Goal: Task Accomplishment & Management: Use online tool/utility

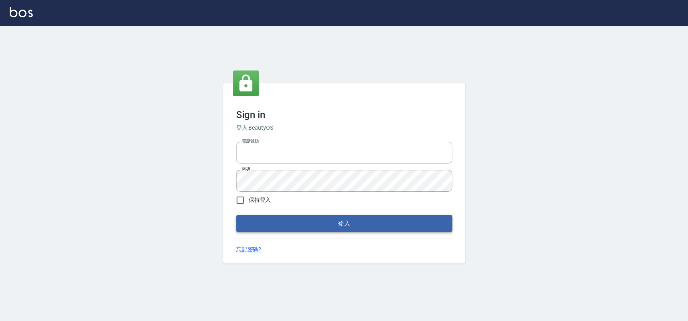
type input "033323173"
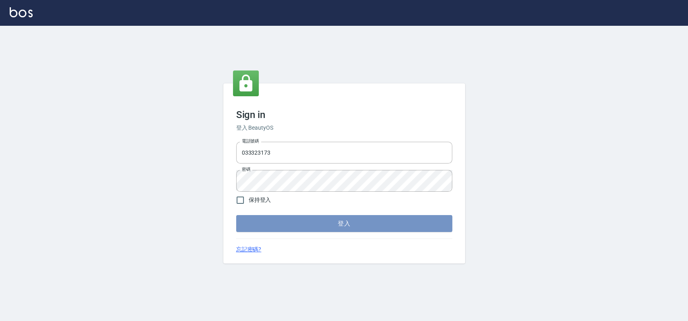
drag, startPoint x: 313, startPoint y: 217, endPoint x: 308, endPoint y: 215, distance: 4.7
click at [308, 215] on button "登入" at bounding box center [344, 223] width 216 height 17
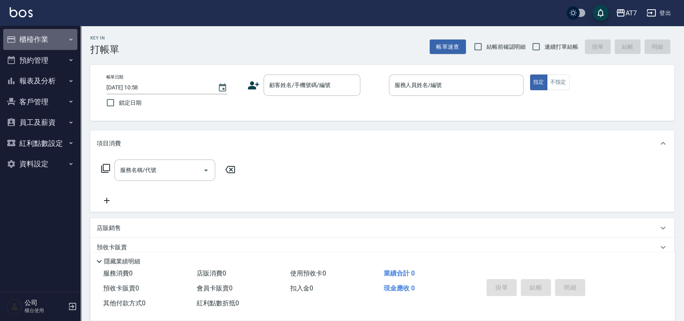
click at [45, 38] on button "櫃檯作業" at bounding box center [40, 39] width 74 height 21
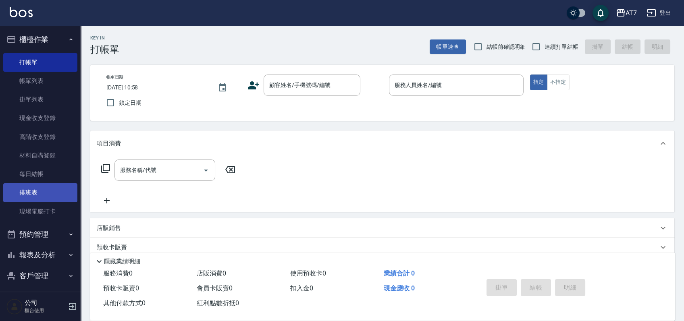
click at [31, 188] on link "排班表" at bounding box center [40, 192] width 74 height 19
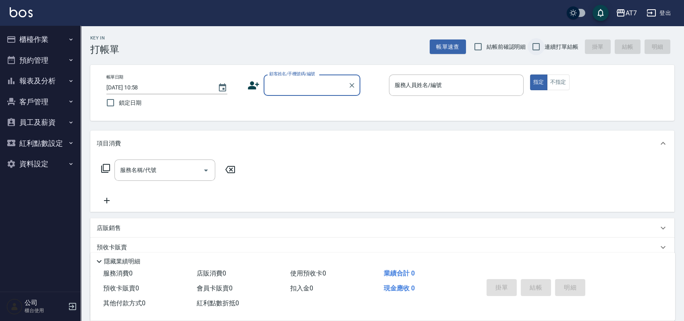
click at [535, 48] on input "連續打單結帳" at bounding box center [535, 46] width 17 height 17
checkbox input "true"
click at [45, 42] on button "櫃檯作業" at bounding box center [40, 39] width 74 height 21
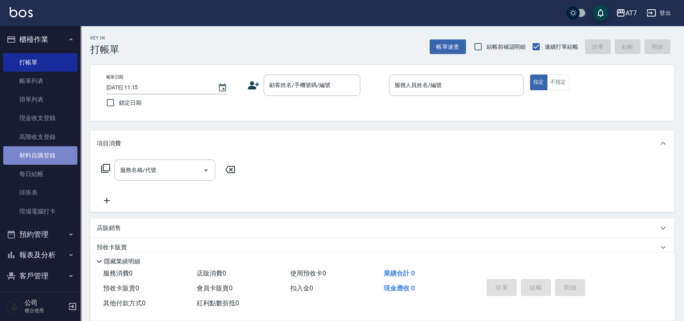
click at [43, 158] on link "材料自購登錄" at bounding box center [40, 155] width 74 height 19
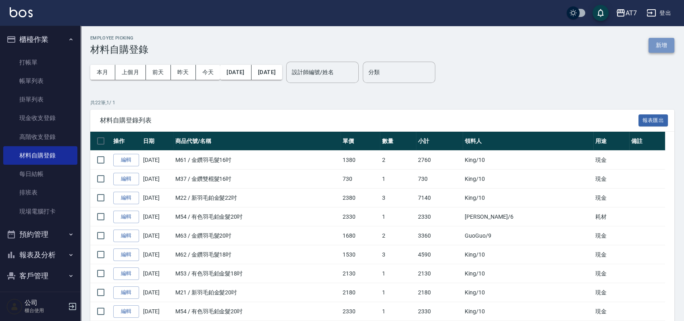
click at [663, 48] on button "新增" at bounding box center [661, 45] width 26 height 15
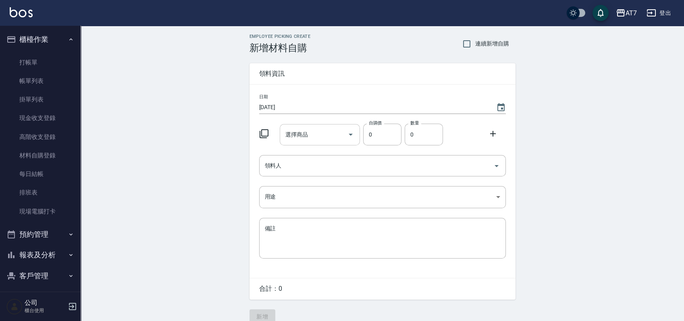
click at [313, 137] on input "選擇商品" at bounding box center [313, 135] width 61 height 14
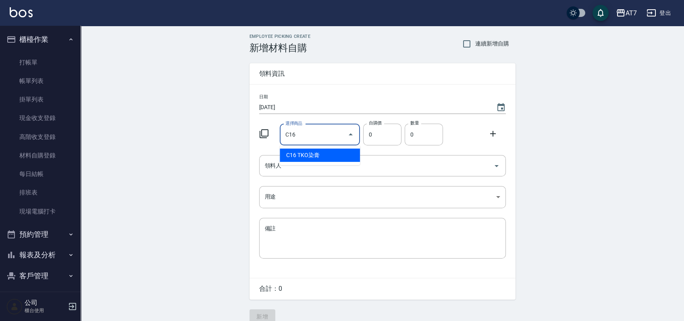
type input "TKO染膏"
type input "105"
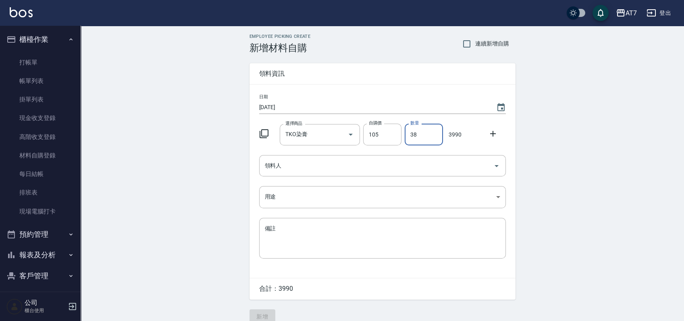
type input "38"
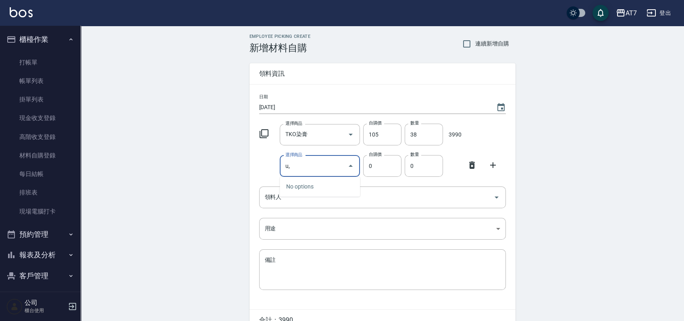
type input "u"
type input "葉綠素"
type input "320"
type input "1"
type input "190"
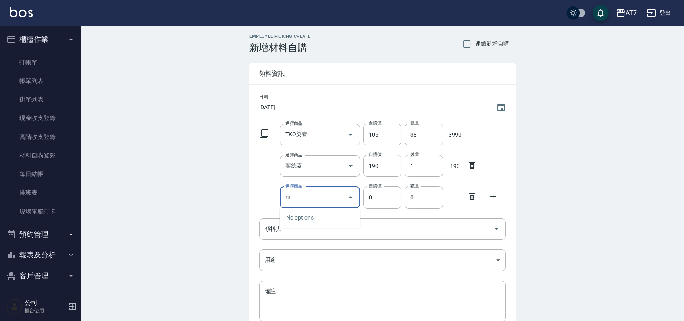
type input "r"
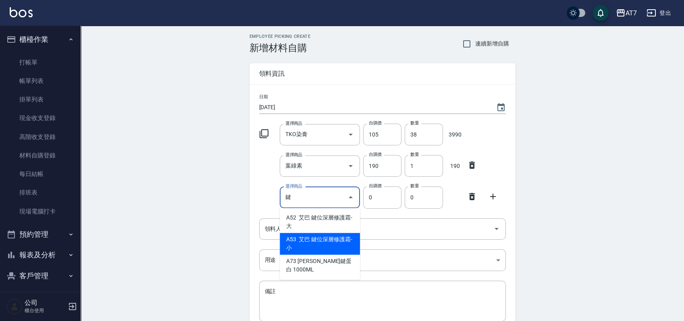
type input "艾巴 鍵位深層修護霜-小"
type input "350"
type input "1"
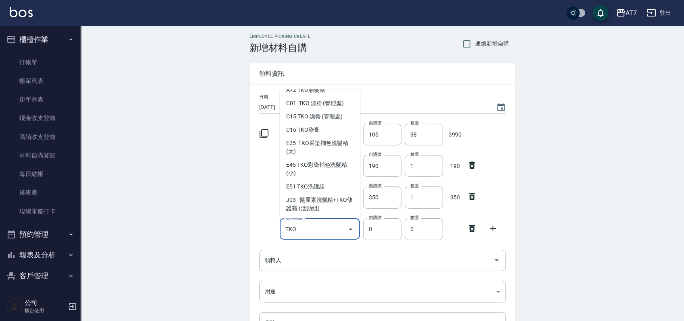
scroll to position [54, 0]
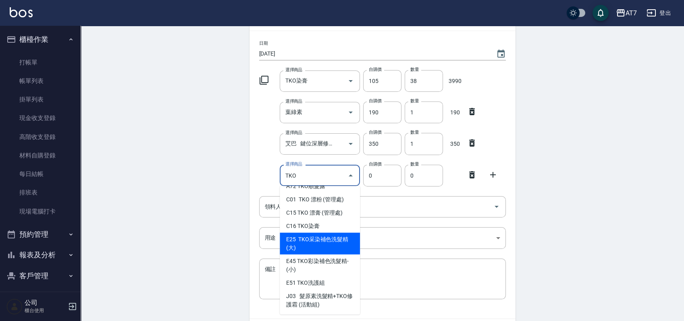
click at [328, 248] on li "E25 TKO采染補色洗髮精(大)" at bounding box center [320, 244] width 80 height 22
type input "TKO采染補色洗髮精(大)"
type input "420"
type input "1"
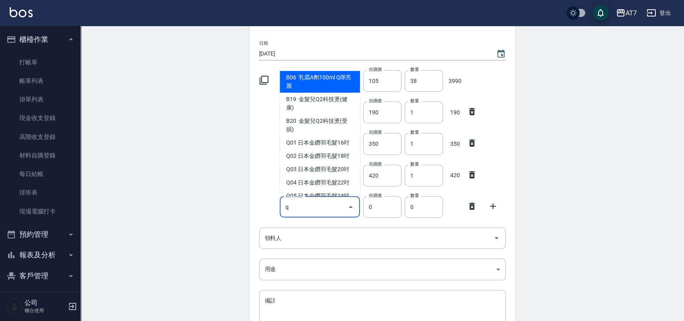
type input "q"
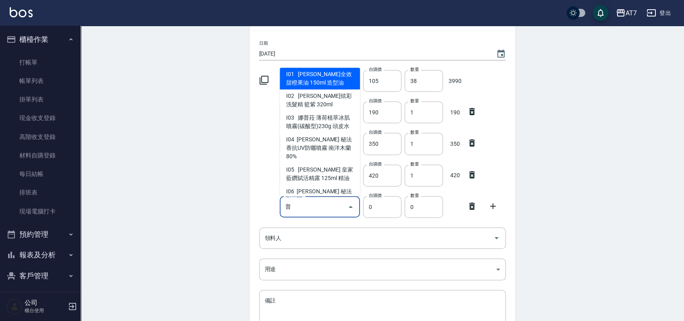
scroll to position [170, 0]
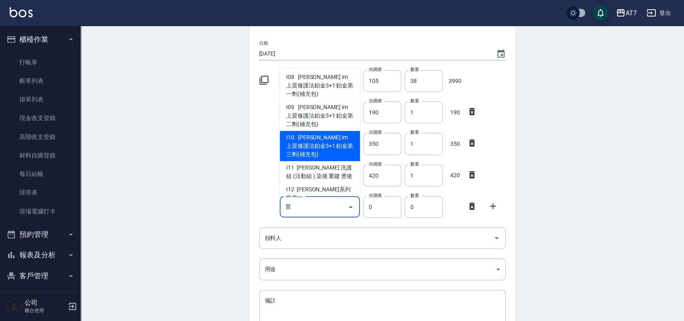
type input "普"
type input "1800"
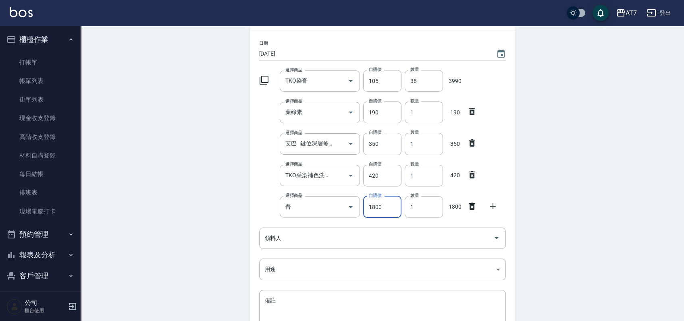
type input "娜普菈 im 上質修護法鉑金3+1 鉑金第三劑(補充包)"
type input "1"
click at [328, 248] on div "領料人" at bounding box center [382, 238] width 247 height 21
type input "3600"
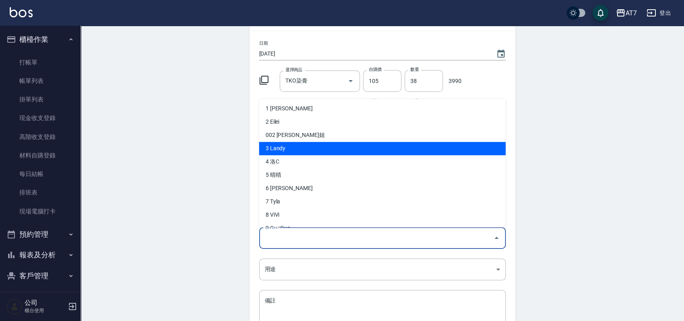
scroll to position [107, 0]
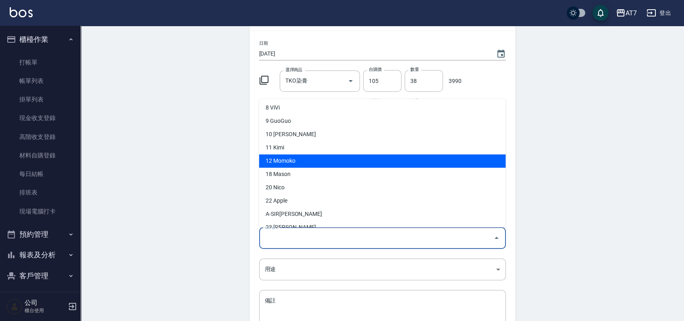
click at [326, 163] on li "12 Momoko" at bounding box center [382, 161] width 247 height 13
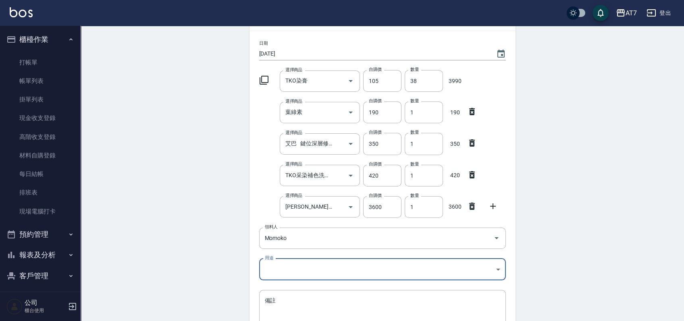
type input "Momoko"
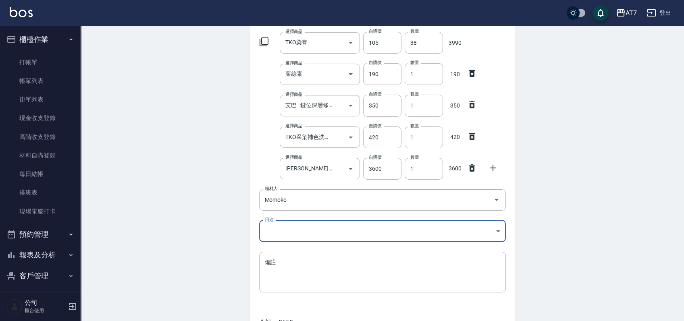
scroll to position [137, 0]
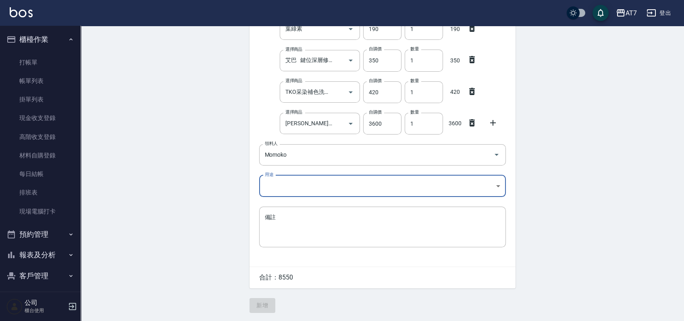
click at [326, 188] on body "AT7 登出 櫃檯作業 打帳單 帳單列表 掛單列表 現金收支登錄 高階收支登錄 材料自購登錄 每日結帳 排班表 現場電腦打卡 預約管理 預約管理 單日預約紀錄…" at bounding box center [342, 92] width 684 height 458
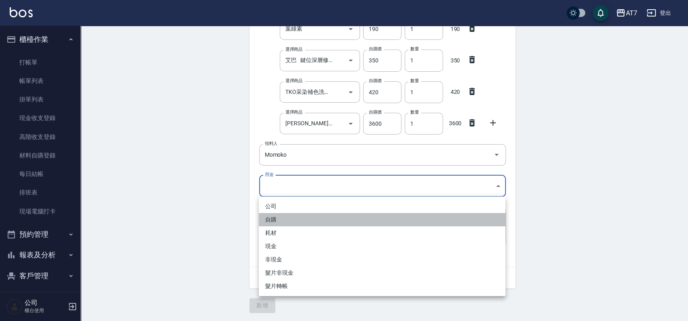
click at [314, 216] on li "自購" at bounding box center [382, 219] width 247 height 13
type input "自購"
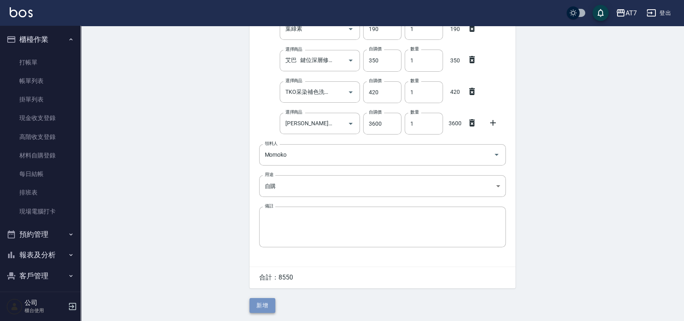
click at [258, 306] on button "新增" at bounding box center [262, 305] width 26 height 15
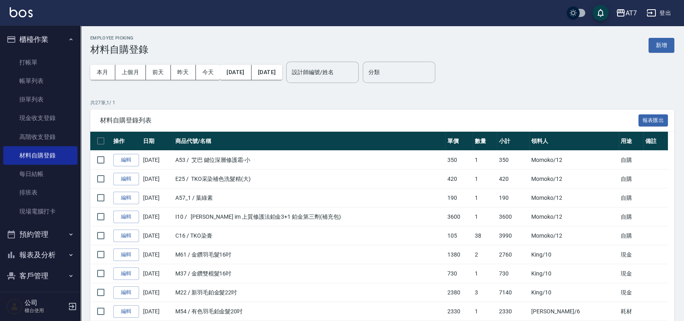
click at [665, 35] on div "Employee Picking 材料自購登錄 新增" at bounding box center [382, 45] width 584 height 20
click at [659, 45] on button "新增" at bounding box center [661, 45] width 26 height 15
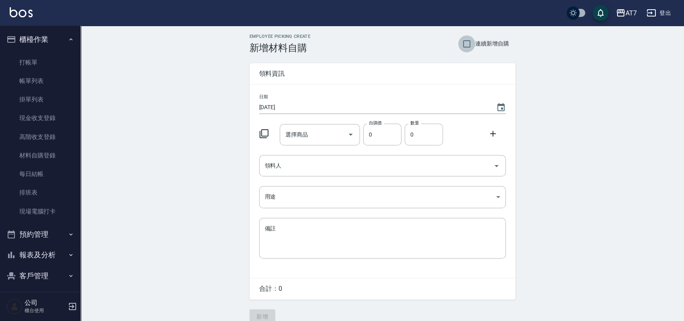
click at [467, 43] on input "連續新增自購" at bounding box center [466, 43] width 17 height 17
checkbox input "true"
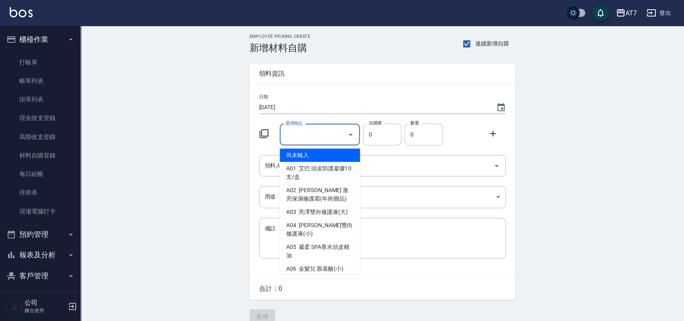
click at [307, 135] on input "選擇商品" at bounding box center [313, 135] width 61 height 14
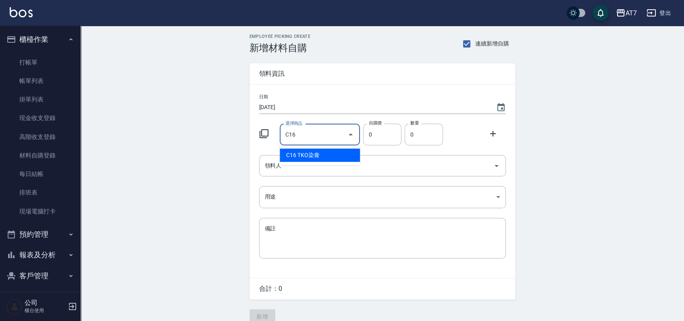
type input "TKO染膏"
type input "105"
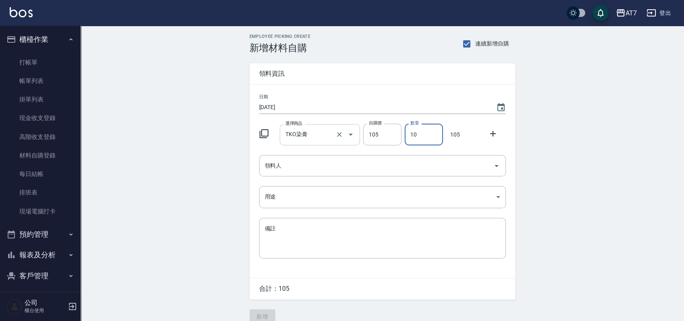
type input "10"
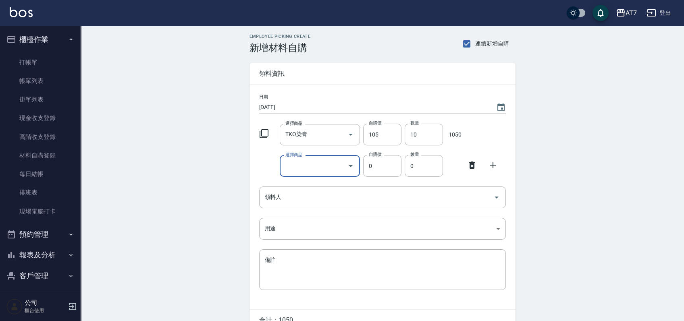
click at [470, 168] on icon at bounding box center [472, 165] width 6 height 7
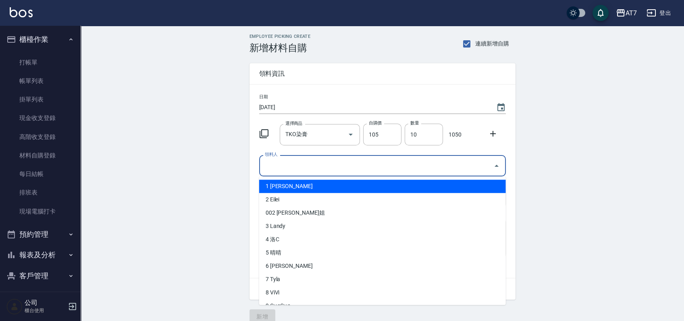
click at [435, 166] on input "領料人" at bounding box center [376, 166] width 227 height 14
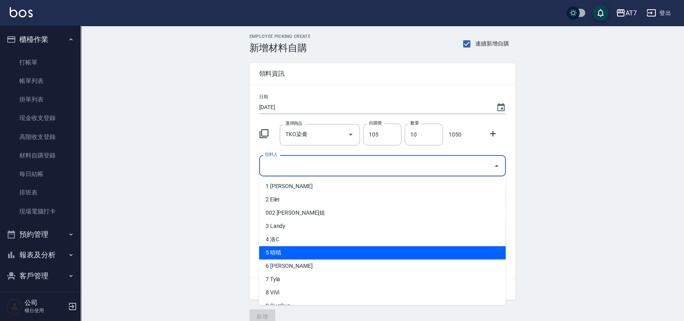
click at [286, 249] on li "5 晴晴" at bounding box center [382, 252] width 247 height 13
type input "晴晴"
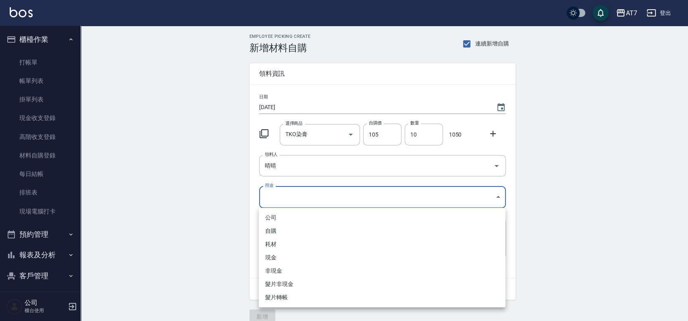
click at [329, 192] on body "AT7 登出 櫃檯作業 打帳單 帳單列表 掛單列表 現金收支登錄 高階收支登錄 材料自購登錄 每日結帳 排班表 現場電腦打卡 預約管理 預約管理 單日預約紀錄…" at bounding box center [344, 166] width 688 height 332
click at [301, 230] on li "自購" at bounding box center [382, 230] width 247 height 13
type input "自購"
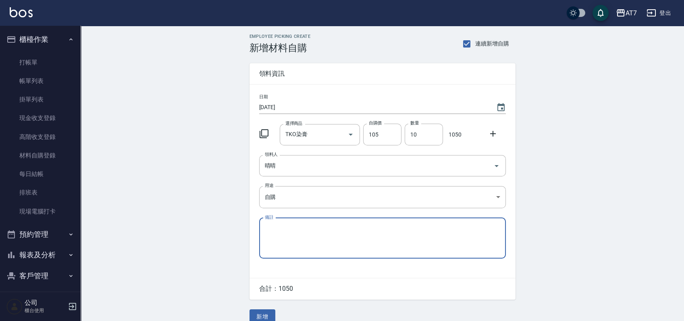
scroll to position [11, 0]
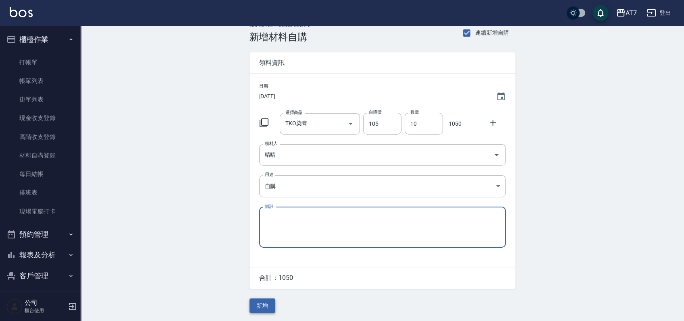
click at [259, 307] on button "新增" at bounding box center [262, 306] width 26 height 15
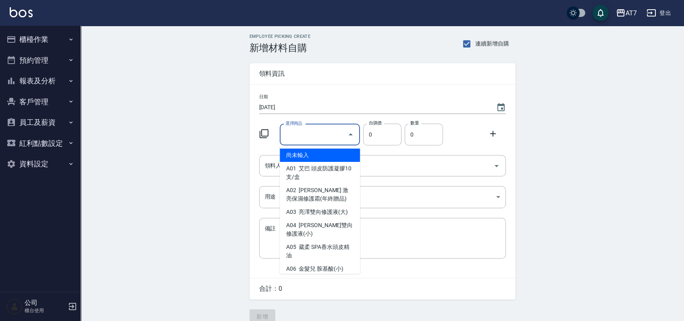
click at [317, 135] on input "選擇商品" at bounding box center [313, 135] width 61 height 14
type input "金髮兒質感冷燙液(健康)2劑型"
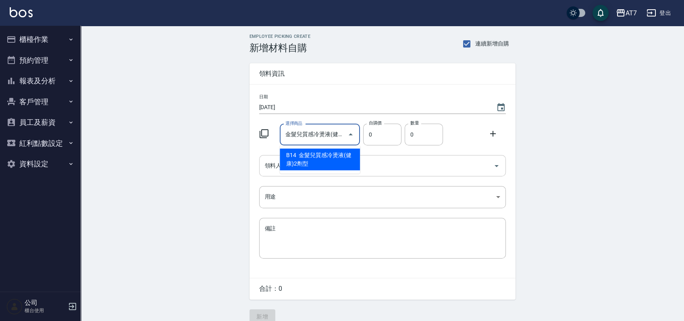
type input "45"
type input "1"
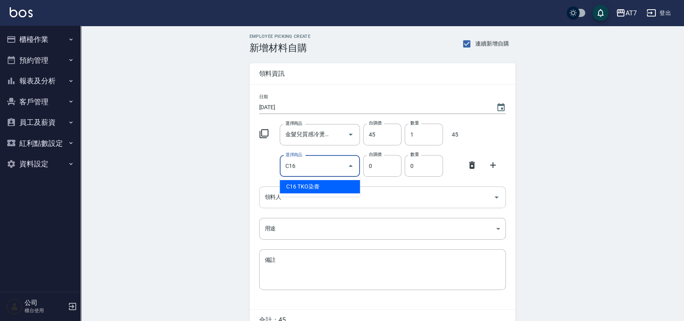
type input "C16"
type input "105"
type input "TKO染膏"
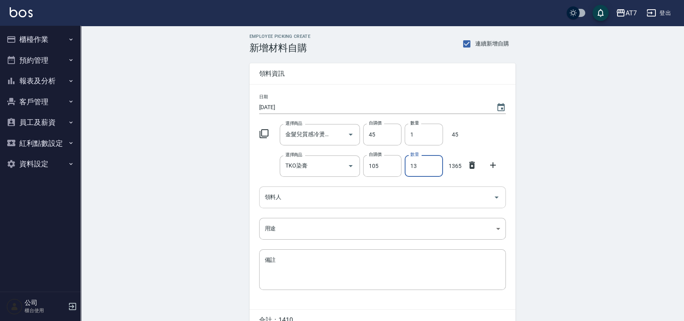
type input "13"
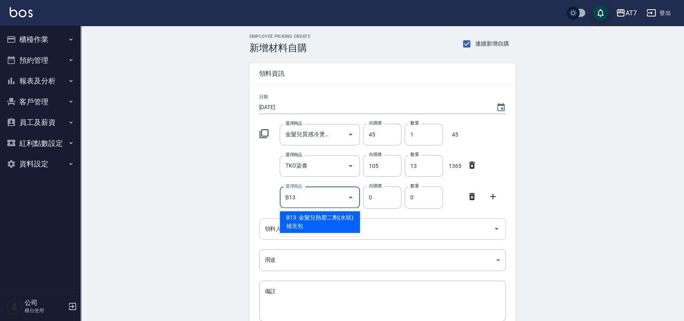
type input "金髮兒熱塑二劑(水狀)補充包"
type input "160"
type input "1"
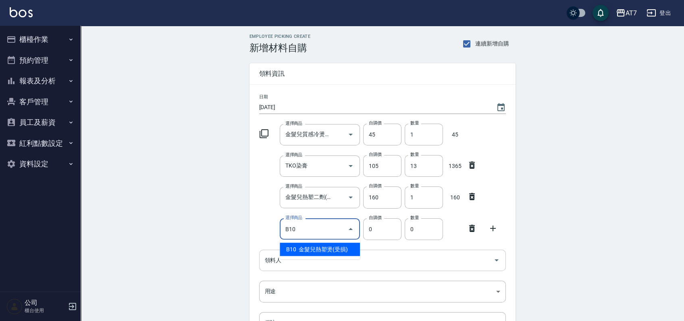
type input "B10"
type input "200"
type input "金髮兒熱塑燙(受損)"
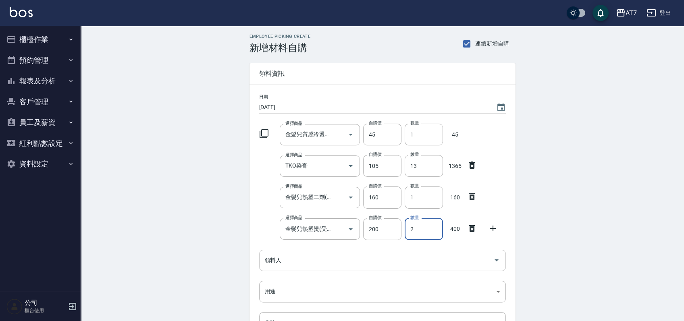
type input "2"
click at [419, 166] on input "13" at bounding box center [423, 166] width 38 height 22
type input "15"
click at [412, 134] on input "1" at bounding box center [423, 135] width 38 height 22
type input "6"
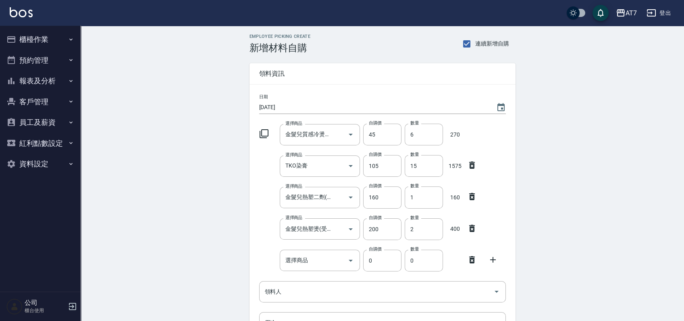
click at [471, 259] on icon at bounding box center [472, 259] width 6 height 7
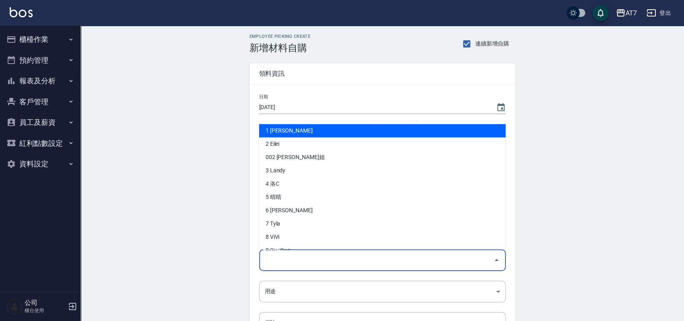
click at [377, 260] on input "領料人" at bounding box center [376, 260] width 227 height 14
click at [319, 132] on li "1 [PERSON_NAME]" at bounding box center [382, 130] width 247 height 13
type input "Michelle"
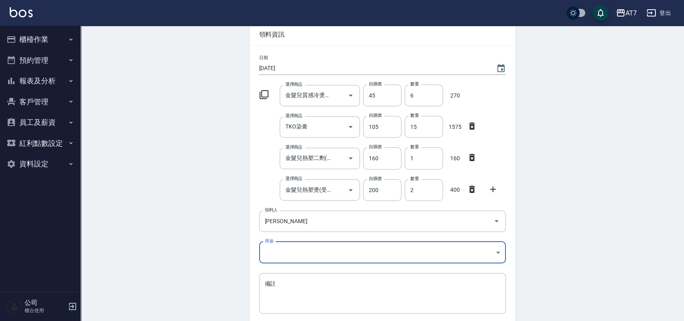
scroll to position [54, 0]
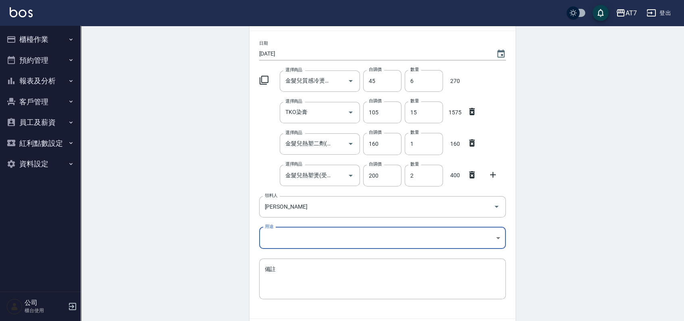
click at [313, 240] on body "AT7 登出 櫃檯作業 打帳單 帳單列表 掛單列表 現金收支登錄 高階收支登錄 材料自購登錄 每日結帳 排班表 現場電腦打卡 預約管理 預約管理 單日預約紀錄…" at bounding box center [342, 159] width 684 height 426
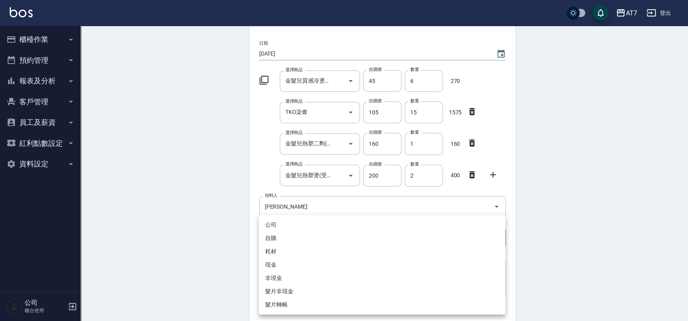
click at [309, 232] on li "自購" at bounding box center [382, 238] width 247 height 13
type input "自購"
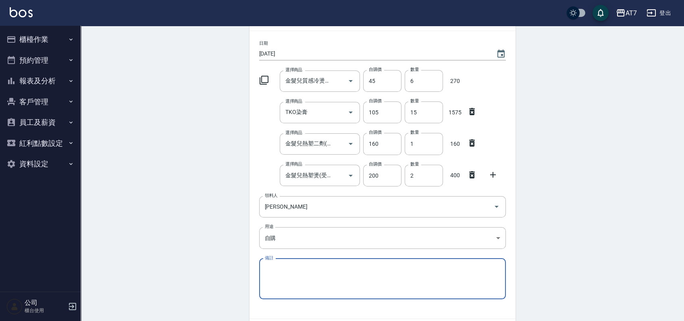
scroll to position [106, 0]
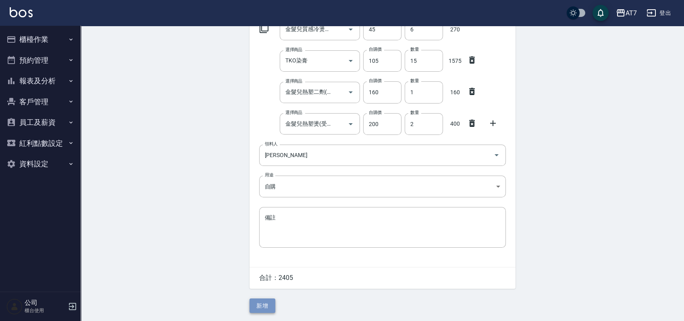
click at [266, 301] on button "新增" at bounding box center [262, 306] width 26 height 15
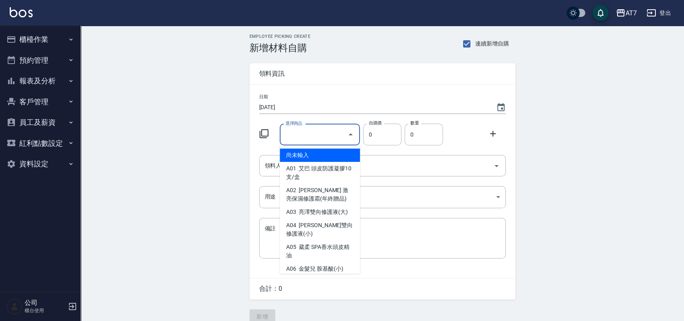
click at [321, 131] on input "選擇商品" at bounding box center [313, 135] width 61 height 14
type input "金髮兒質感冷燙液(健康)2劑型"
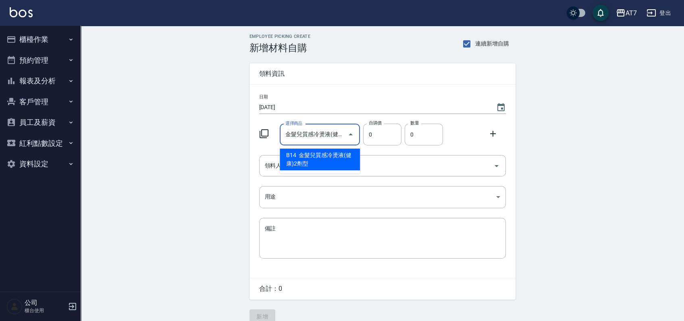
type input "45"
type input "1"
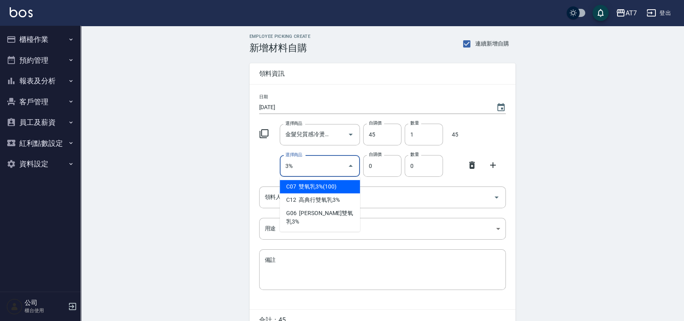
type input "雙氧乳3%(100)"
type input "100"
type input "1"
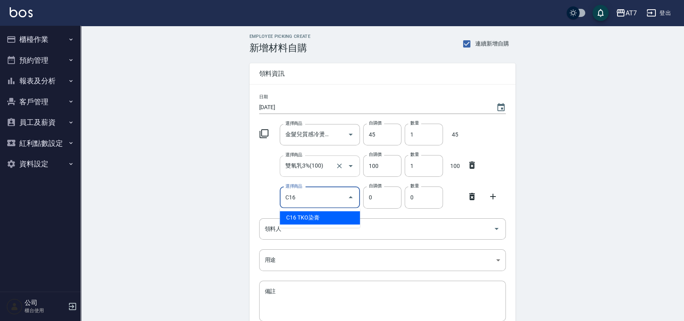
type input "TKO染膏"
type input "105"
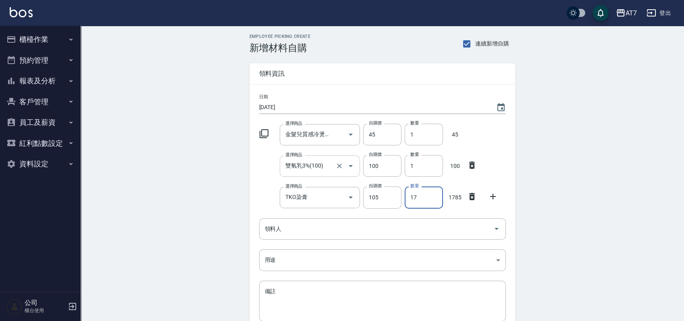
type input "17"
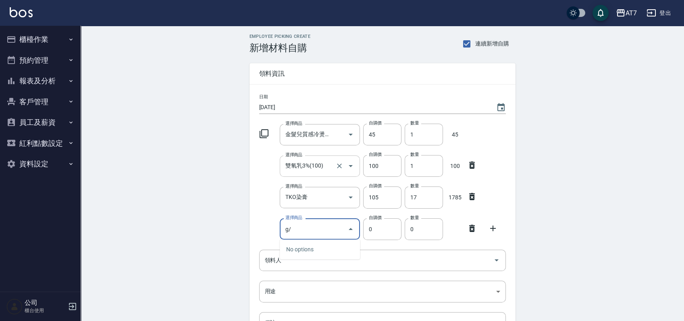
type input "g"
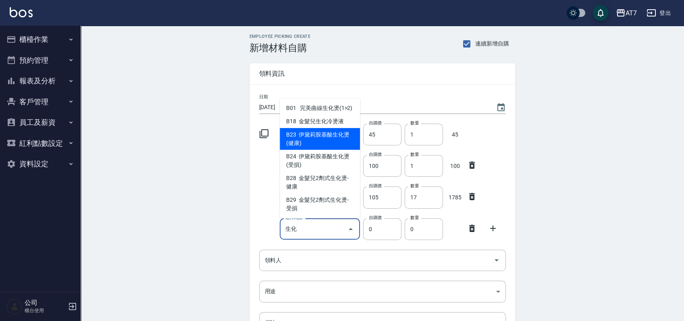
type input "伊黛莉胺基酸生化燙(健康)"
type input "110"
type input "1"
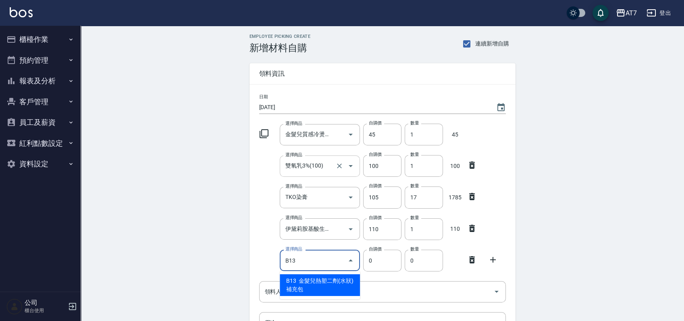
type input "金髮兒熱塑二劑(水狀)補充包"
type input "160"
type input "1"
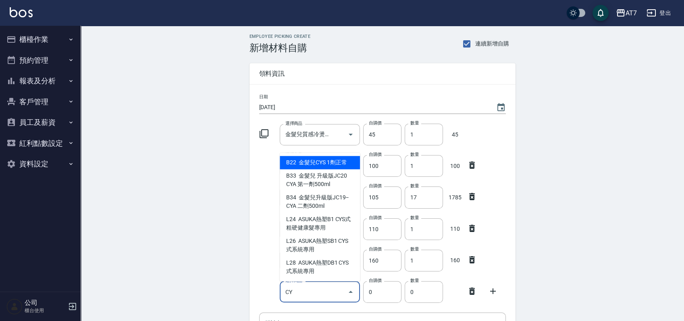
type input "CY"
type input "270"
type input "金髮兒CYS 1劑正常"
type input "1"
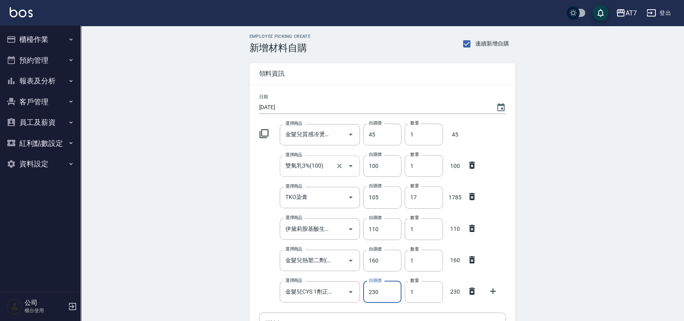
type input "230"
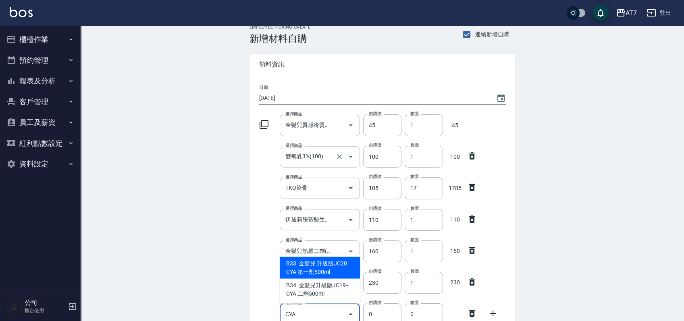
type input "CYA"
type input "225"
type input "金髮兒 升級版JC20 CYA 第一劑500ml"
type input "1"
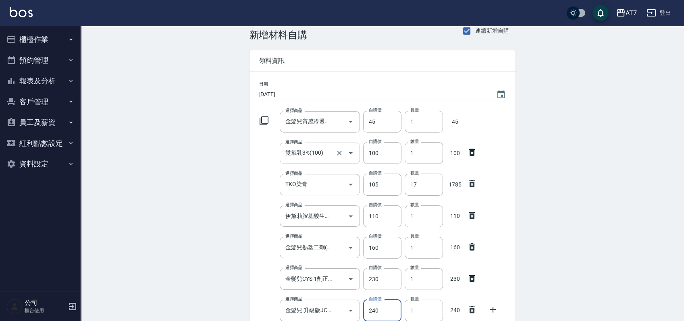
type input "240"
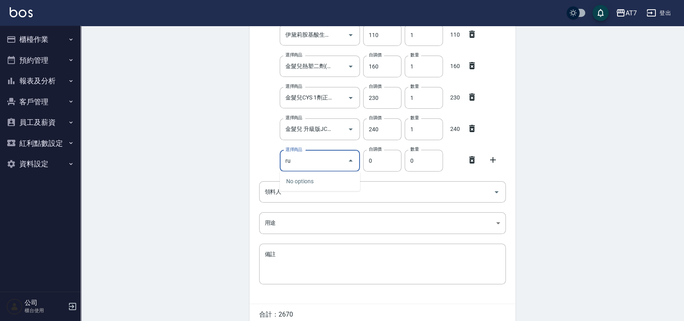
type input "r"
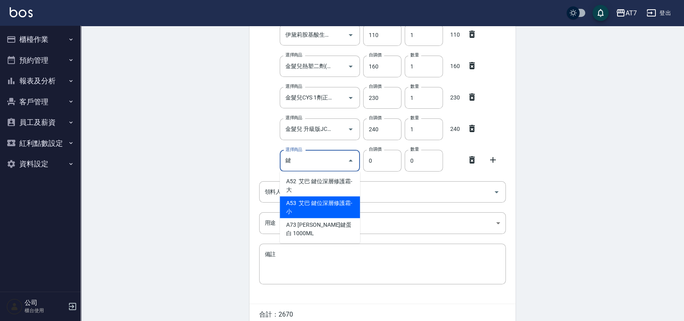
type input "鍵"
type input "350"
type input "艾巴 鍵位深層修護霜-小"
type input "1"
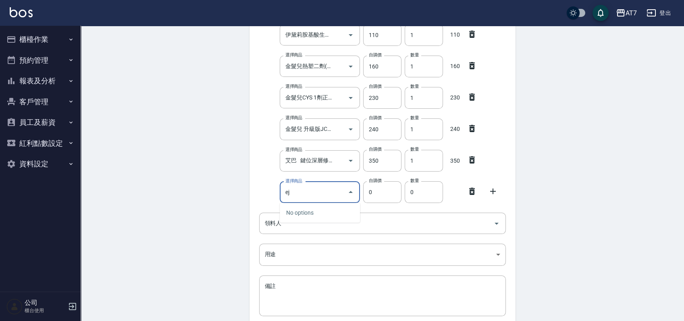
type input "e"
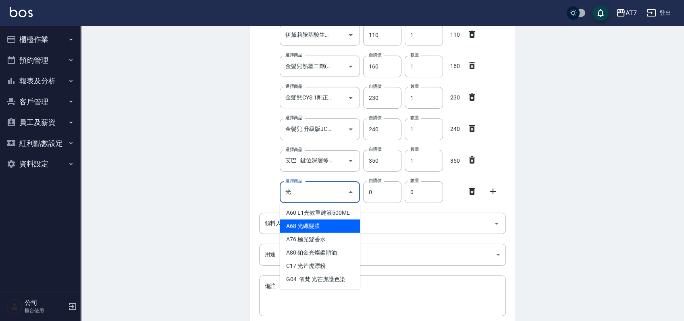
click at [297, 224] on li "A68 光纖髮膜" at bounding box center [320, 226] width 80 height 13
type input "光纖髮膜"
type input "450"
type input "1"
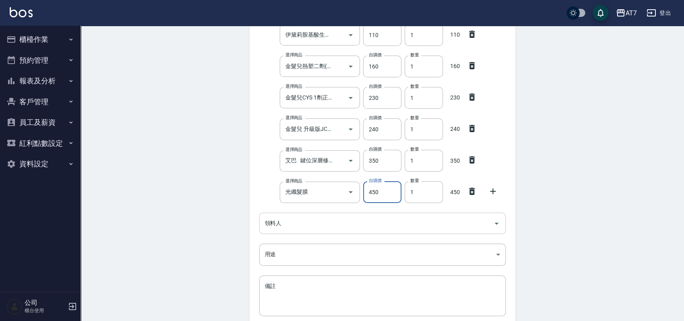
click at [297, 224] on input "領料人" at bounding box center [376, 223] width 227 height 14
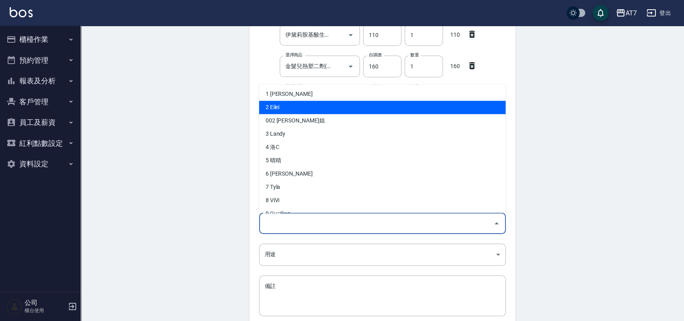
click at [326, 110] on li "2 Eilei" at bounding box center [382, 107] width 247 height 13
type input "Eilei"
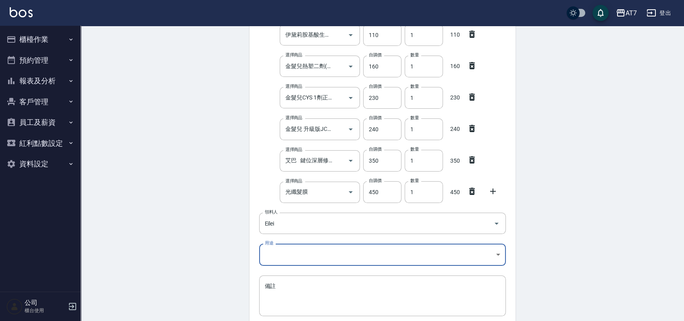
click at [282, 262] on body "AT7 登出 櫃檯作業 打帳單 帳單列表 掛單列表 現金收支登錄 高階收支登錄 材料自購登錄 每日結帳 排班表 現場電腦打卡 預約管理 預約管理 單日預約紀錄…" at bounding box center [342, 98] width 684 height 584
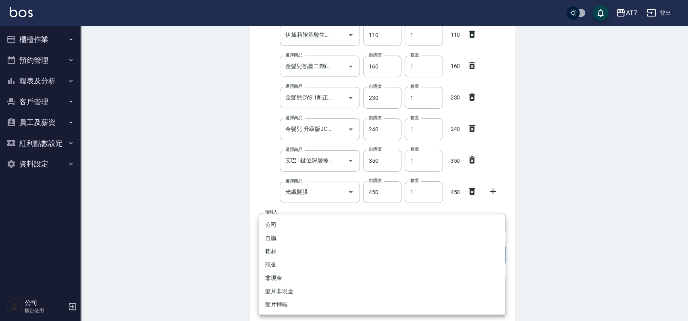
click at [293, 239] on li "自購" at bounding box center [382, 238] width 247 height 13
type input "自購"
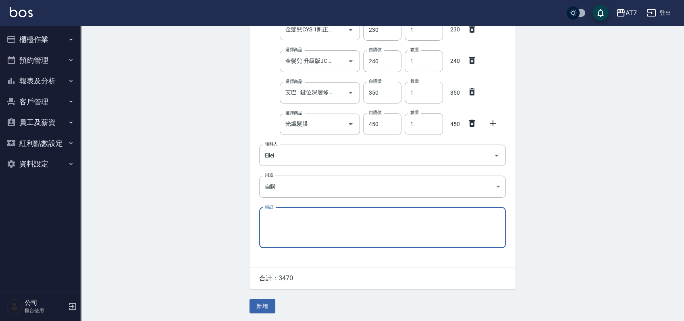
scroll to position [263, 0]
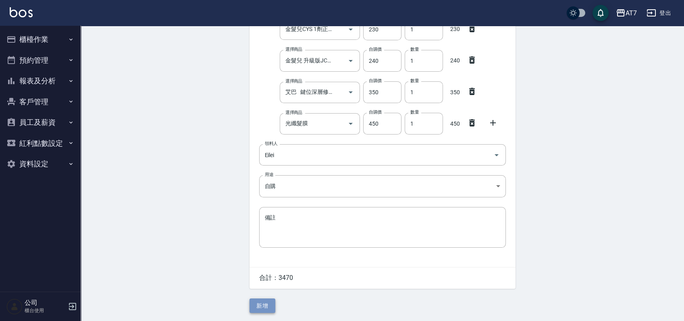
click at [263, 305] on button "新增" at bounding box center [262, 306] width 26 height 15
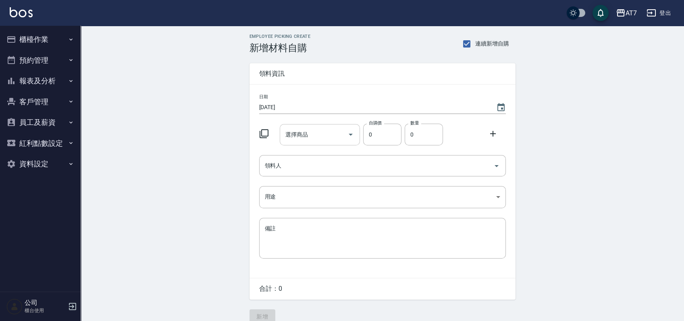
click at [313, 138] on input "選擇商品" at bounding box center [313, 135] width 61 height 14
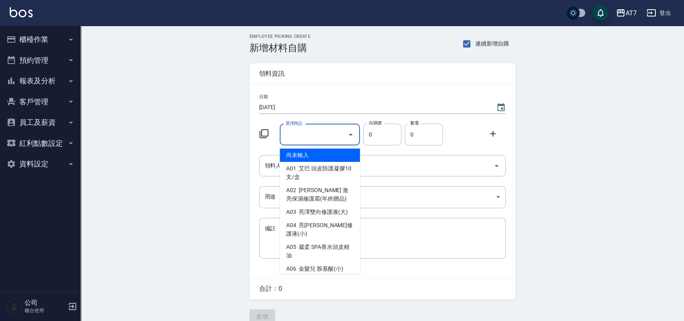
type input "金髮兒質感冷燙液(健康)2劑型"
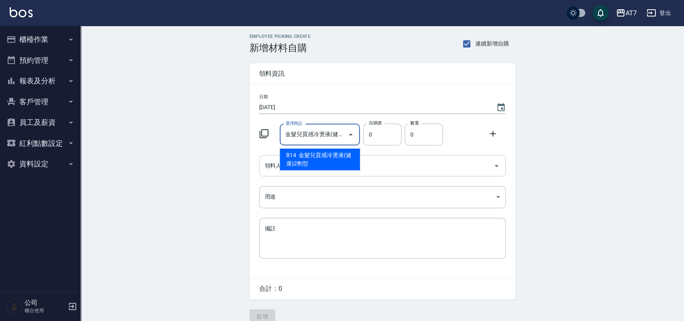
type input "45"
type input "1"
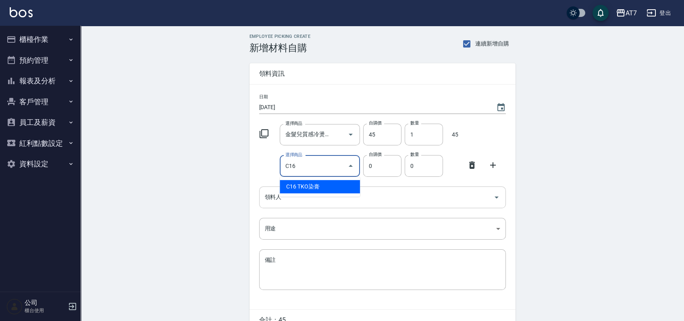
type input "TKO染膏"
type input "105"
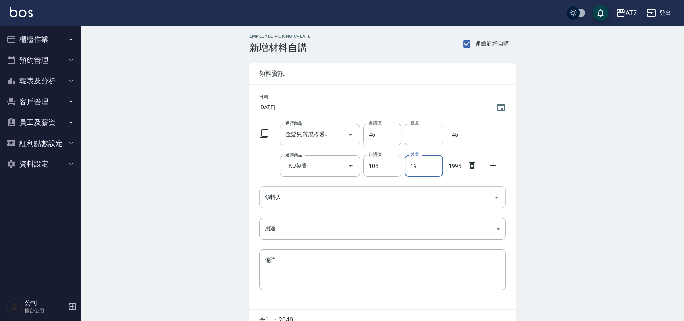
type input "19"
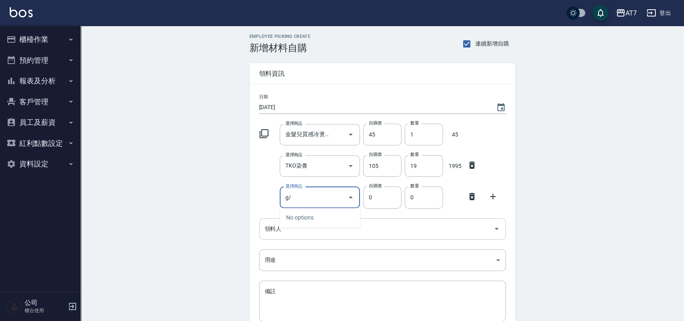
type input "g"
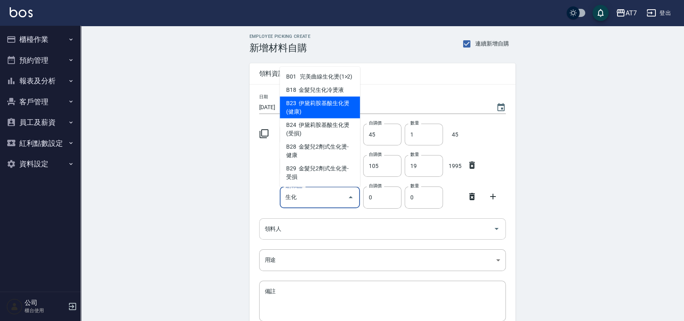
type input "生化"
type input "110"
type input "伊黛莉胺基酸生化燙(健康)"
type input "1"
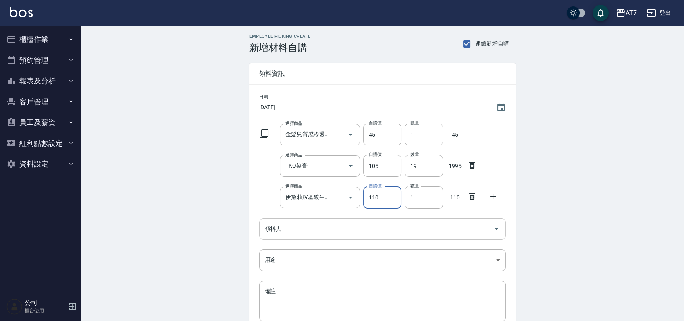
click at [399, 231] on input "領料人" at bounding box center [376, 229] width 227 height 14
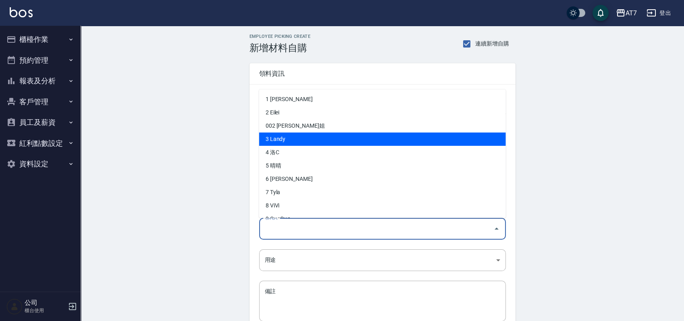
click at [346, 134] on li "3 Landy" at bounding box center [382, 139] width 247 height 13
type input "Landy"
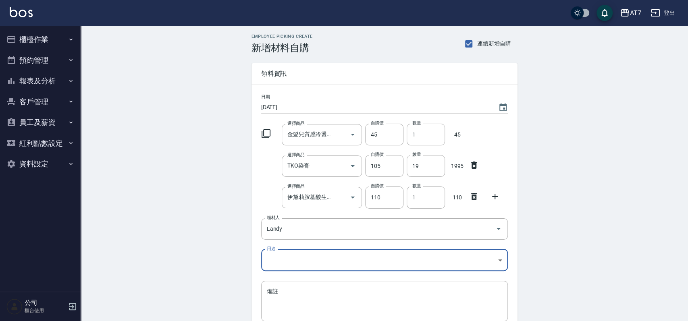
click at [307, 256] on body "AT7 登出 櫃檯作業 打帳單 帳單列表 掛單列表 現金收支登錄 高階收支登錄 材料自購登錄 每日結帳 排班表 現場電腦打卡 預約管理 預約管理 單日預約紀錄…" at bounding box center [344, 197] width 688 height 395
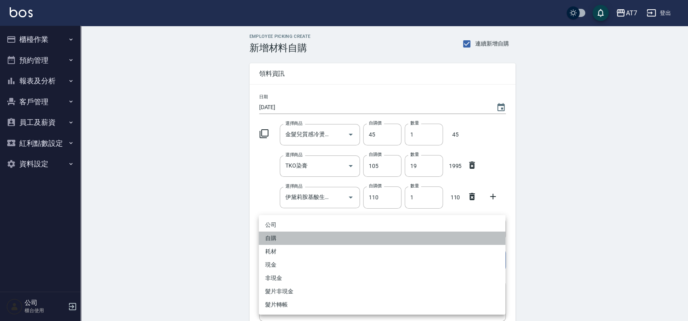
click at [321, 236] on li "自購" at bounding box center [382, 238] width 247 height 13
type input "自購"
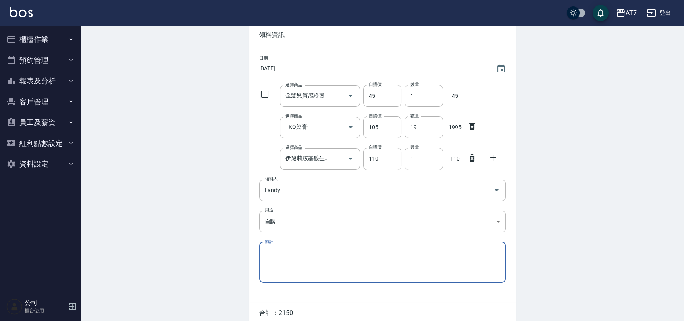
scroll to position [74, 0]
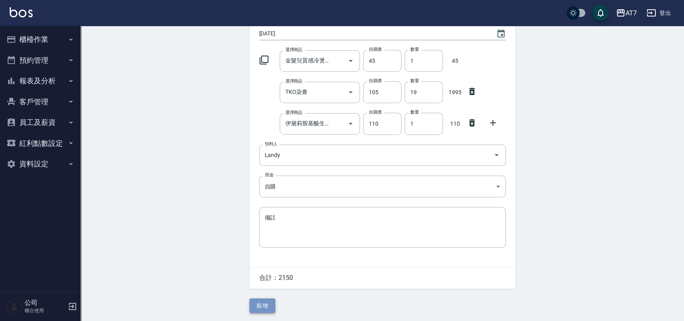
click at [265, 300] on button "新增" at bounding box center [262, 306] width 26 height 15
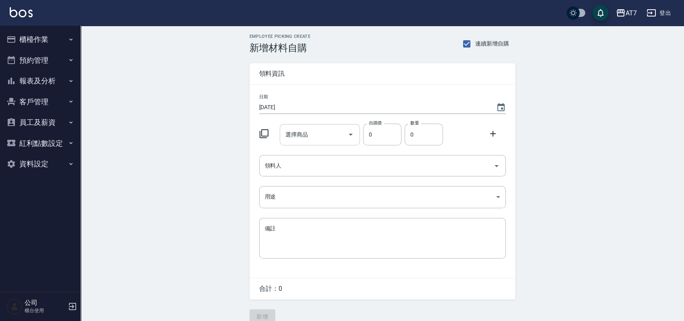
click at [332, 142] on div "選擇商品" at bounding box center [320, 134] width 80 height 21
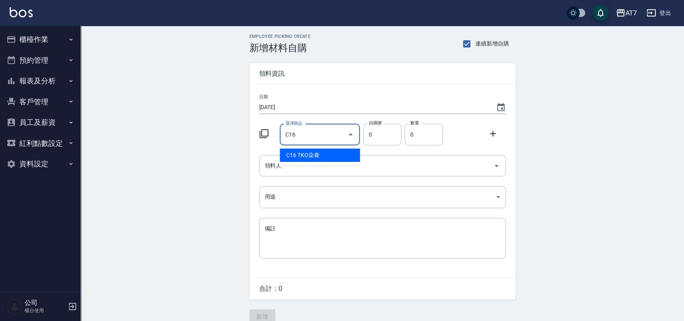
type input "TKO染膏"
type input "105"
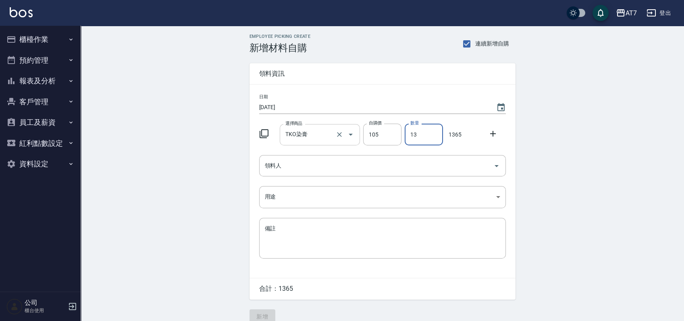
type input "13"
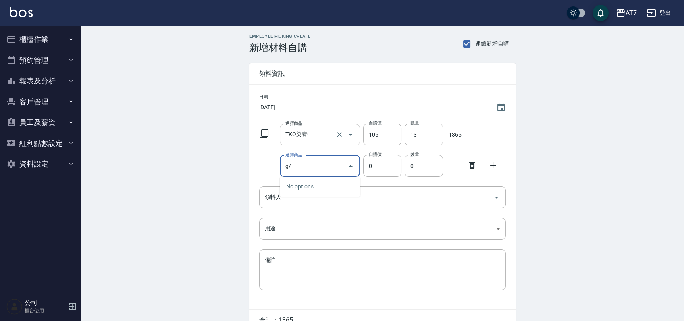
type input "g"
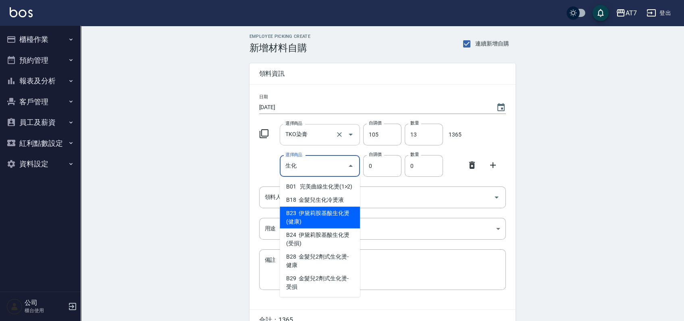
type input "伊黛莉胺基酸生化燙(健康)"
type input "110"
type input "1"
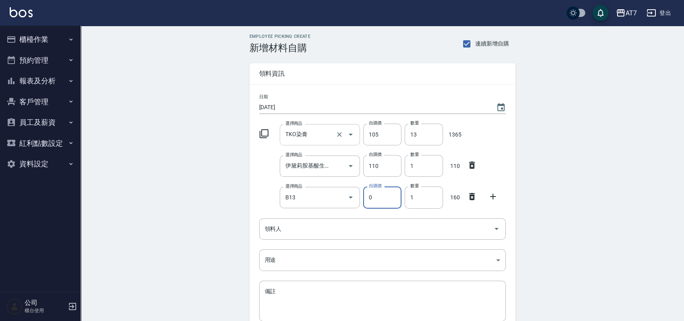
type input "金髮兒熱塑二劑(水狀)補充包"
type input "160"
type input "3"
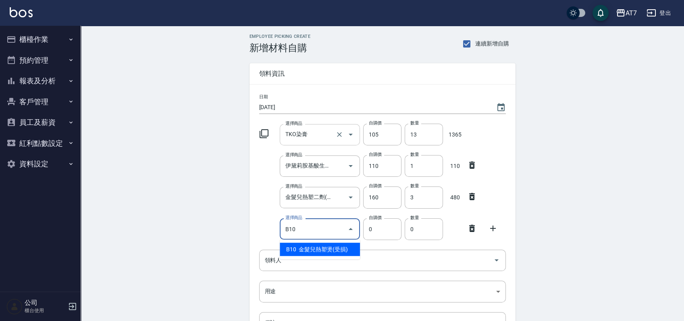
type input "金髮兒熱塑燙(受損)"
type input "200"
type input "1"
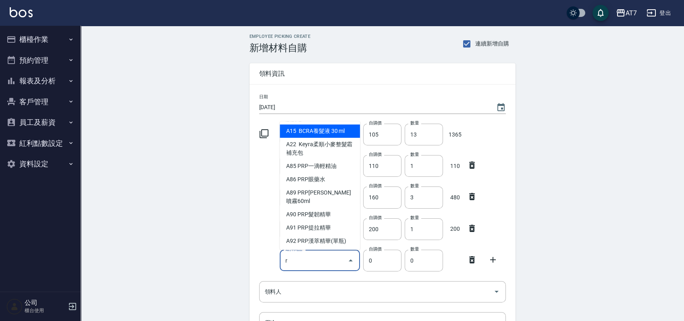
type input "r"
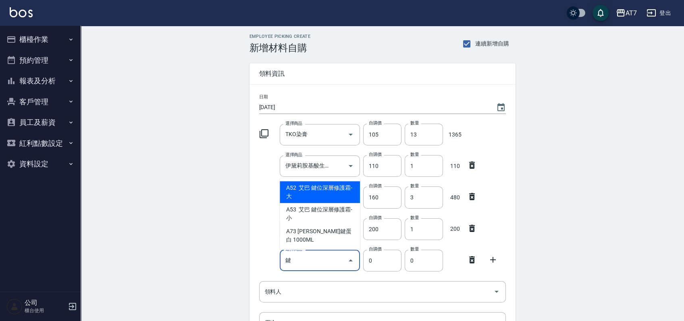
type input "艾巴 鍵位深層修護霜-大"
type input "630"
type input "1"
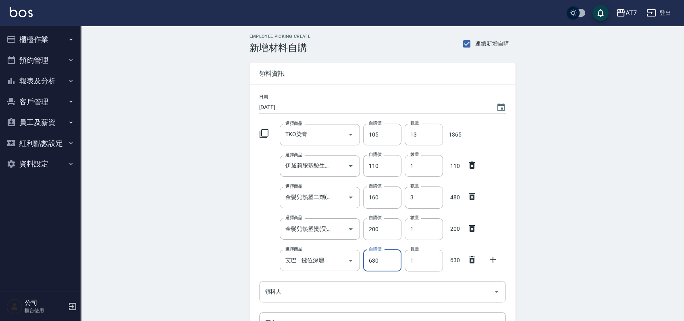
click at [320, 299] on div "領料人" at bounding box center [382, 291] width 247 height 21
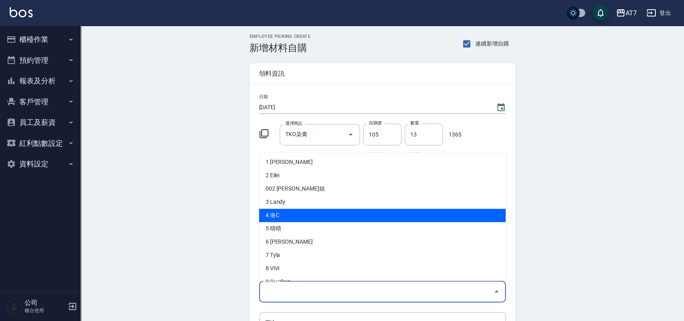
click at [280, 215] on li "4 洛C" at bounding box center [382, 215] width 247 height 13
type input "洛C"
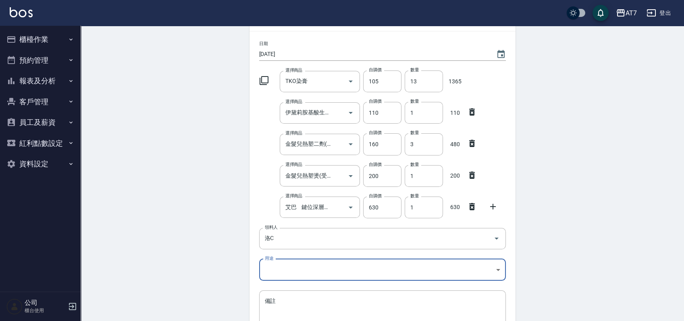
scroll to position [120, 0]
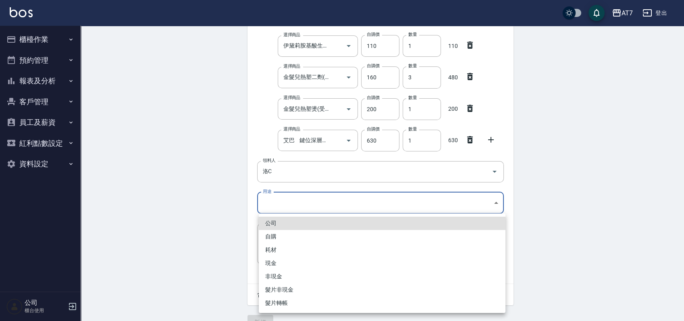
click at [315, 203] on body "AT7 登出 櫃檯作業 打帳單 帳單列表 掛單列表 現金收支登錄 高階收支登錄 材料自購登錄 每日結帳 排班表 現場電腦打卡 預約管理 預約管理 單日預約紀錄…" at bounding box center [342, 109] width 684 height 458
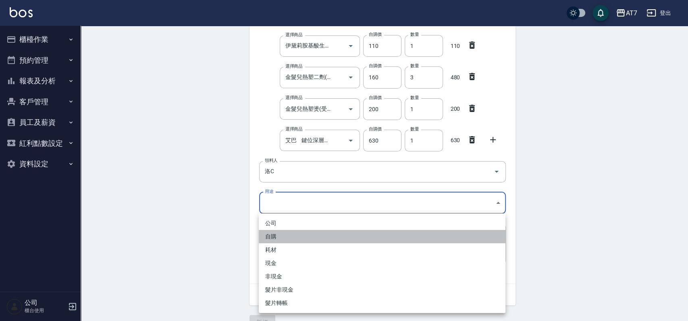
click at [297, 235] on li "自購" at bounding box center [382, 236] width 247 height 13
type input "自購"
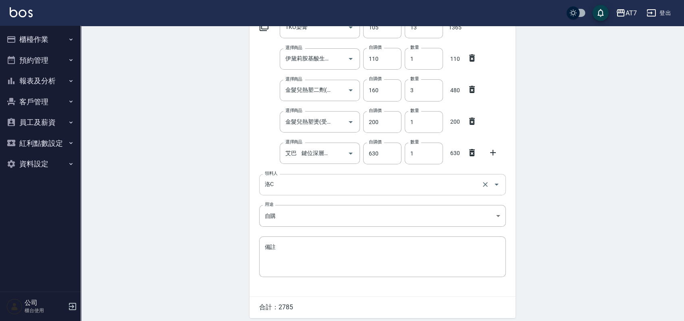
scroll to position [54, 0]
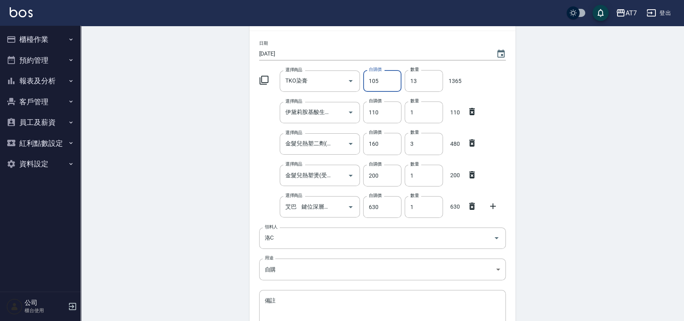
click at [395, 85] on input "105" at bounding box center [382, 81] width 38 height 22
click at [528, 104] on div "Employee Picking Create 新增材料自購 連續新增自購 領料資訊 日期 2025/09/25 選擇商品 TKO染膏 選擇商品 自購價 10…" at bounding box center [382, 188] width 603 height 432
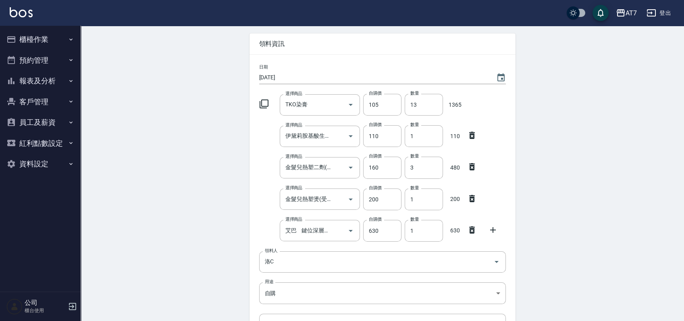
scroll to position [84, 0]
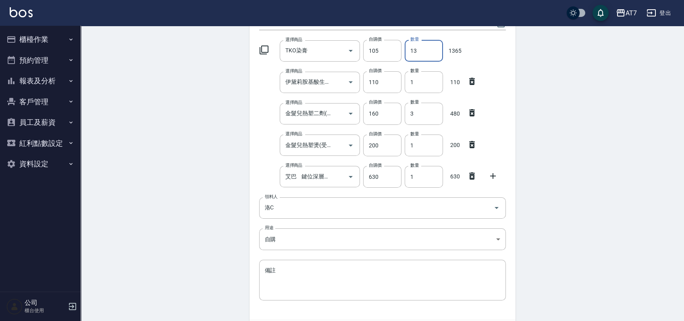
click at [424, 52] on input "13" at bounding box center [423, 51] width 38 height 22
type input "7"
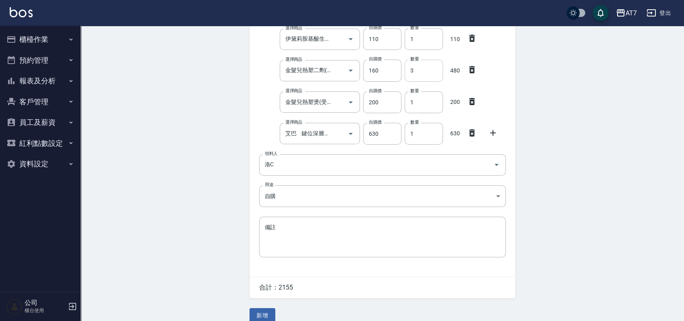
scroll to position [137, 0]
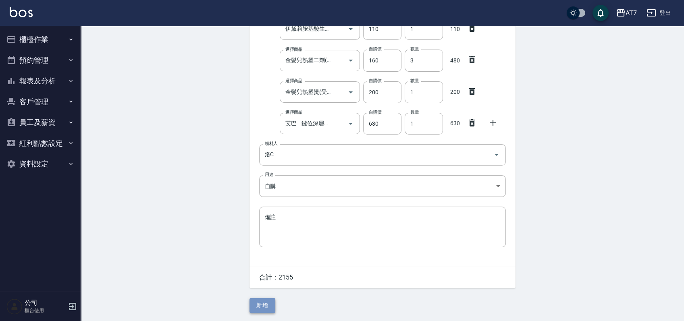
click at [265, 305] on button "新增" at bounding box center [262, 305] width 26 height 15
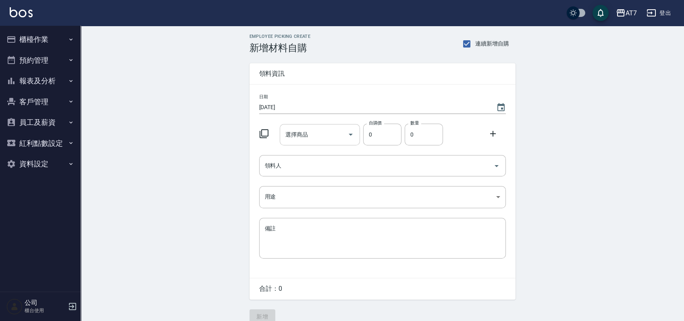
click at [325, 134] on input "選擇商品" at bounding box center [313, 135] width 61 height 14
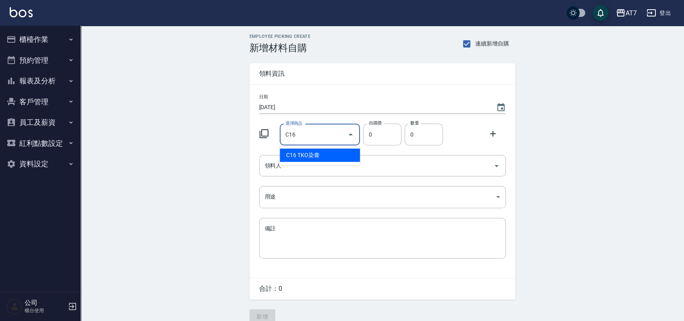
type input "TKO染膏"
type input "105"
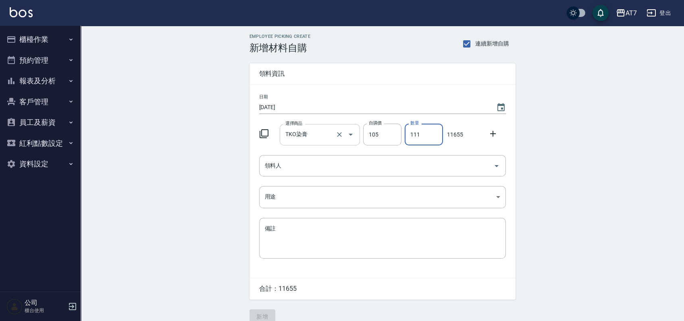
type input "111"
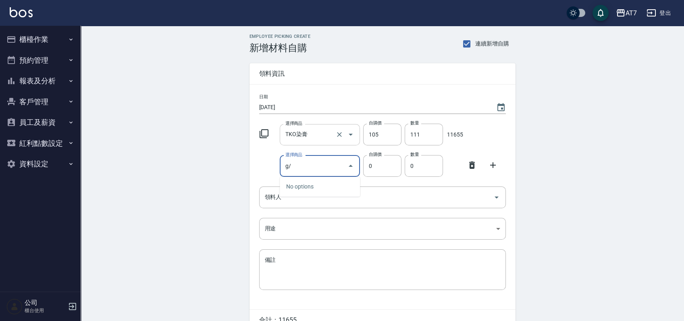
type input "g"
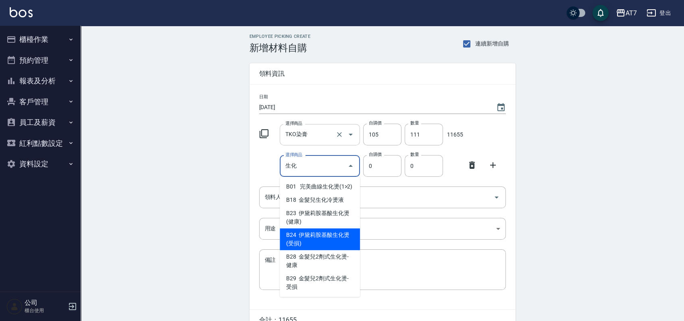
type input "伊黛莉胺基酸生化燙(受損)"
type input "110"
type input "1"
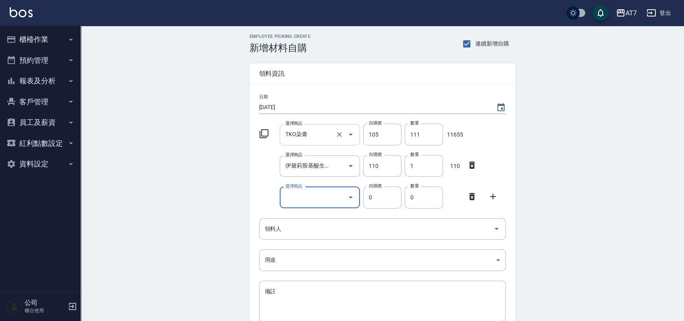
type input "z"
type input "艾巴 奇蹟復活霜"
type input "175"
type input "1"
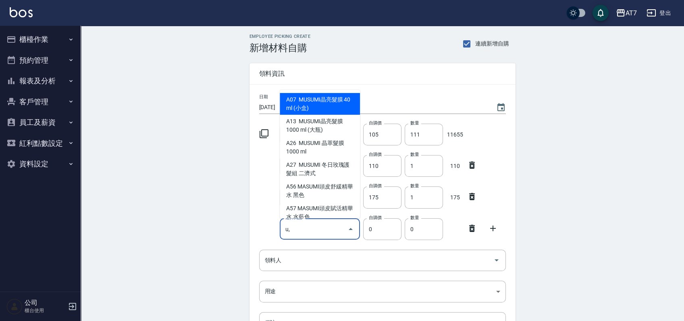
type input "u"
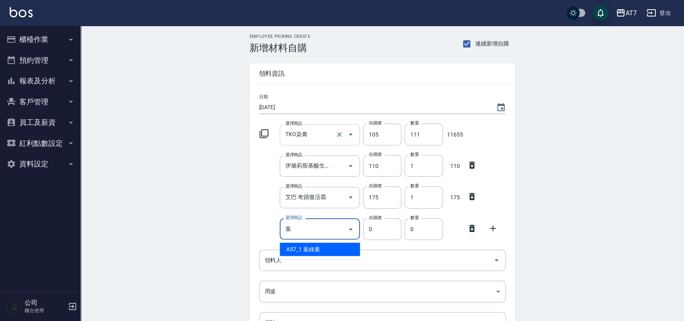
type input "葉綠素"
type input "320"
type input "1"
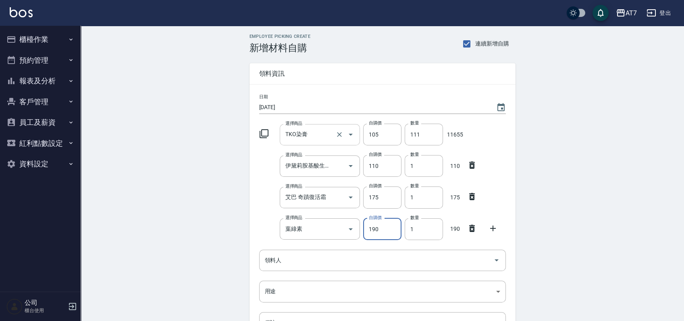
type input "190"
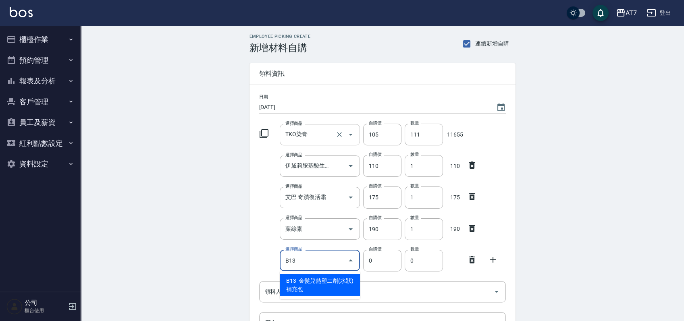
type input "金髮兒熱塑二劑(水狀)補充包"
type input "160"
type input "1"
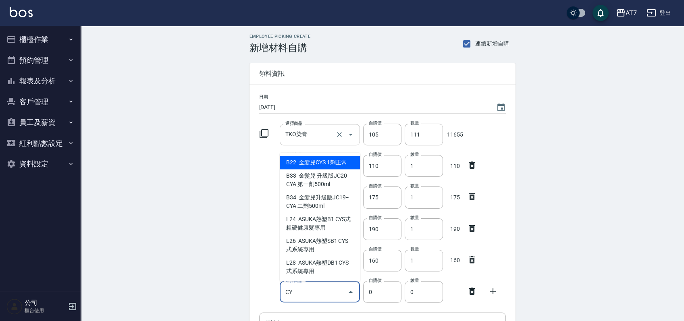
type input "CY"
type input "270"
type input "金髮兒CYS 1劑正常"
type input "1"
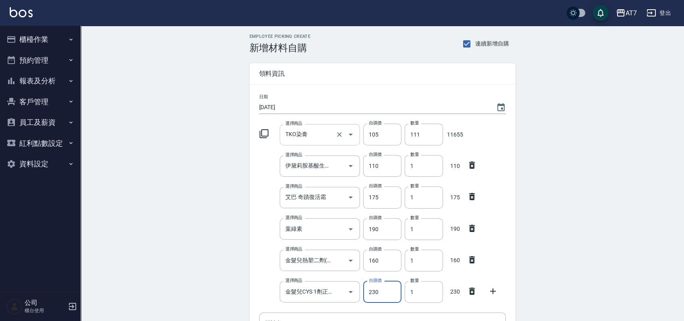
type input "230"
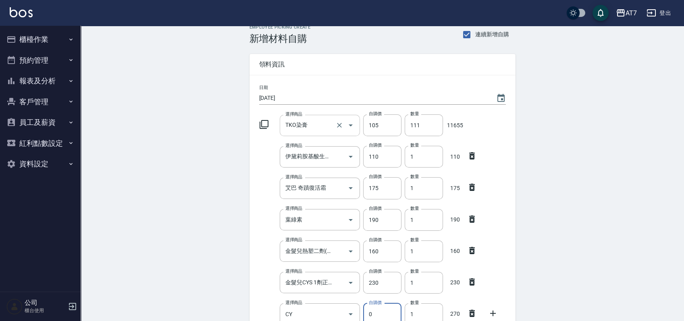
type input "金髮兒CYS 1劑正常"
type input "270"
type input "1"
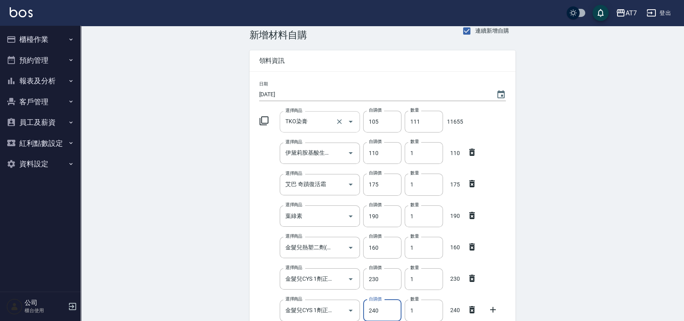
type input "240"
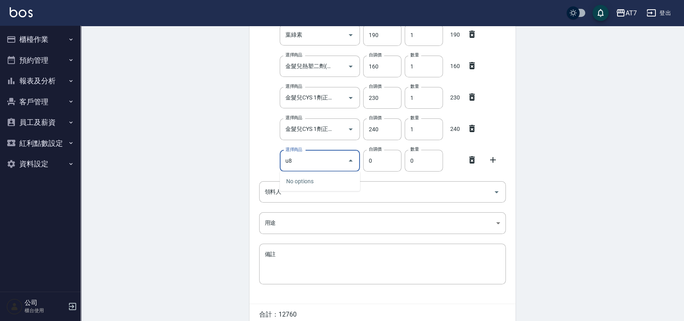
type input "u"
type input "壓貼"
type input "300"
type input "壓貼燙第1劑"
type input "1"
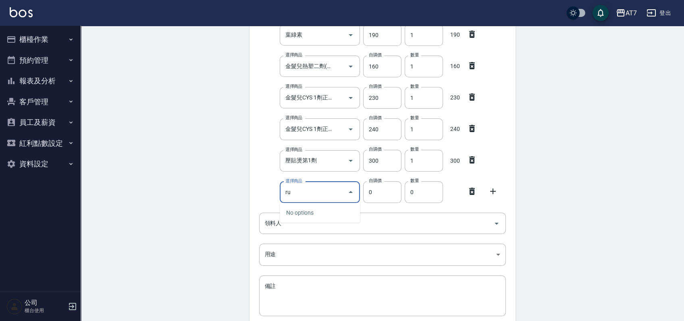
type input "r"
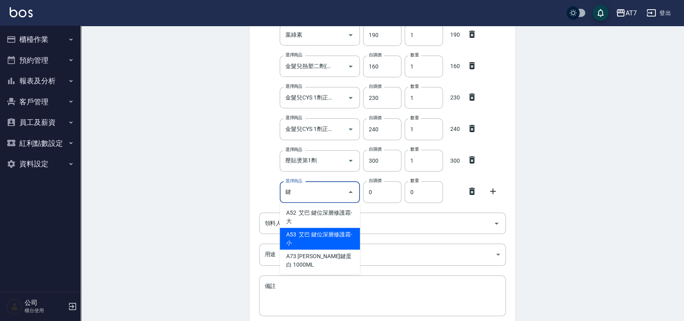
type input "艾巴 鍵位深層修護霜-小"
type input "350"
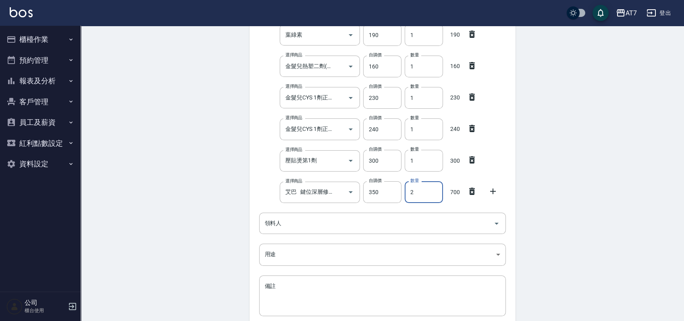
type input "2"
type input "q"
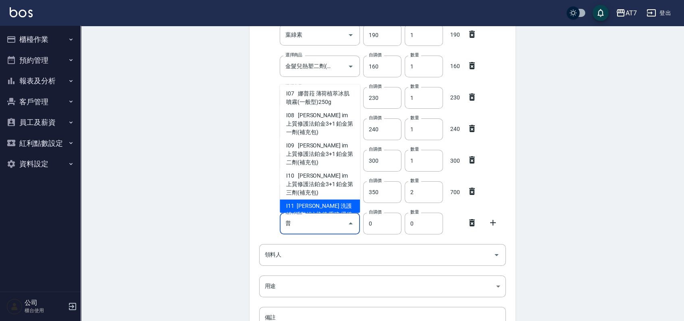
scroll to position [170, 0]
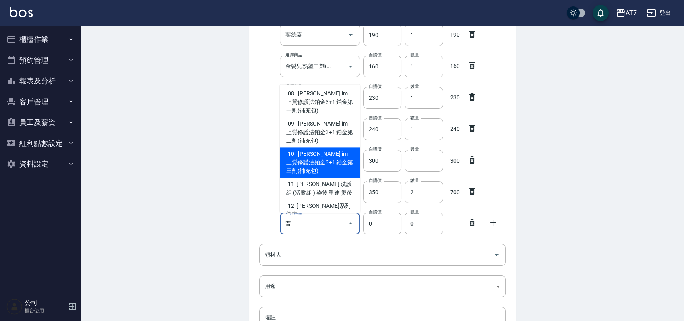
type input "普"
type input "1800"
type input "娜普菈 im 上質修護法鉑金3+1 鉑金第三劑(補充包)"
type input "1"
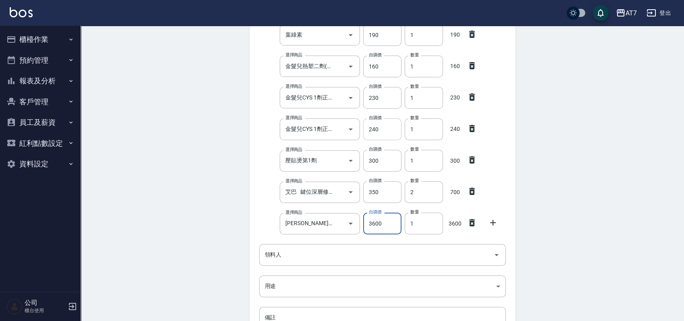
type input "3600"
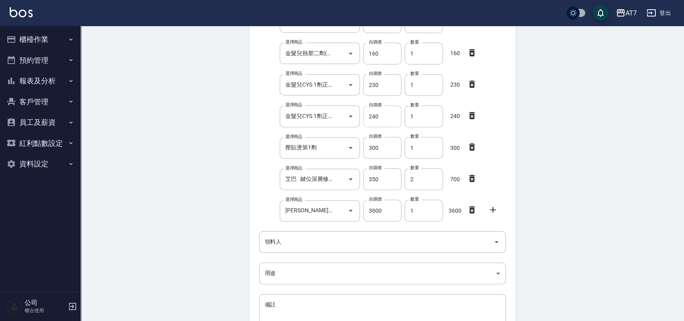
scroll to position [295, 0]
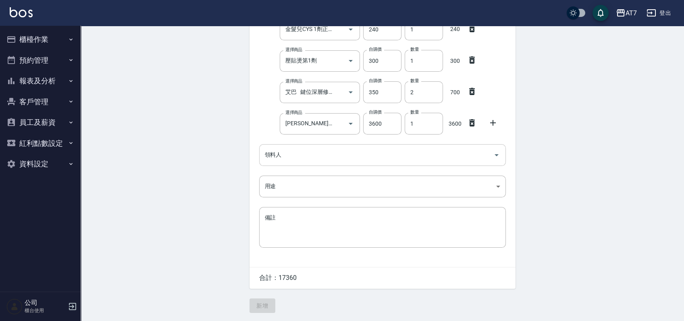
click at [324, 159] on input "領料人" at bounding box center [376, 155] width 227 height 14
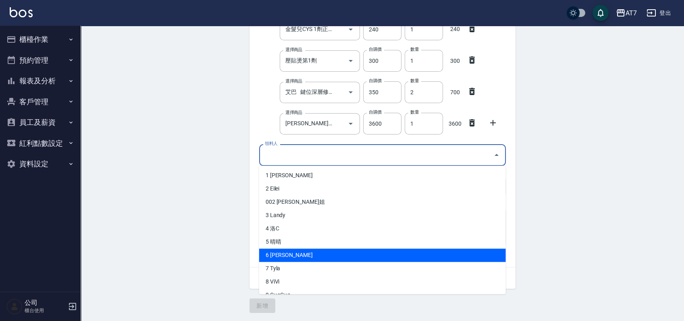
click at [282, 256] on li "6 [PERSON_NAME]" at bounding box center [382, 255] width 247 height 13
type input "Teresa"
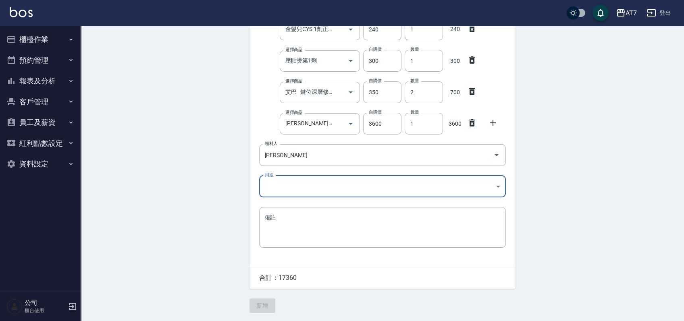
click at [322, 181] on body "AT7 登出 櫃檯作業 打帳單 帳單列表 掛單列表 現金收支登錄 高階收支登錄 材料自購登錄 每日結帳 排班表 現場電腦打卡 預約管理 預約管理 單日預約紀錄…" at bounding box center [342, 13] width 684 height 615
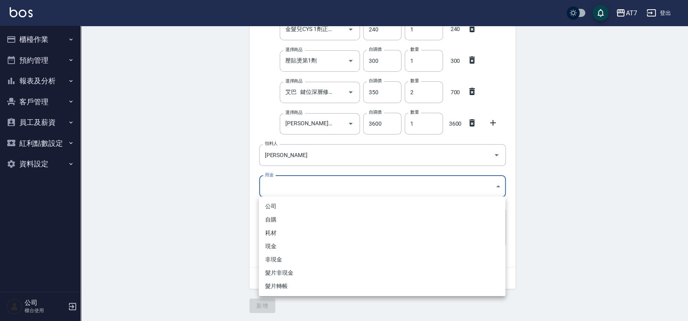
click at [307, 219] on li "自購" at bounding box center [382, 219] width 247 height 13
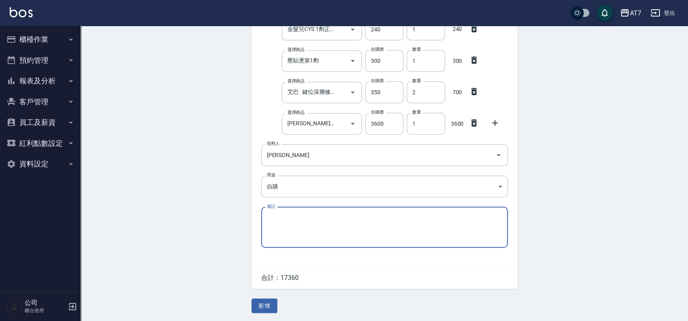
type input "自購"
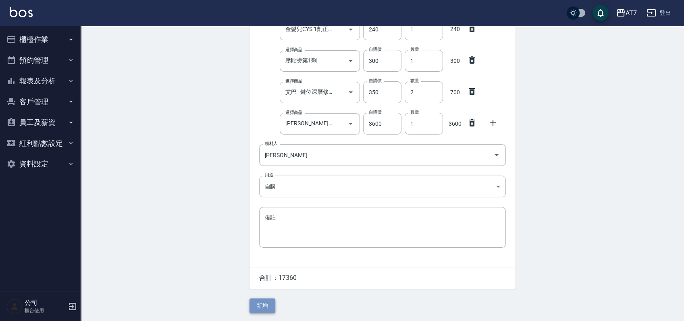
click at [259, 305] on button "新增" at bounding box center [262, 306] width 26 height 15
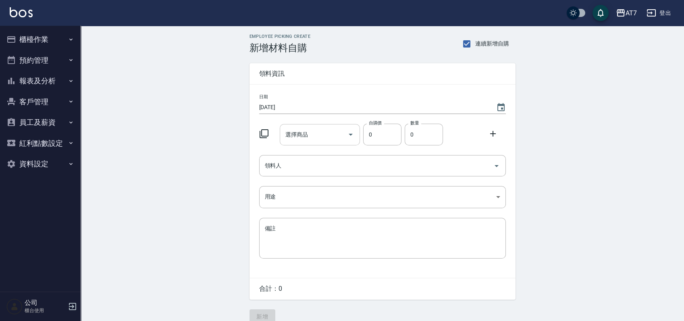
click at [322, 133] on input "選擇商品" at bounding box center [313, 135] width 61 height 14
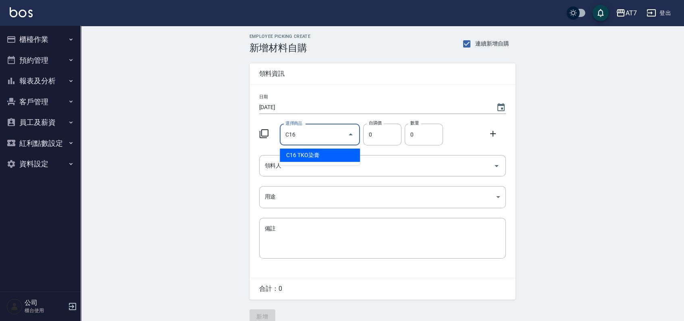
type input "TKO染膏"
type input "105"
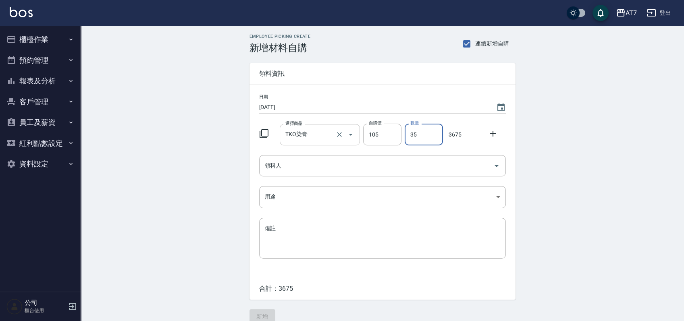
type input "35"
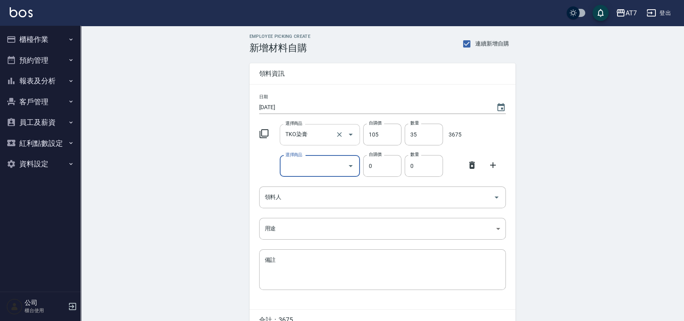
type input "e"
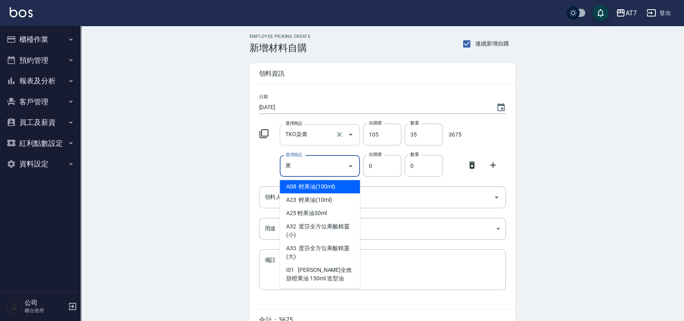
type input "輕果油(100ml)"
type input "340"
type input "1"
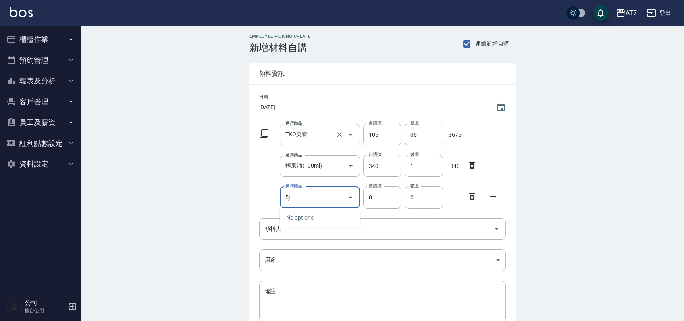
type input "5"
type input "珠"
type input "400"
type input "彈力接髮扣環(珠珠)"
type input "1"
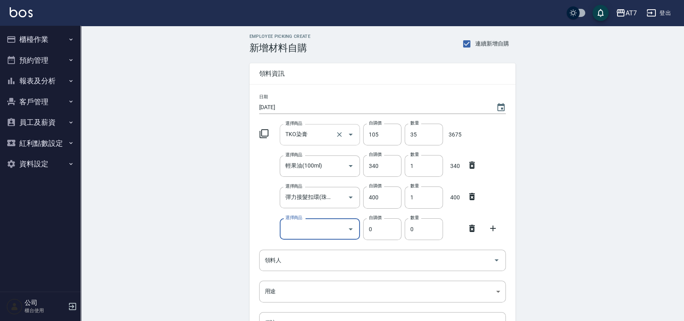
type input "e"
type input "光纖髮膜"
type input "450"
type input "1"
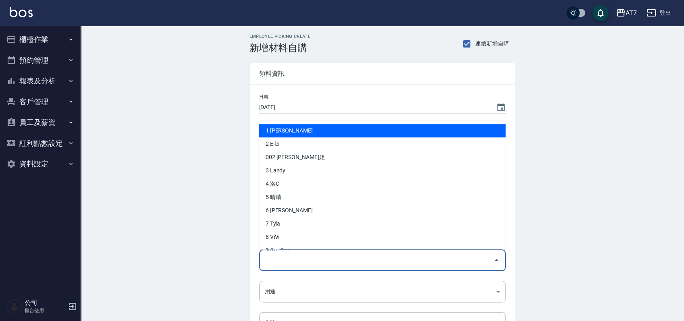
drag, startPoint x: 336, startPoint y: 267, endPoint x: 337, endPoint y: 255, distance: 11.3
click at [336, 266] on input "領料人" at bounding box center [376, 260] width 227 height 14
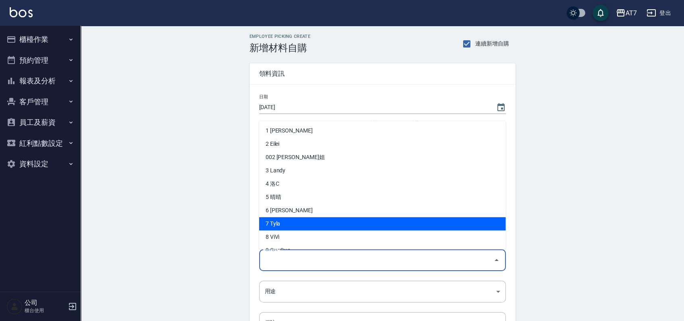
click at [283, 226] on li "7 Tyla" at bounding box center [382, 223] width 247 height 13
type input "Tyla"
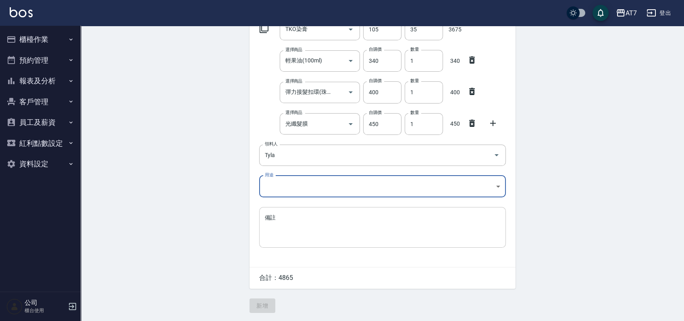
scroll to position [106, 0]
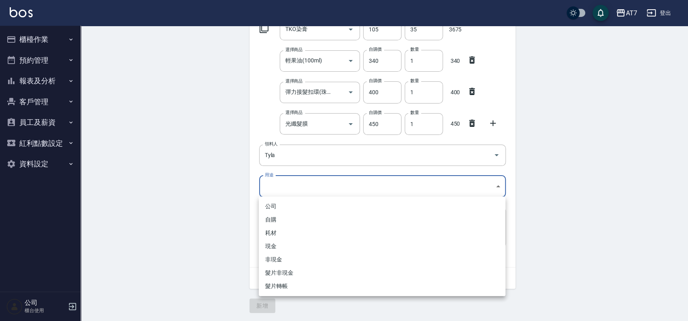
click at [339, 184] on body "AT7 登出 櫃檯作業 打帳單 帳單列表 掛單列表 現金收支登錄 高階收支登錄 材料自購登錄 每日結帳 排班表 現場電腦打卡 預約管理 預約管理 單日預約紀錄…" at bounding box center [344, 108] width 688 height 426
click at [305, 221] on li "自購" at bounding box center [382, 219] width 247 height 13
type input "自購"
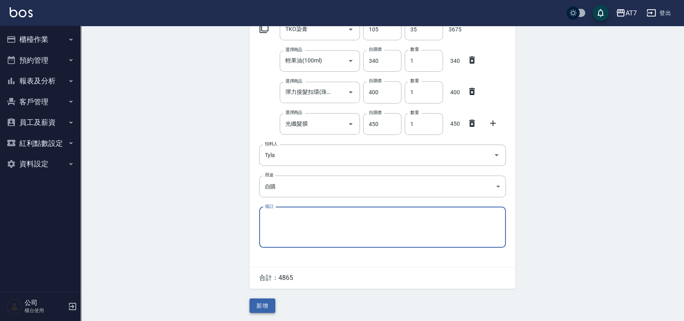
click at [261, 304] on button "新增" at bounding box center [262, 306] width 26 height 15
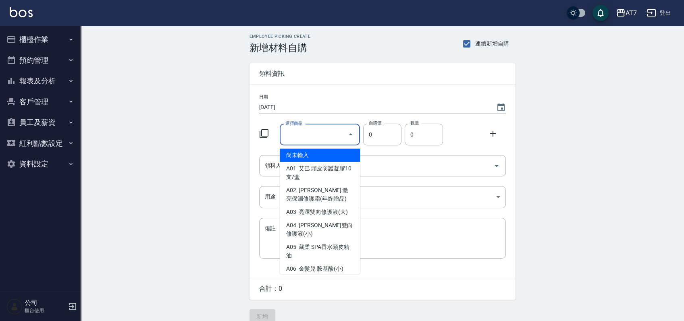
click at [321, 139] on input "選擇商品" at bounding box center [313, 135] width 61 height 14
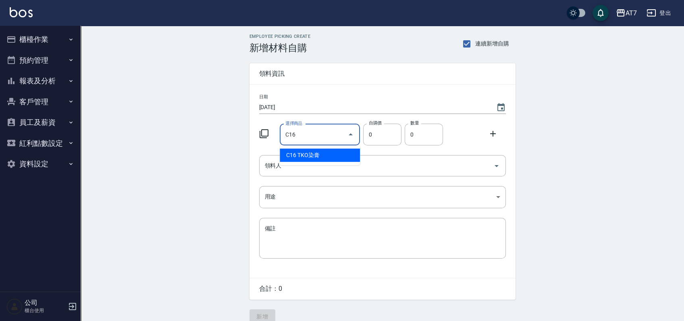
type input "TKO染膏"
type input "105"
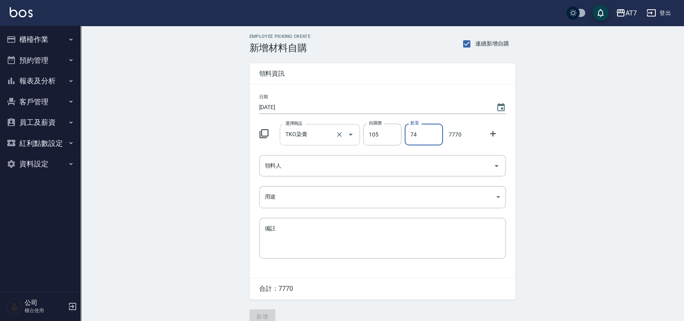
type input "74"
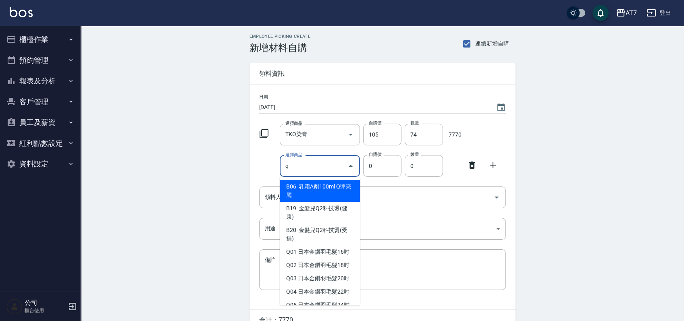
type input "q"
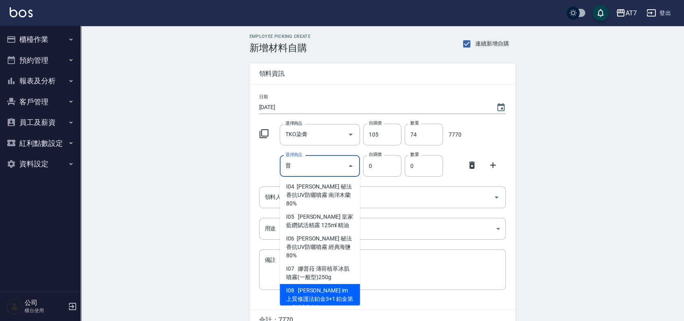
scroll to position [96, 0]
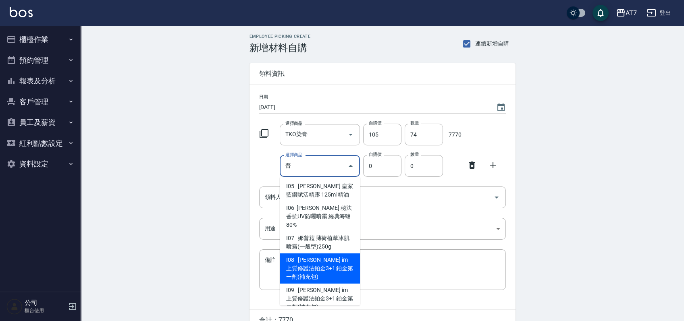
type input "娜普菈 im 上質修護法鉑金3+1 鉑金第一劑(補充包)"
type input "1800"
type input "1"
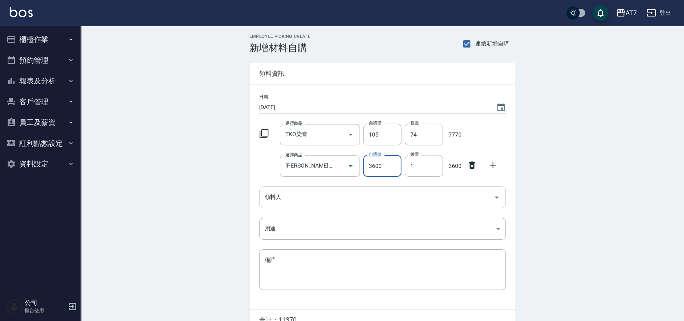
type input "3600"
click at [343, 194] on input "領料人" at bounding box center [376, 197] width 227 height 14
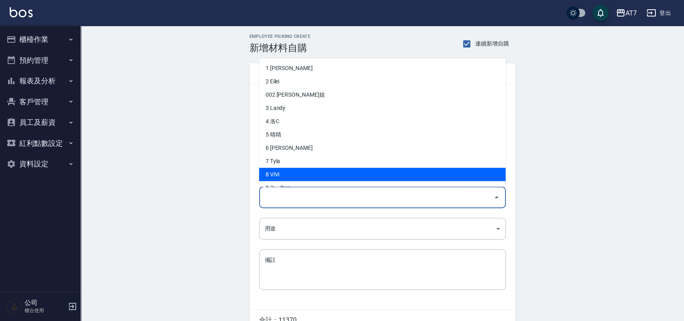
click at [277, 172] on li "8 ViVi" at bounding box center [382, 174] width 247 height 13
type input "ViVi"
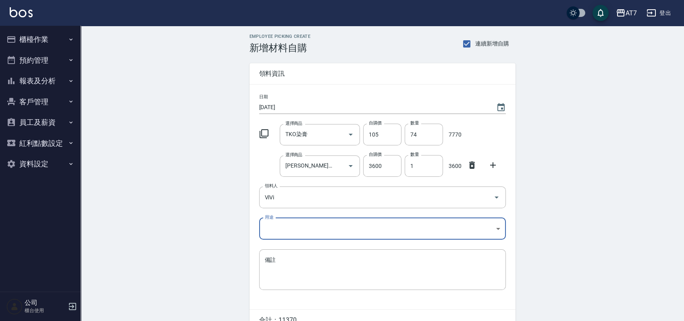
scroll to position [43, 0]
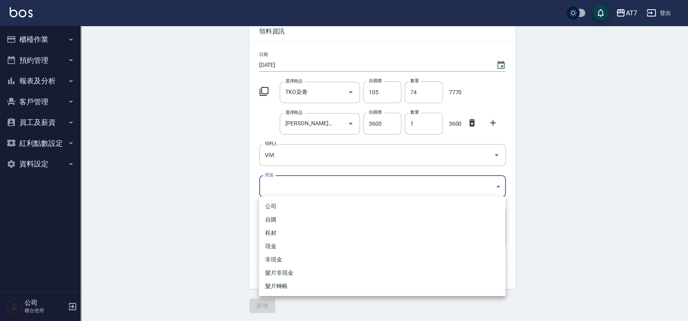
click at [281, 184] on body "AT7 登出 櫃檯作業 打帳單 帳單列表 掛單列表 現金收支登錄 高階收支登錄 材料自購登錄 每日結帳 排班表 現場電腦打卡 預約管理 預約管理 單日預約紀錄…" at bounding box center [344, 139] width 688 height 363
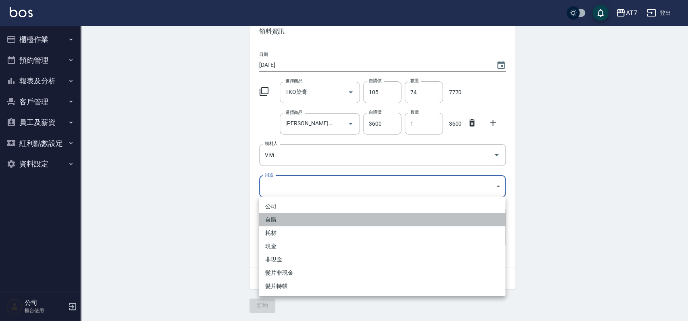
click at [287, 218] on li "自購" at bounding box center [382, 219] width 247 height 13
type input "自購"
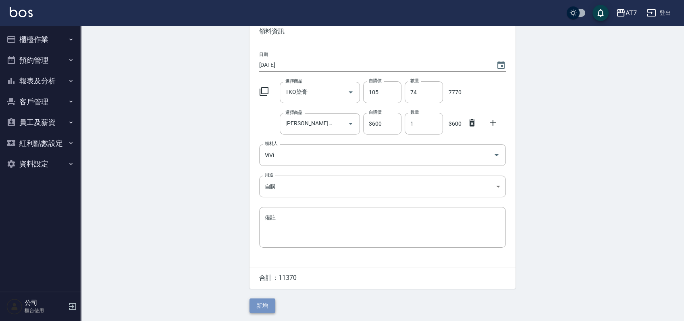
click at [265, 303] on button "新增" at bounding box center [262, 306] width 26 height 15
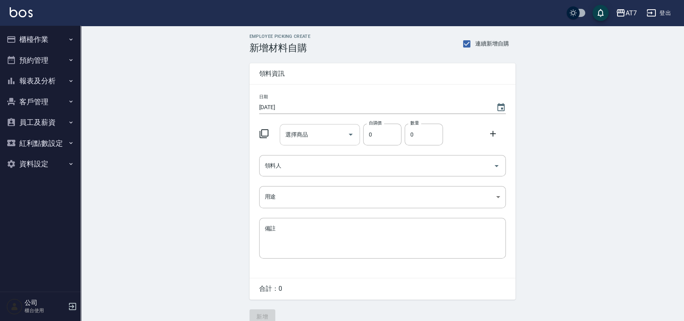
click at [330, 143] on div "選擇商品" at bounding box center [320, 134] width 80 height 21
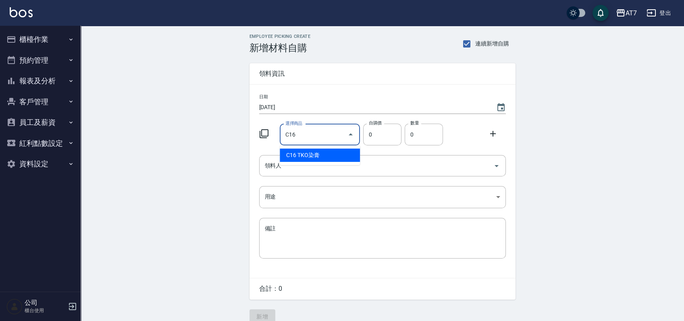
type input "TKO染膏"
type input "105"
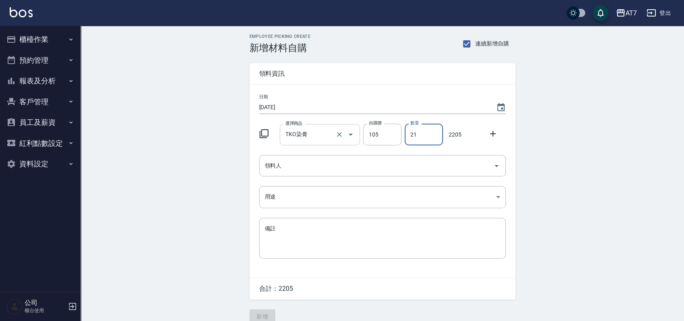
type input "21"
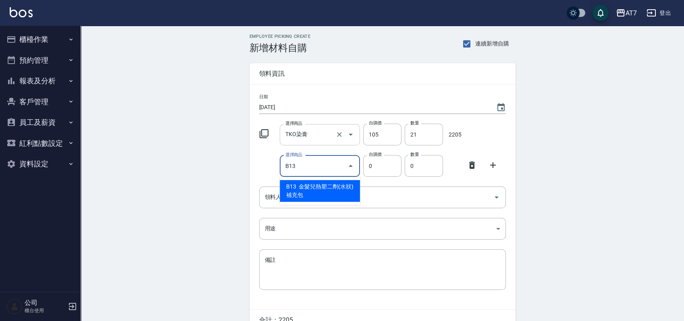
type input "金髮兒熱塑二劑(水狀)補充包"
type input "160"
type input "1"
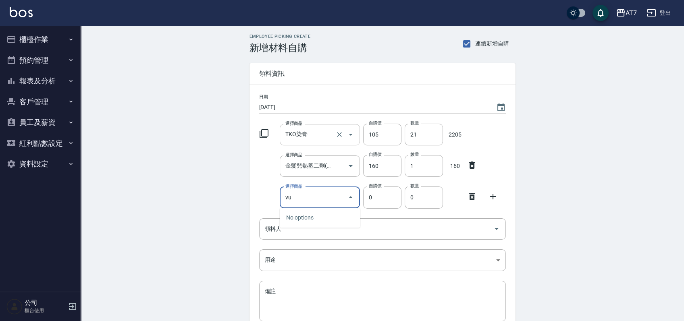
type input "v"
type input "極光髮香水"
type input "250"
type input "1"
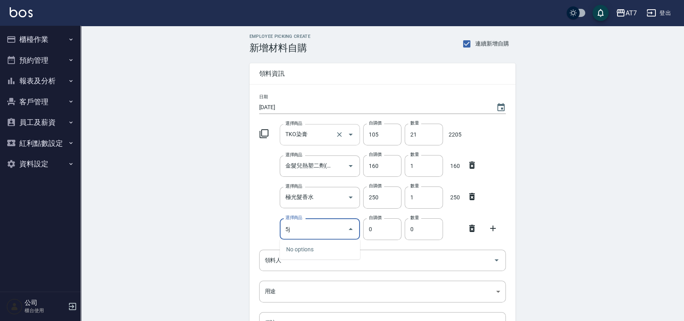
type input "5"
type input "彈力接髮扣環(珠珠)"
type input "400"
type input "1"
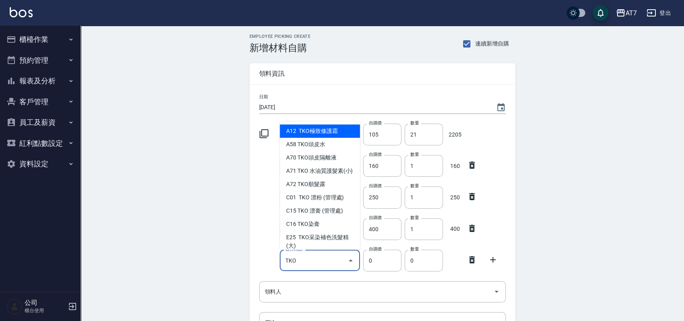
type input "TKO"
type input "407"
type input "TKO極致修護霜"
type input "1"
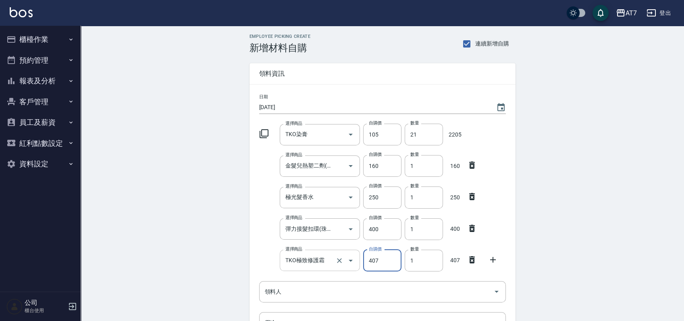
click at [325, 263] on input "TKO極致修護霜" at bounding box center [308, 260] width 50 height 14
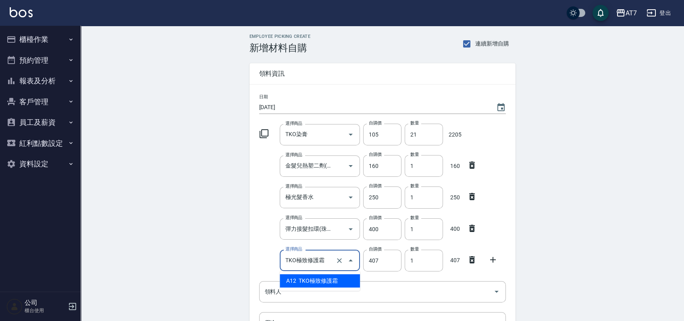
click at [325, 263] on input "TKO極致修護霜" at bounding box center [308, 260] width 50 height 14
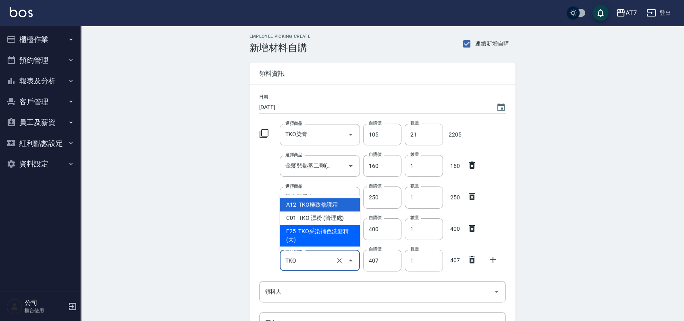
click at [330, 240] on li "E25 TKO采染補色洗髮精(大)" at bounding box center [320, 236] width 80 height 22
type input "TKO采染補色洗髮精(大)"
type input "420"
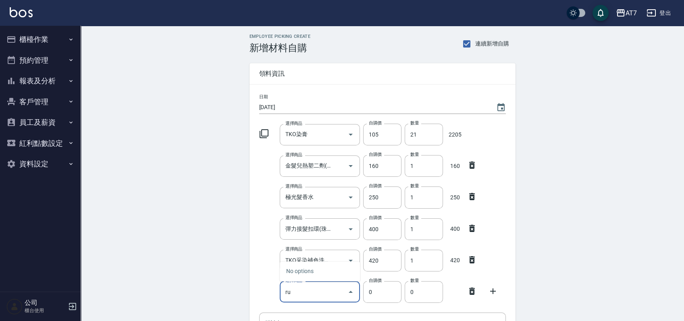
type input "r"
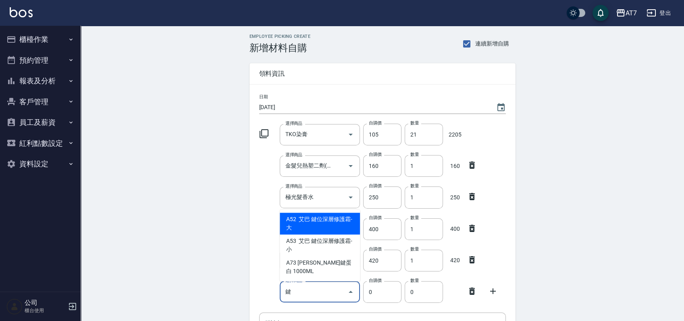
type input "艾巴 鍵位深層修護霜-大"
type input "630"
type input "1"
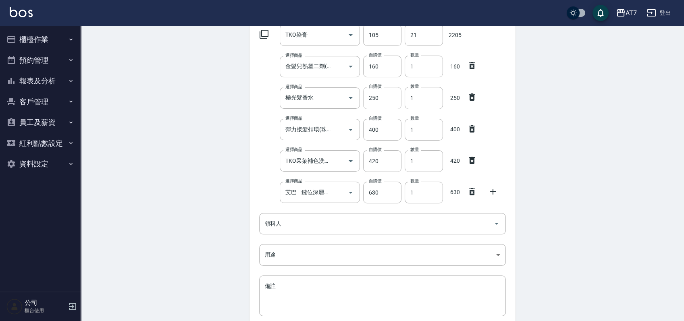
scroll to position [107, 0]
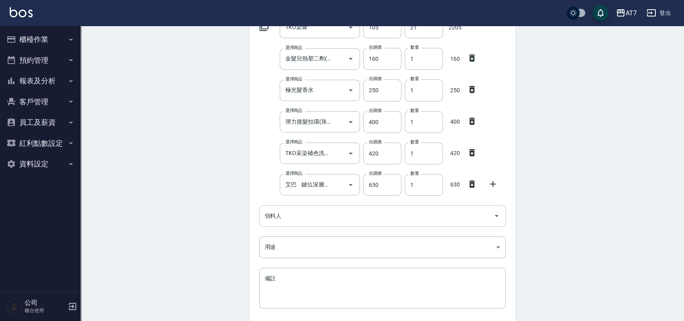
click at [369, 218] on input "領料人" at bounding box center [376, 216] width 227 height 14
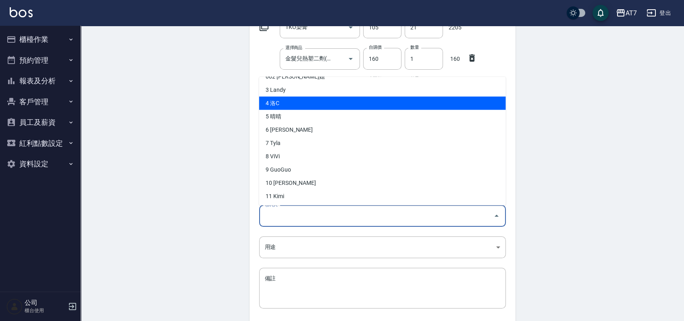
scroll to position [54, 0]
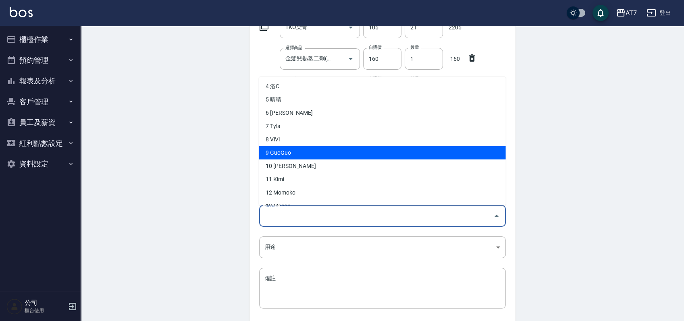
click at [290, 153] on li "9 GuoGuo" at bounding box center [382, 152] width 247 height 13
type input "GuoGuo"
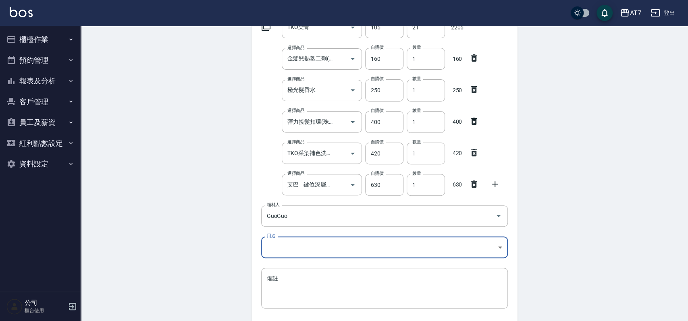
click at [312, 243] on body "AT7 登出 櫃檯作業 打帳單 帳單列表 掛單列表 現金收支登錄 高階收支登錄 材料自購登錄 每日結帳 排班表 現場電腦打卡 預約管理 預約管理 單日預約紀錄…" at bounding box center [344, 137] width 688 height 489
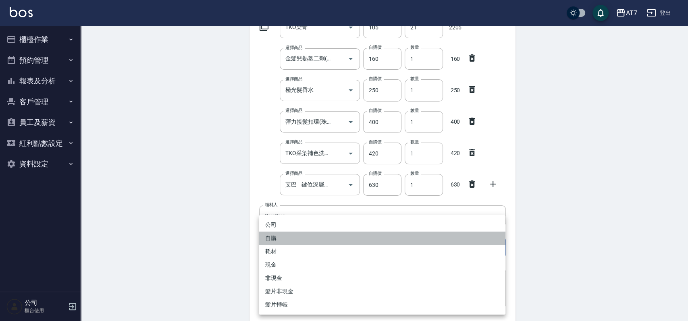
click at [312, 237] on li "自購" at bounding box center [382, 238] width 247 height 13
type input "自購"
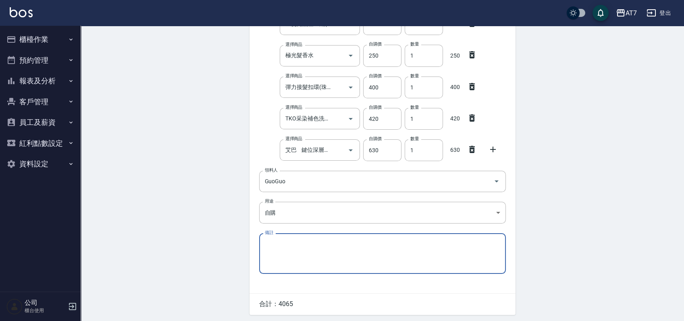
scroll to position [169, 0]
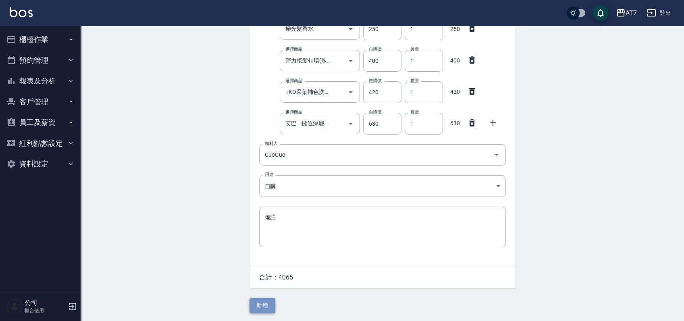
click at [271, 304] on button "新增" at bounding box center [262, 305] width 26 height 15
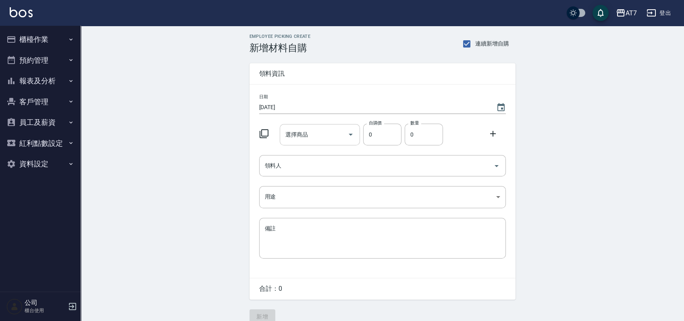
click at [316, 140] on input "選擇商品" at bounding box center [313, 135] width 61 height 14
click at [326, 132] on input "選擇商品" at bounding box center [313, 135] width 61 height 14
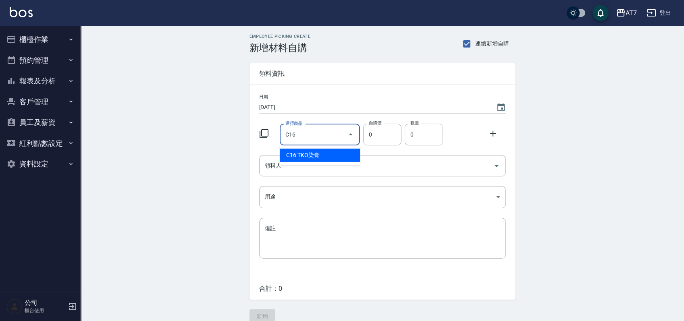
type input "TKO染膏"
type input "105"
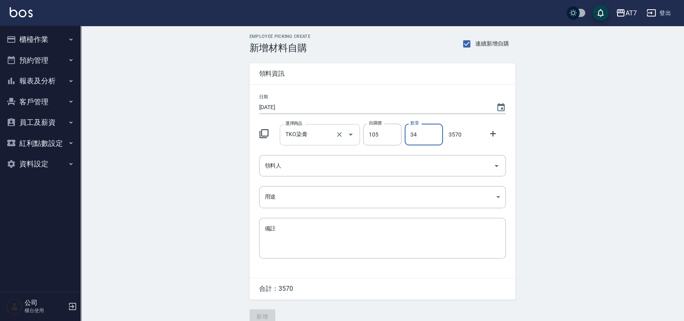
type input "34"
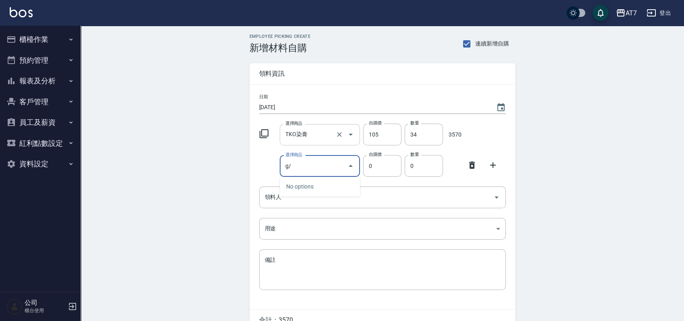
type input "g"
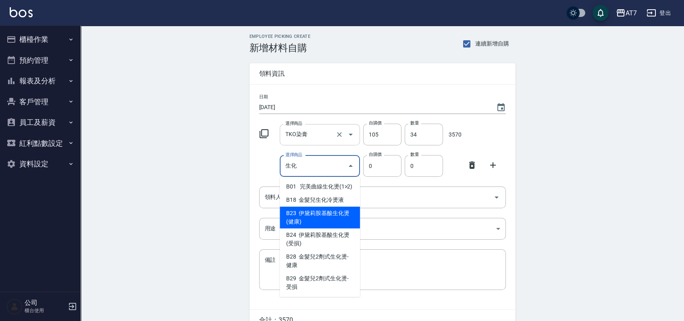
type input "伊黛莉胺基酸生化燙(健康)"
type input "110"
type input "1"
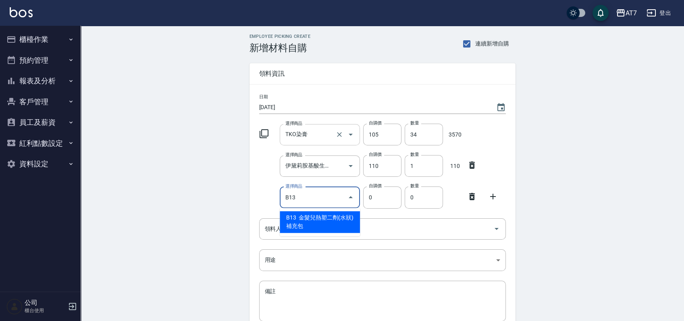
type input "金髮兒熱塑二劑(水狀)補充包"
type input "160"
type input "1"
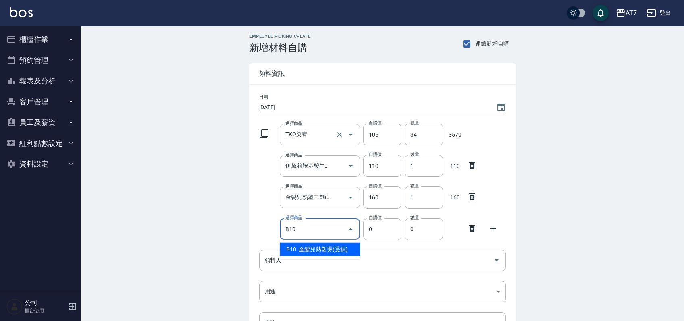
type input "金髮兒熱塑燙(受損)"
type input "200"
type input "1"
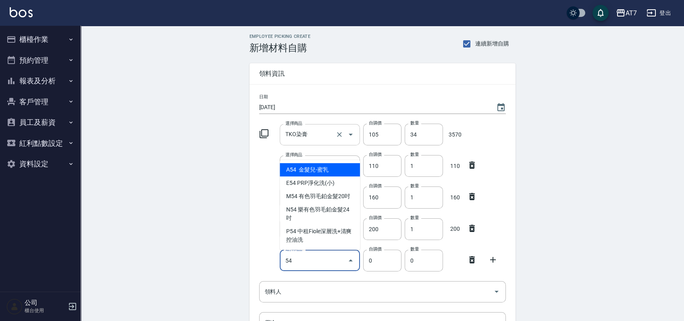
type input "5"
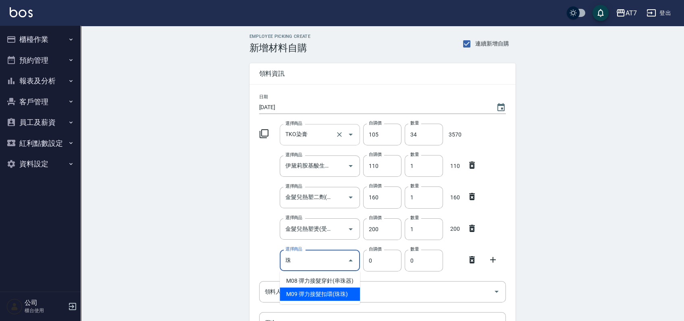
type input "彈力接髮扣環(珠珠)"
type input "400"
type input "1"
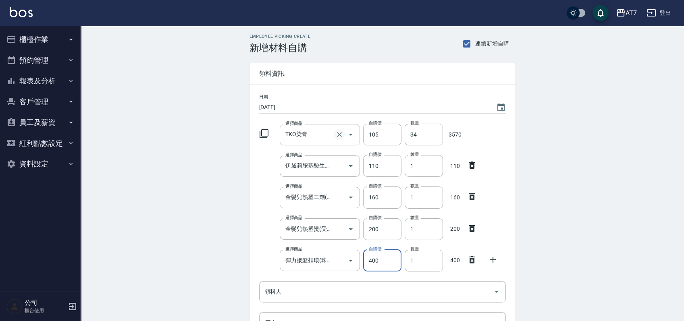
scroll to position [107, 0]
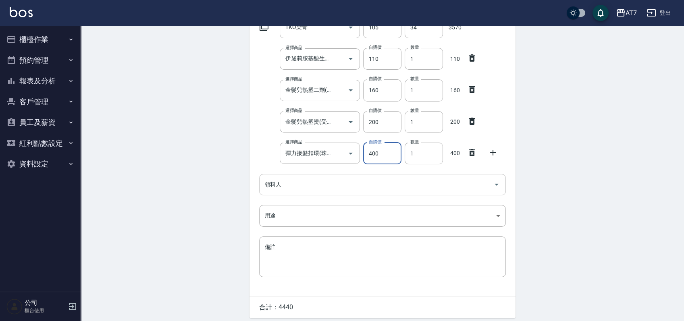
click at [338, 187] on input "領料人" at bounding box center [376, 185] width 227 height 14
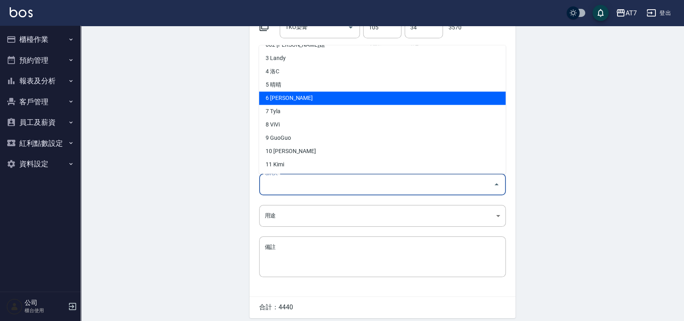
scroll to position [54, 0]
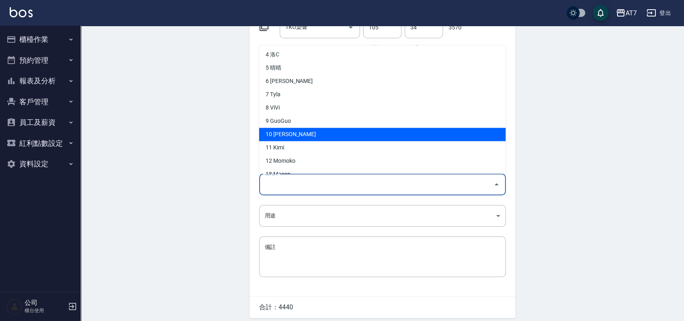
click at [287, 134] on li "10 [PERSON_NAME]" at bounding box center [382, 134] width 247 height 13
type input "King"
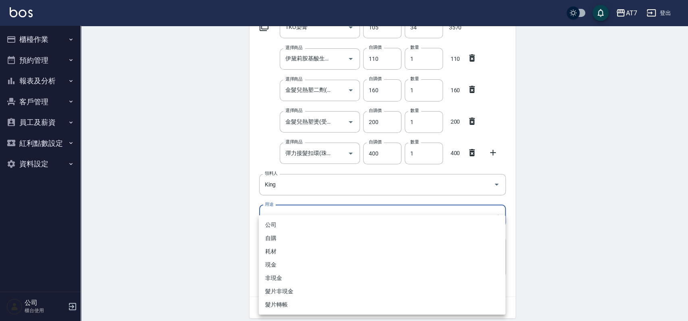
click at [303, 205] on body "AT7 登出 櫃檯作業 打帳單 帳單列表 掛單列表 現金收支登錄 高階收支登錄 材料自購登錄 每日結帳 排班表 現場電腦打卡 預約管理 預約管理 單日預約紀錄…" at bounding box center [344, 122] width 688 height 458
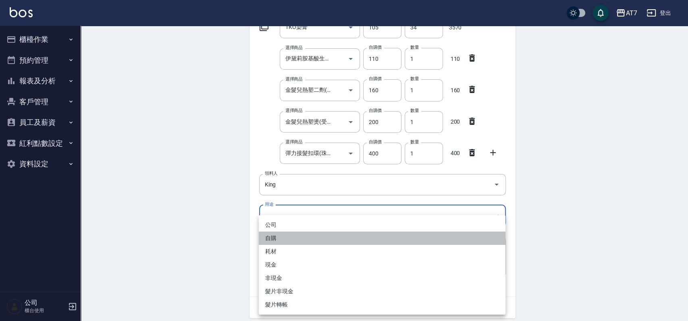
click at [276, 237] on li "自購" at bounding box center [382, 238] width 247 height 13
type input "自購"
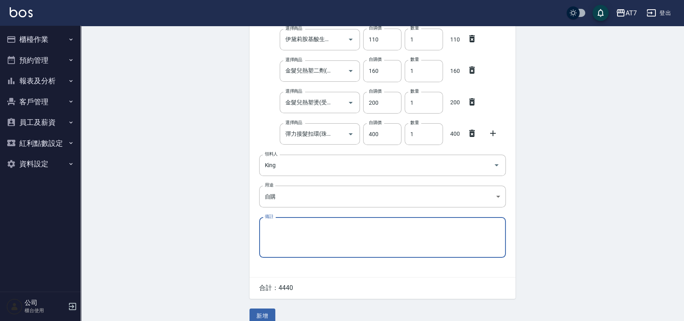
scroll to position [137, 0]
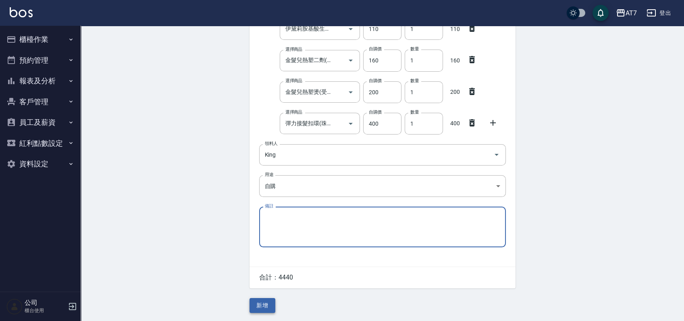
click at [266, 304] on button "新增" at bounding box center [262, 305] width 26 height 15
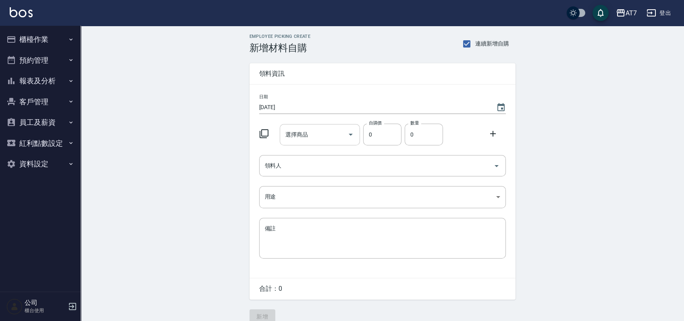
click at [319, 133] on input "選擇商品" at bounding box center [313, 135] width 61 height 14
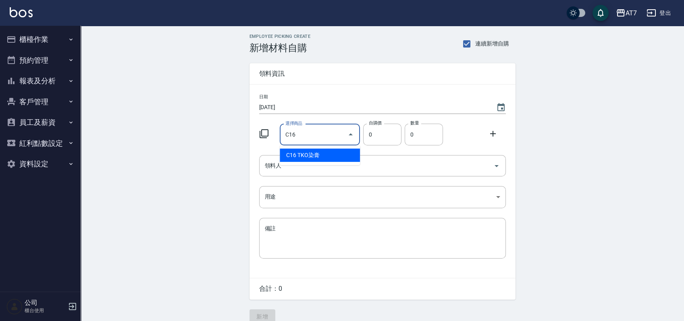
type input "TKO染膏"
type input "105"
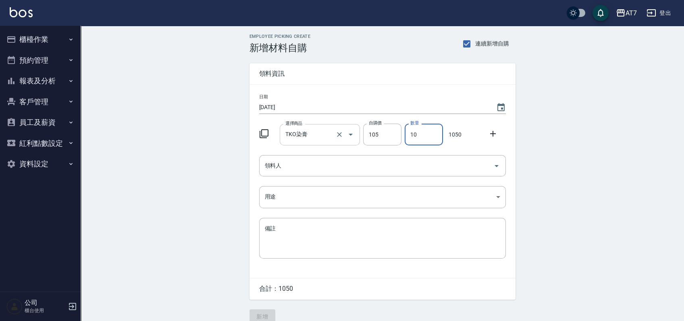
type input "10"
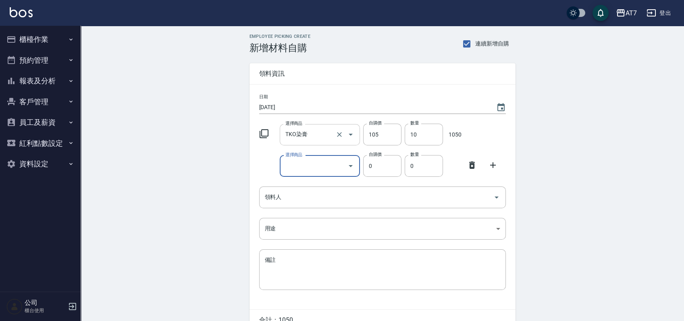
type input "g"
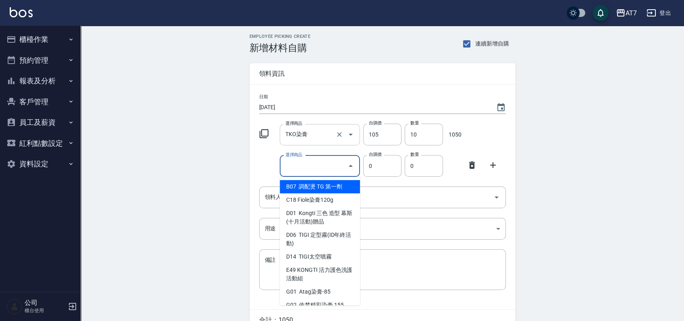
type input "\"
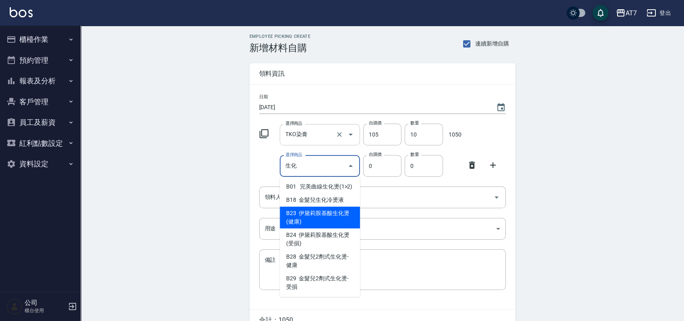
type input "伊黛莉胺基酸生化燙(健康)"
type input "110"
type input "1"
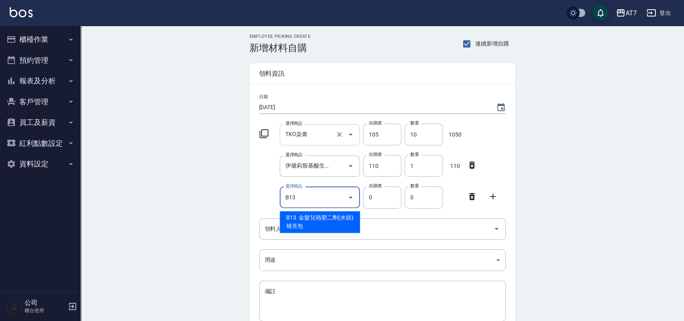
type input "金髮兒熱塑二劑(水狀)補充包"
type input "160"
type input "1"
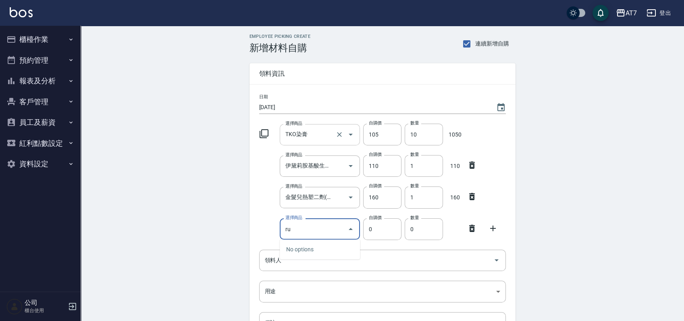
type input "r"
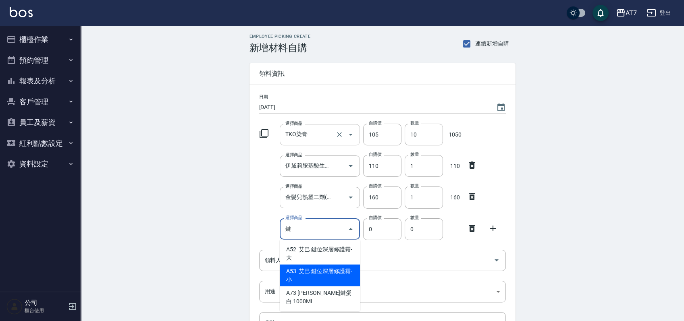
type input "艾巴 鍵位深層修護霜-小"
type input "350"
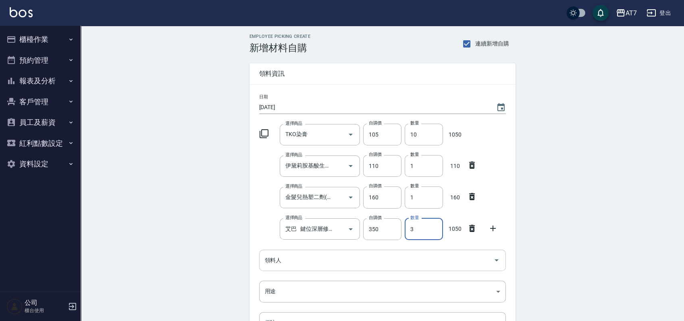
type input "3"
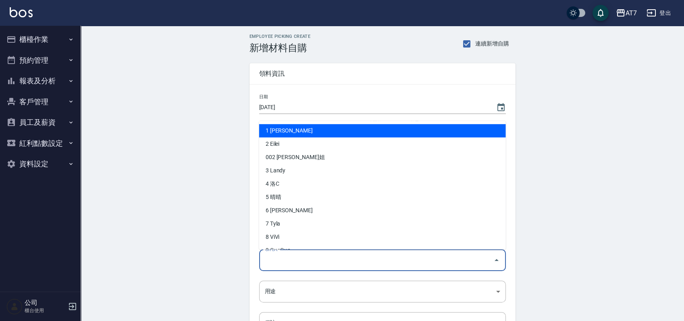
click at [331, 264] on input "領料人" at bounding box center [376, 260] width 227 height 14
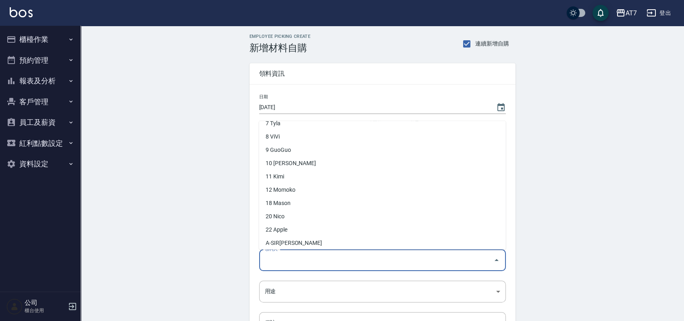
scroll to position [107, 0]
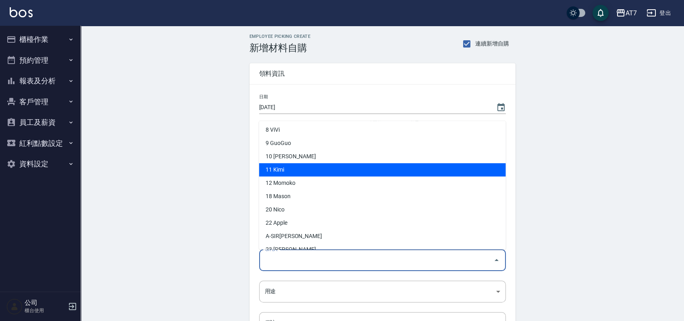
click at [292, 172] on li "11 Kimi" at bounding box center [382, 169] width 247 height 13
type input "Kimi"
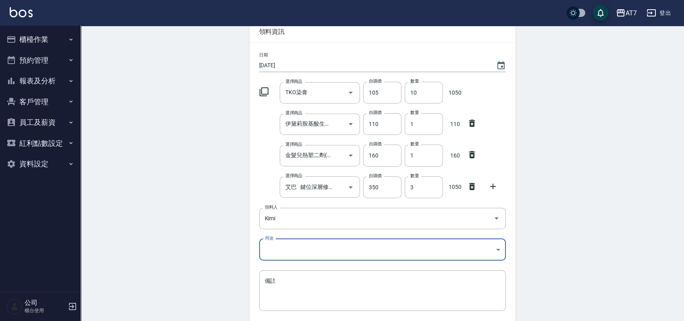
scroll to position [106, 0]
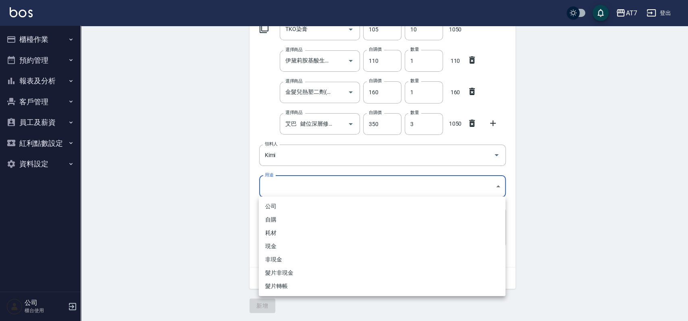
click at [295, 189] on body "AT7 登出 櫃檯作業 打帳單 帳單列表 掛單列表 現金收支登錄 高階收支登錄 材料自購登錄 每日結帳 排班表 現場電腦打卡 預約管理 預約管理 單日預約紀錄…" at bounding box center [344, 108] width 688 height 426
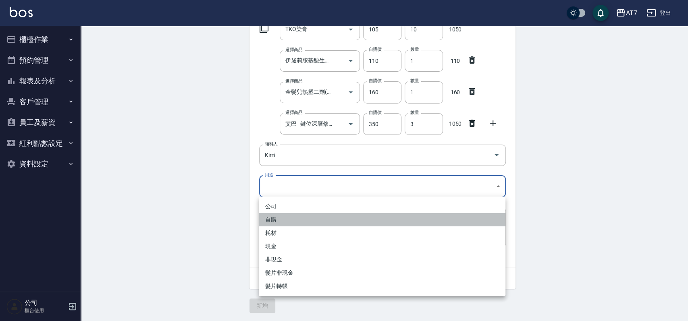
click at [290, 220] on li "自購" at bounding box center [382, 219] width 247 height 13
type input "自購"
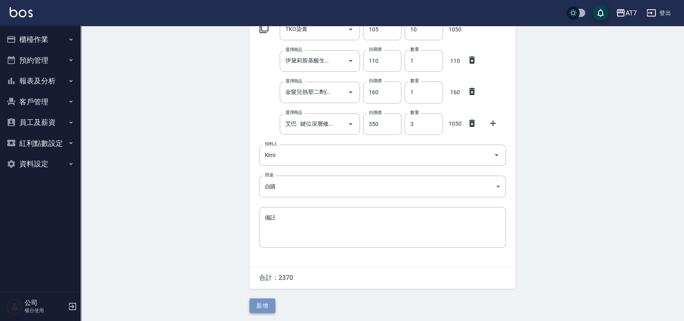
click at [261, 299] on button "新增" at bounding box center [262, 306] width 26 height 15
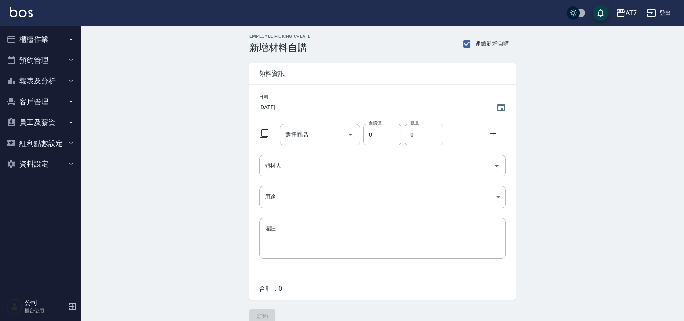
click at [295, 131] on div "選擇商品 選擇商品" at bounding box center [320, 134] width 80 height 21
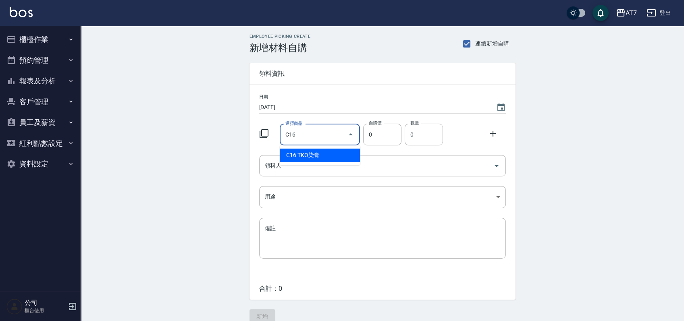
type input "TKO染膏"
type input "105"
type input "1"
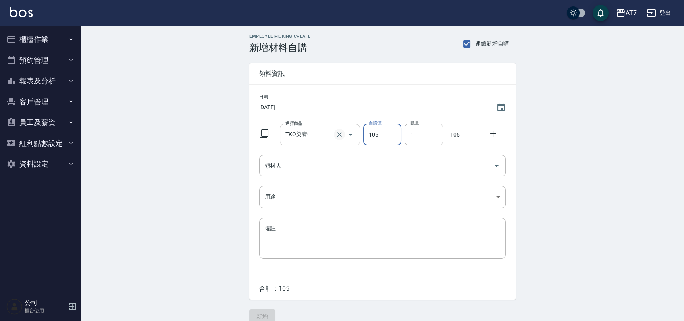
click at [340, 134] on icon "Clear" at bounding box center [339, 135] width 8 height 8
type input "0"
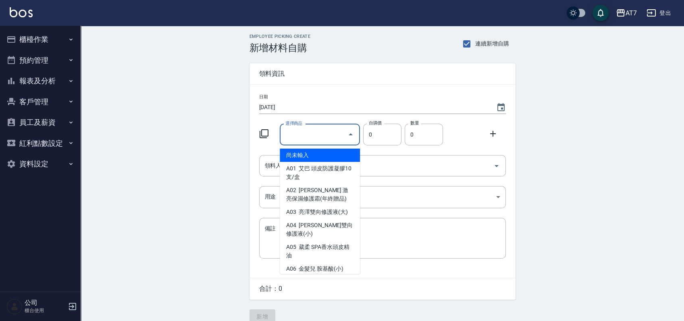
click at [308, 136] on input "選擇商品" at bounding box center [313, 135] width 61 height 14
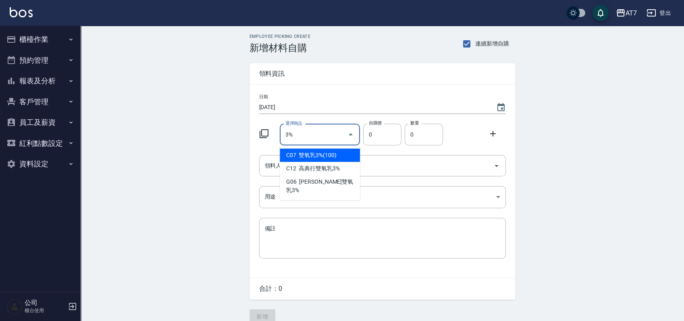
type input "雙氧乳3%(100)"
type input "100"
type input "1"
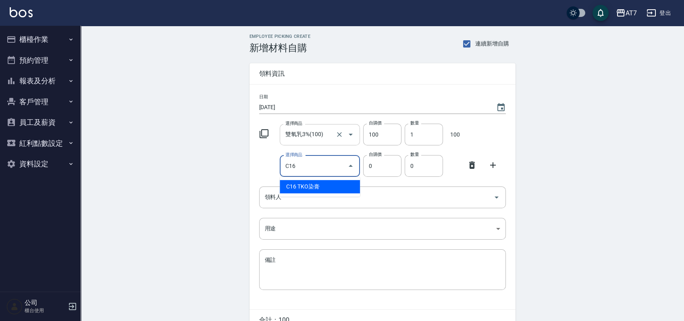
type input "TKO染膏"
type input "105"
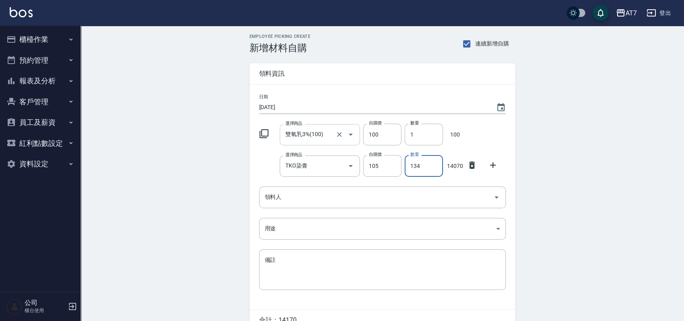
type input "134"
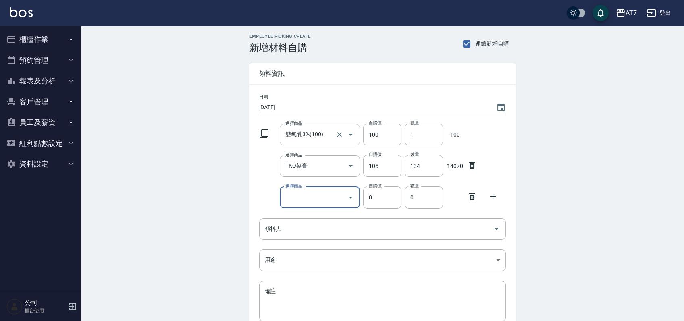
type input "z"
type input "艾巴 奇蹟復活霜"
type input "175"
type input "1"
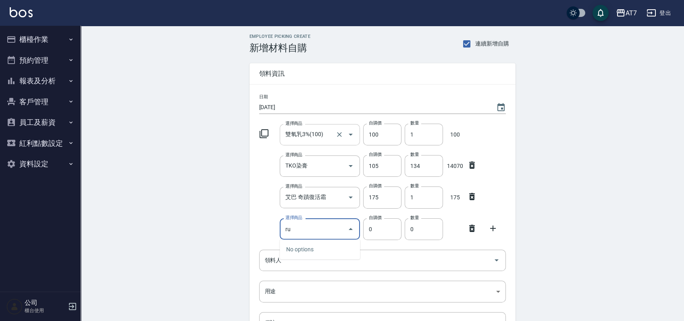
type input "r"
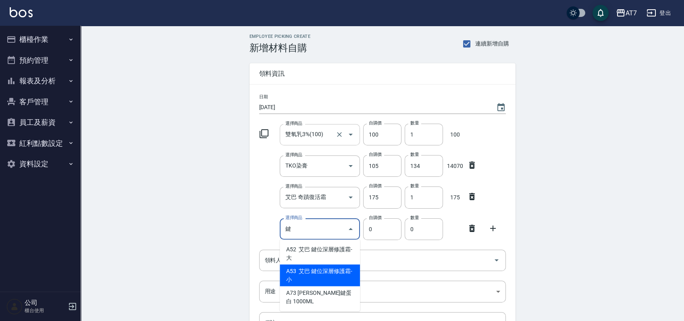
type input "艾巴 鍵位深層修護霜-小"
type input "350"
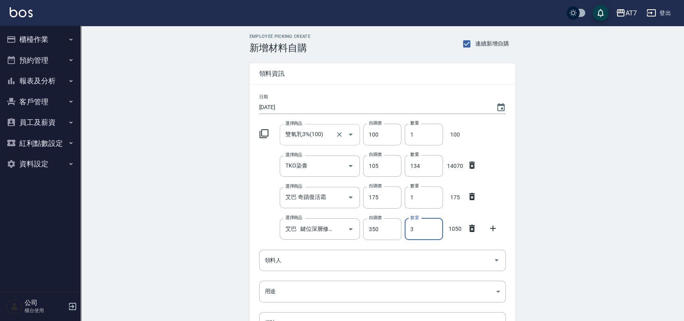
type input "3"
type input "q"
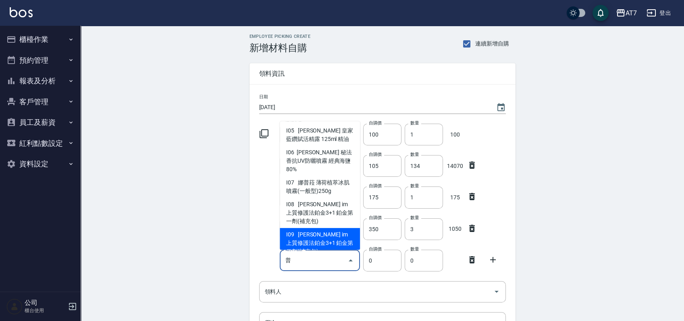
scroll to position [126, 0]
type input "娜普菈 im 上質修護法鉑金3+1 鉑金第三劑(補充包)"
type input "1800"
type input "1"
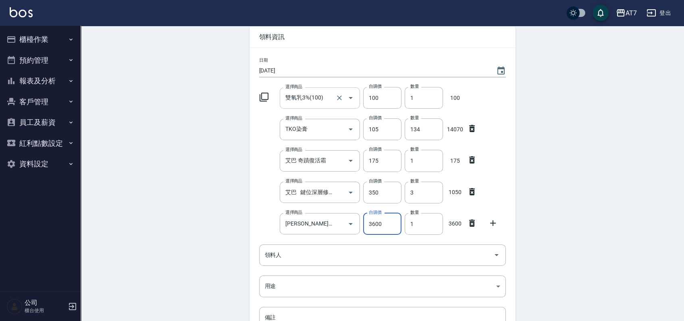
scroll to position [54, 0]
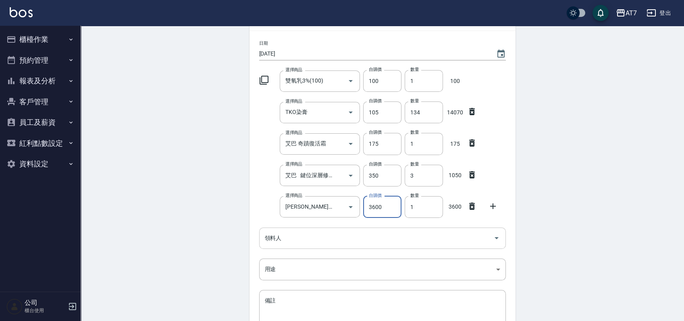
type input "3600"
click at [320, 241] on input "領料人" at bounding box center [376, 238] width 227 height 14
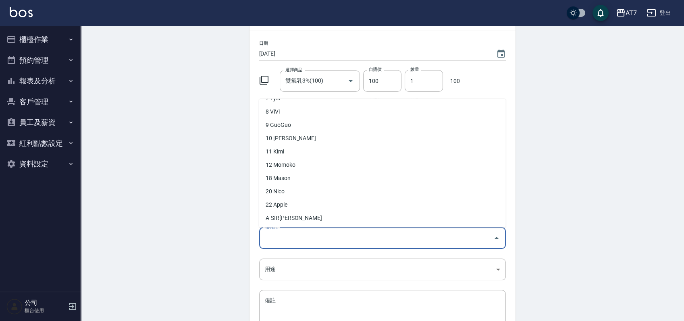
scroll to position [107, 0]
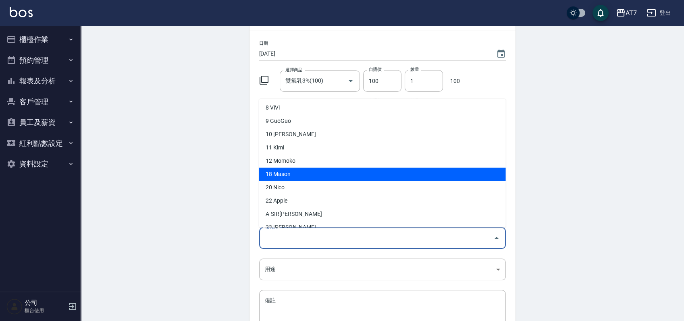
click at [280, 174] on li "18 Mason" at bounding box center [382, 174] width 247 height 13
type input "Mason"
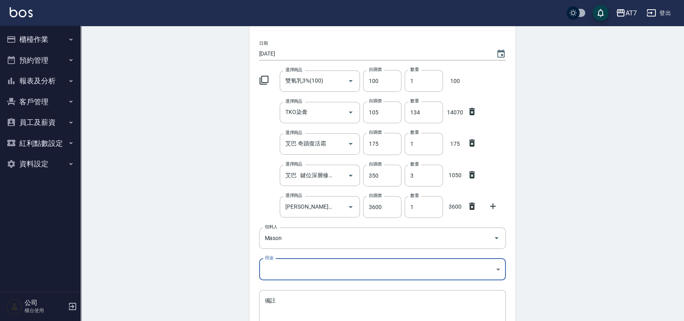
click at [294, 272] on body "AT7 登出 櫃檯作業 打帳單 帳單列表 掛單列表 現金收支登錄 高階收支登錄 材料自購登錄 每日結帳 排班表 現場電腦打卡 預約管理 預約管理 單日預約紀錄…" at bounding box center [342, 175] width 684 height 458
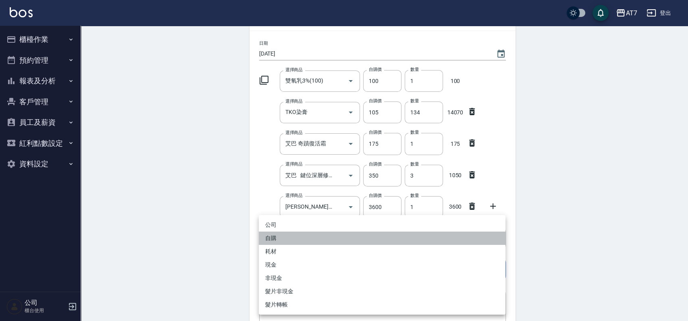
click at [297, 237] on li "自購" at bounding box center [382, 238] width 247 height 13
type input "自購"
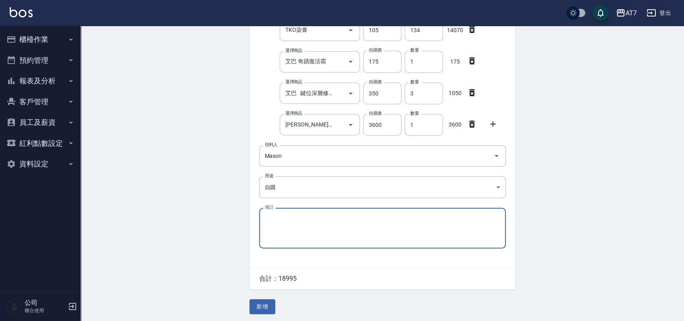
scroll to position [137, 0]
click at [272, 303] on button "新增" at bounding box center [262, 305] width 26 height 15
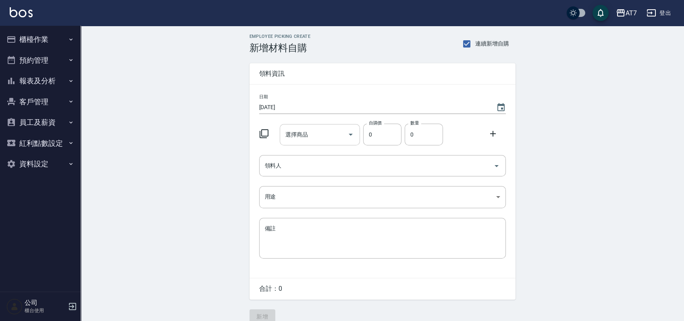
click at [330, 138] on input "選擇商品" at bounding box center [313, 135] width 61 height 14
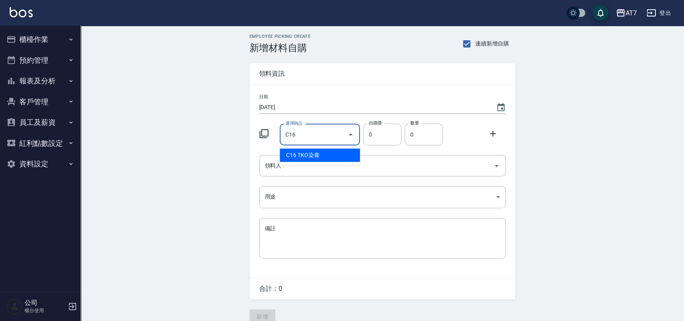
type input "TKO染膏"
type input "105"
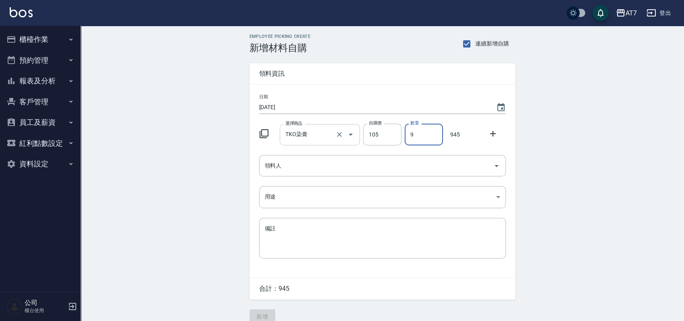
type input "9"
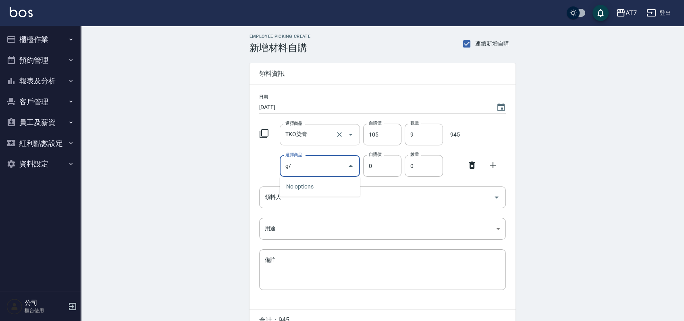
type input "g"
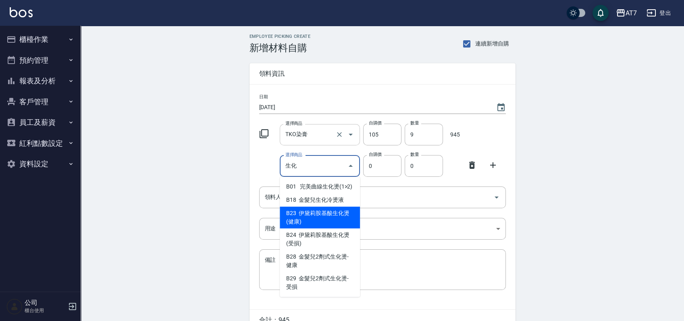
type input "伊黛莉胺基酸生化燙(健康)"
type input "110"
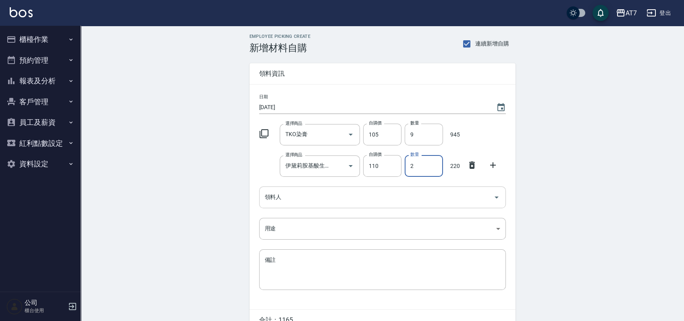
type input "2"
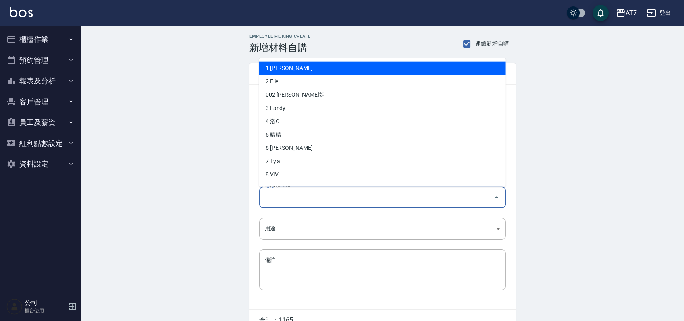
click at [299, 197] on input "領料人" at bounding box center [376, 197] width 227 height 14
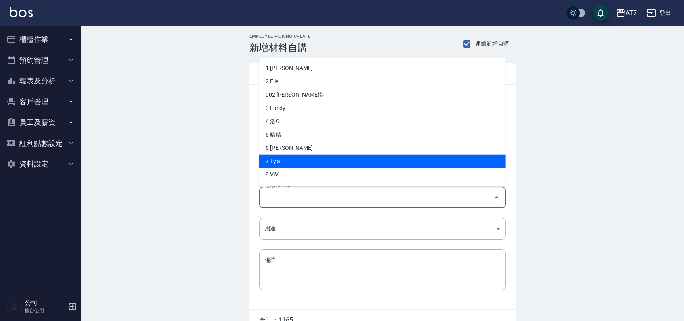
scroll to position [107, 0]
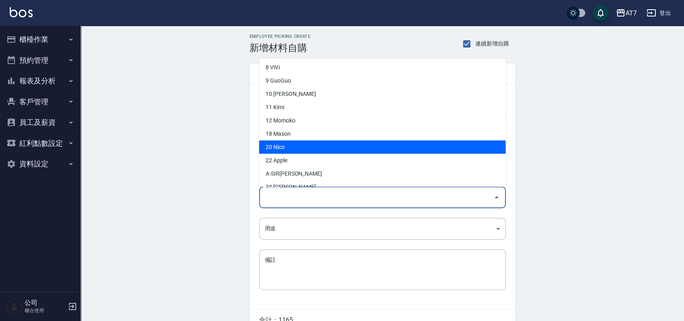
click at [292, 148] on li "20 Nico" at bounding box center [382, 147] width 247 height 13
type input "Nico"
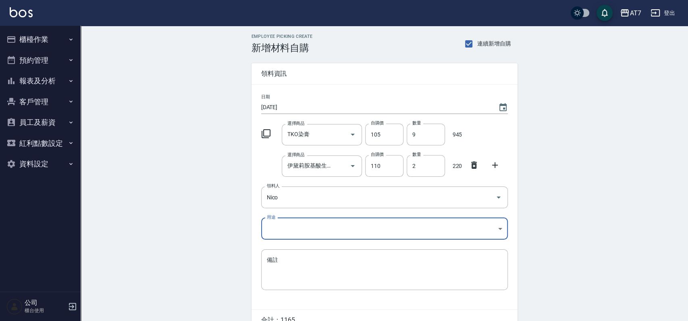
click at [301, 224] on body "AT7 登出 櫃檯作業 打帳單 帳單列表 掛單列表 現金收支登錄 高階收支登錄 材料自購登錄 每日結帳 排班表 現場電腦打卡 預約管理 預約管理 單日預約紀錄…" at bounding box center [344, 181] width 688 height 363
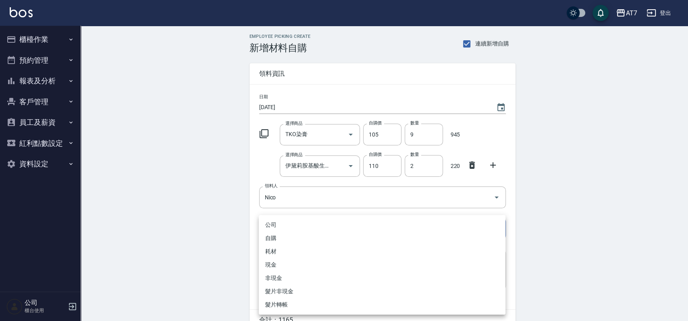
click at [297, 240] on li "自購" at bounding box center [382, 238] width 247 height 13
type input "自購"
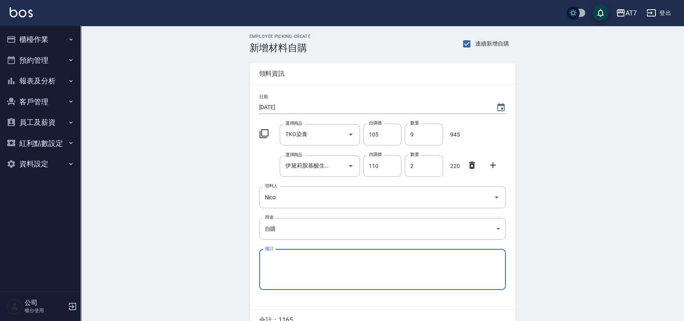
scroll to position [43, 0]
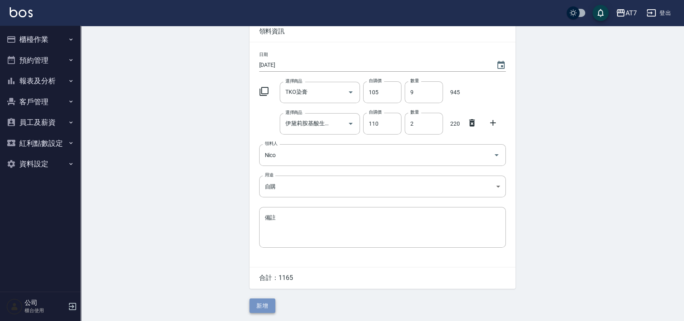
click at [268, 308] on button "新增" at bounding box center [262, 306] width 26 height 15
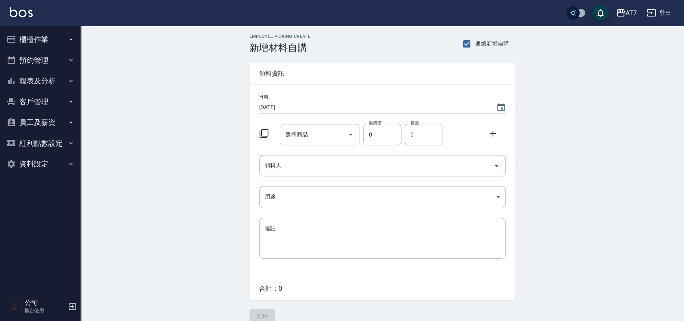
click at [328, 140] on input "選擇商品" at bounding box center [313, 135] width 61 height 14
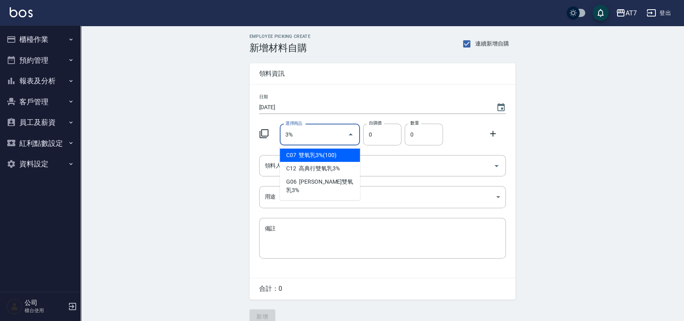
type input "雙氧乳3%(100)"
type input "100"
type input "1"
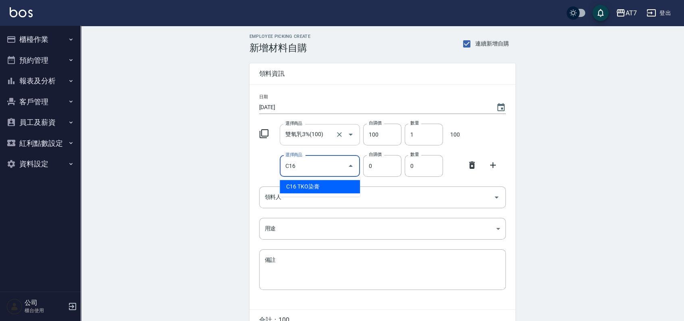
type input "TKO染膏"
type input "105"
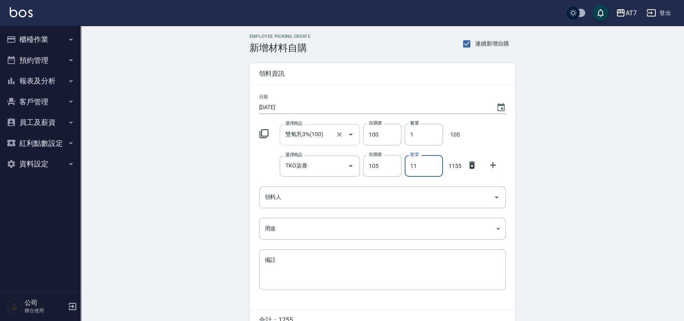
type input "11"
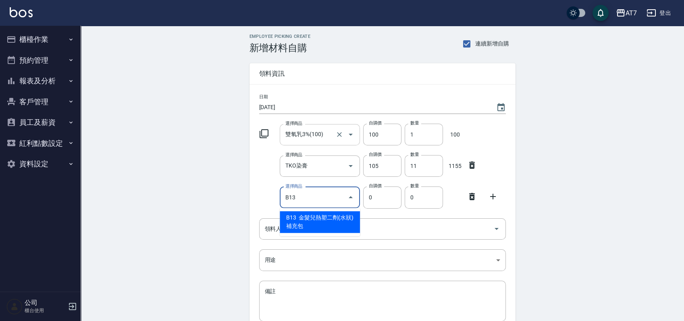
type input "金髮兒熱塑二劑(水狀)補充包"
type input "160"
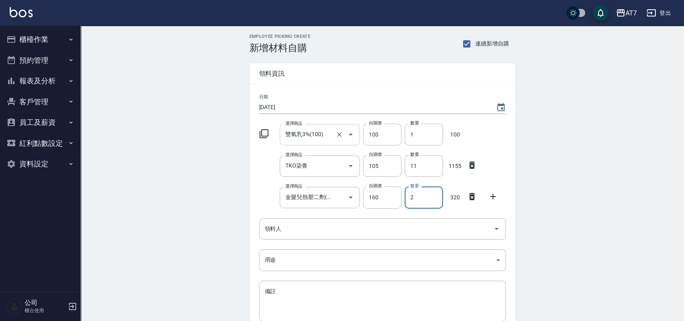
type input "2"
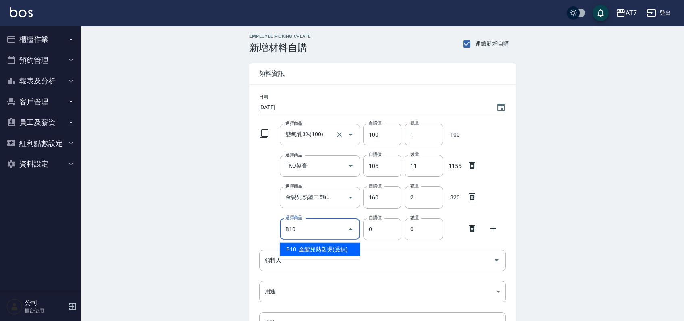
type input "金髮兒熱塑燙(受損)"
type input "200"
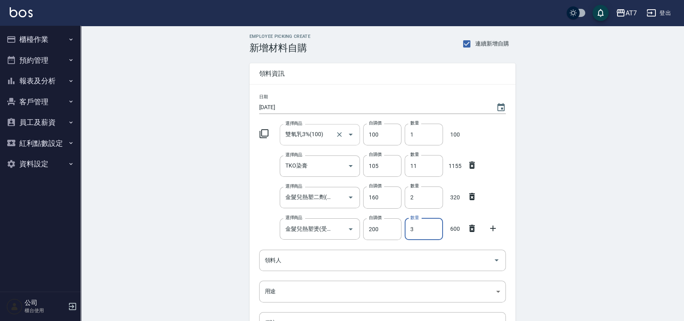
type input "3"
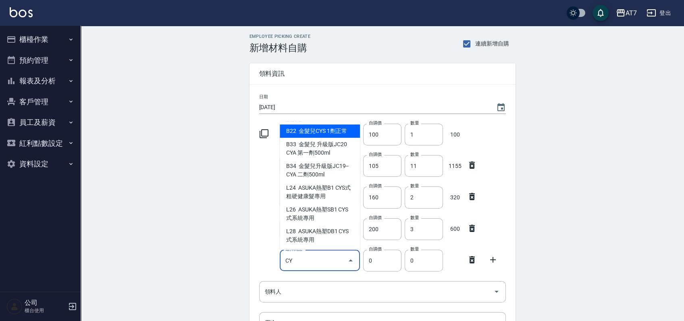
type input "CY"
type input "270"
type input "金髮兒CYS 1劑正常"
type input "1"
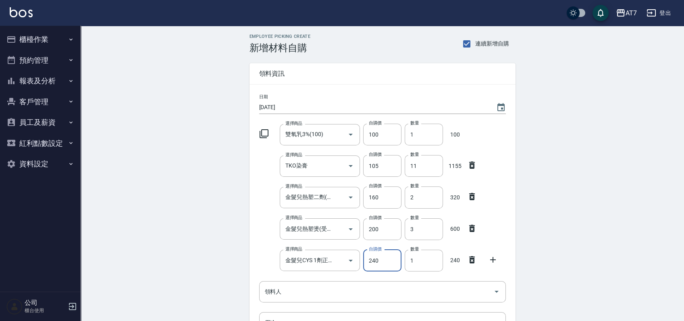
type input "240"
click at [572, 153] on div "Employee Picking Create 新增材料自購 連續新增自購 領料資訊 日期 2025/09/25 選擇商品 雙氧乳3%(100) 選擇商品 自…" at bounding box center [382, 242] width 603 height 432
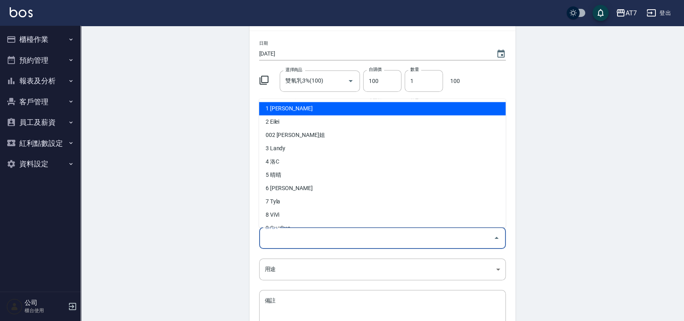
click at [440, 243] on input "領料人" at bounding box center [376, 238] width 227 height 14
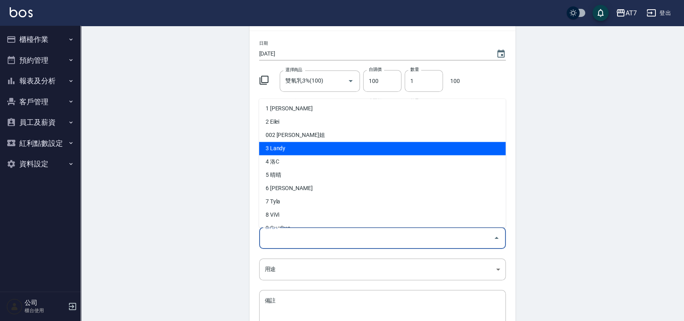
scroll to position [161, 0]
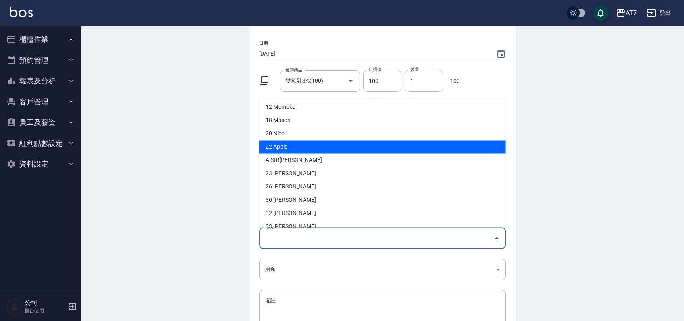
click at [290, 152] on li "22 Apple" at bounding box center [382, 147] width 247 height 13
type input "Apple"
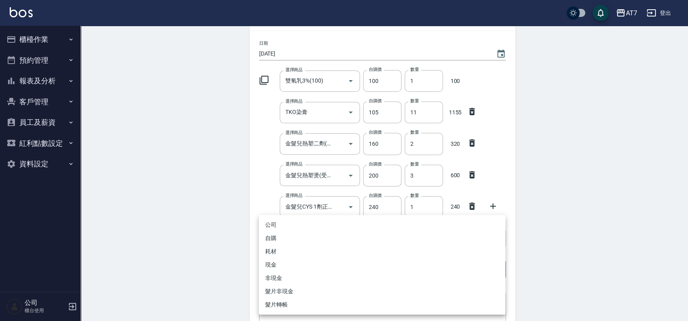
click at [307, 269] on body "AT7 登出 櫃檯作業 打帳單 帳單列表 掛單列表 現金收支登錄 高階收支登錄 材料自購登錄 每日結帳 排班表 現場電腦打卡 預約管理 預約管理 單日預約紀錄…" at bounding box center [344, 175] width 688 height 458
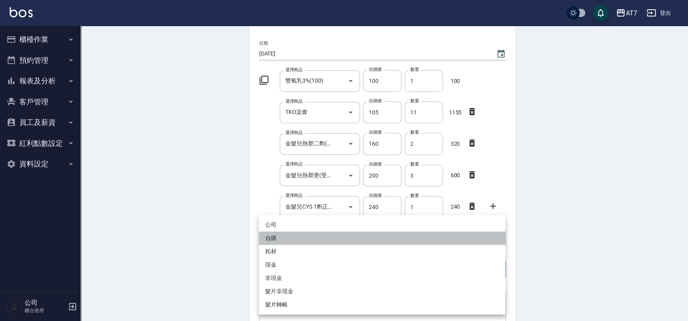
click at [321, 238] on li "自購" at bounding box center [382, 238] width 247 height 13
type input "自購"
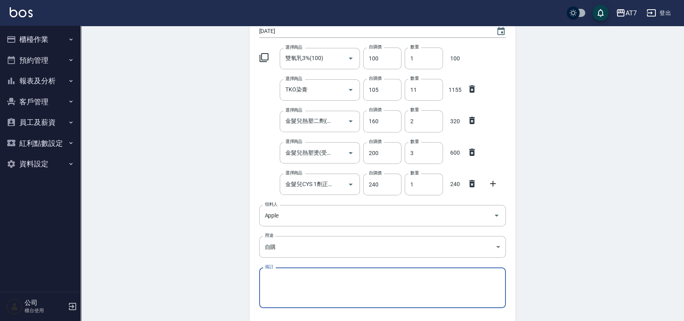
scroll to position [137, 0]
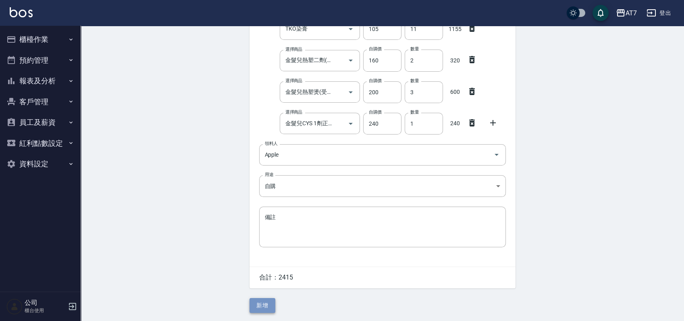
click at [269, 301] on button "新增" at bounding box center [262, 305] width 26 height 15
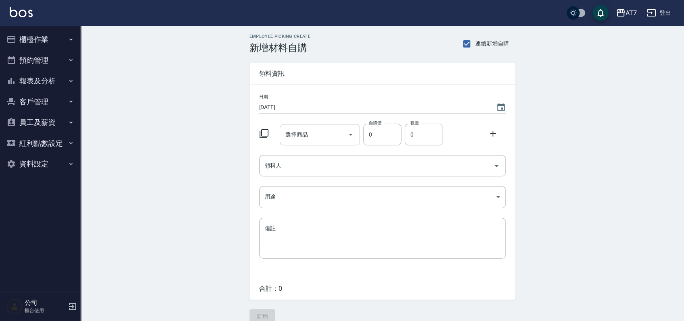
click at [323, 133] on input "選擇商品" at bounding box center [313, 135] width 61 height 14
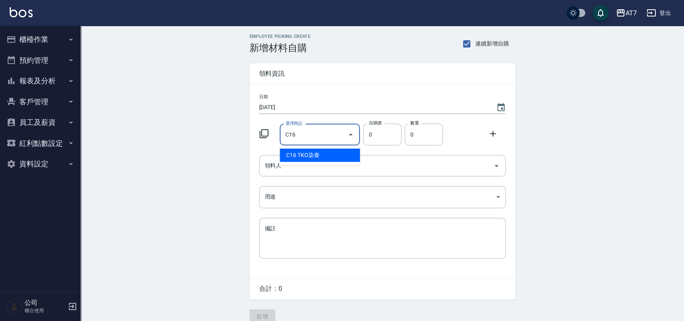
type input "TKO染膏"
type input "105"
type input "1"
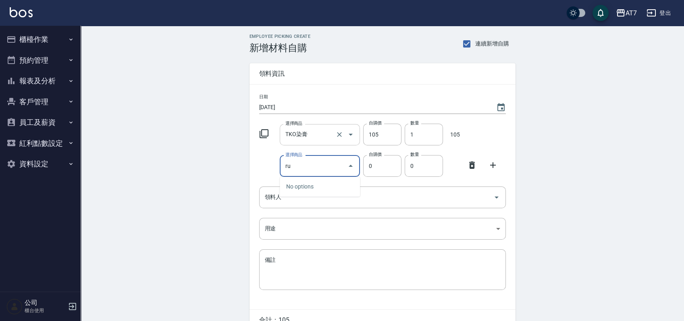
type input "r"
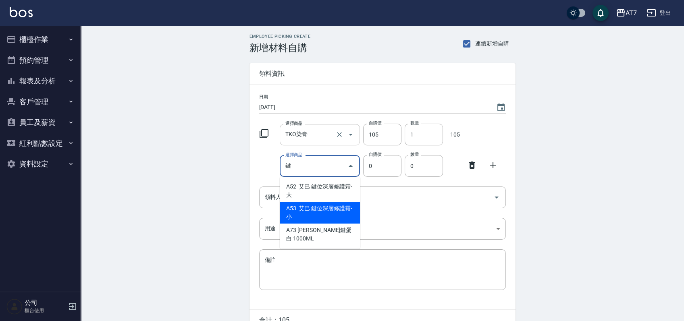
type input "艾巴 鍵位深層修護霜-小"
type input "350"
type input "1"
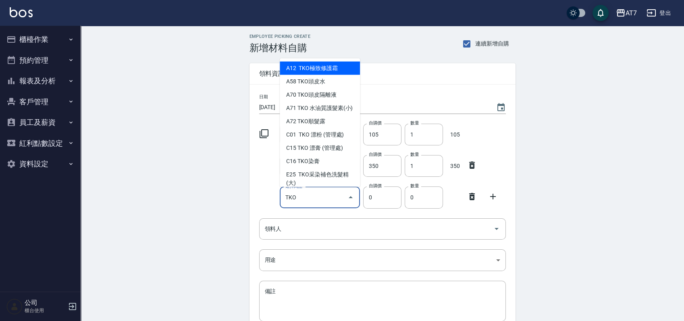
scroll to position [54, 0]
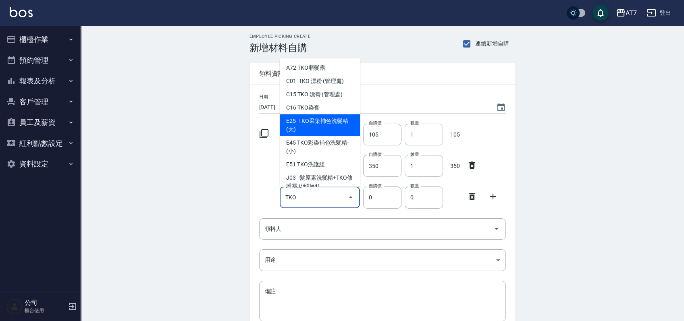
click at [333, 133] on li "E25 TKO采染補色洗髮精(大)" at bounding box center [320, 125] width 80 height 22
type input "TKO采染補色洗髮精(大)"
type input "420"
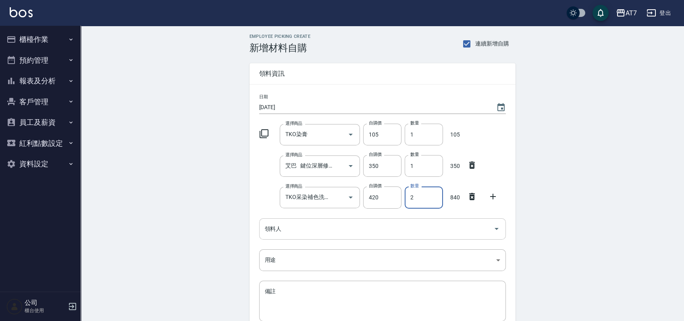
type input "2"
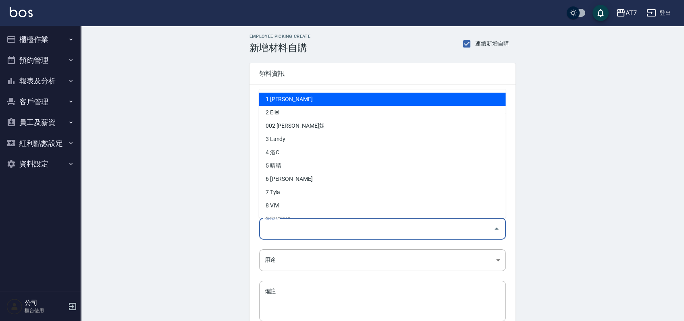
click at [317, 229] on input "領料人" at bounding box center [376, 229] width 227 height 14
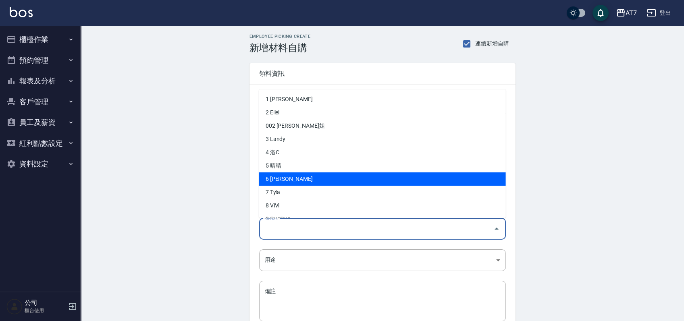
scroll to position [215, 0]
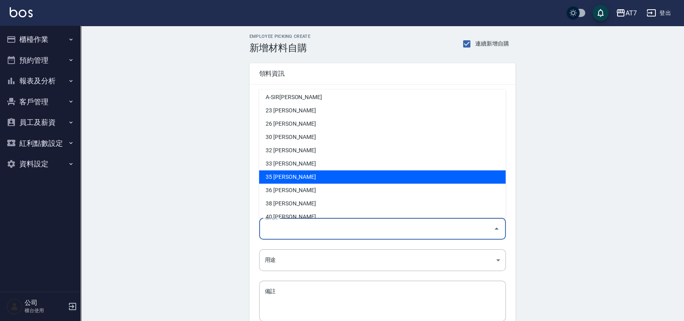
click at [293, 176] on li "35 [PERSON_NAME]" at bounding box center [382, 176] width 247 height 13
type input "[PERSON_NAME]"
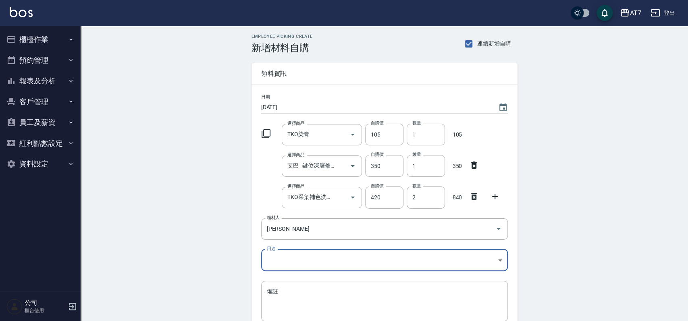
click at [309, 261] on body "AT7 登出 櫃檯作業 打帳單 帳單列表 掛單列表 現金收支登錄 高階收支登錄 材料自購登錄 每日結帳 排班表 現場電腦打卡 預約管理 預約管理 單日預約紀錄…" at bounding box center [344, 197] width 688 height 395
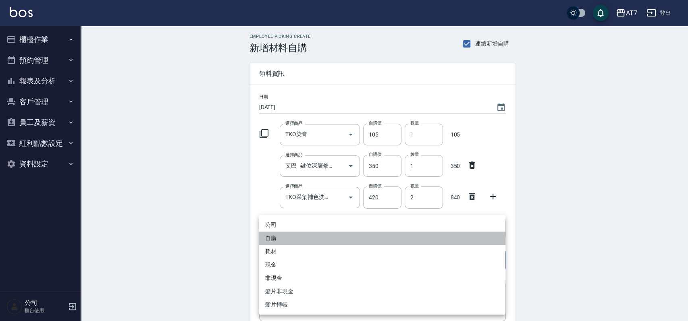
click at [295, 239] on li "自購" at bounding box center [382, 238] width 247 height 13
type input "自購"
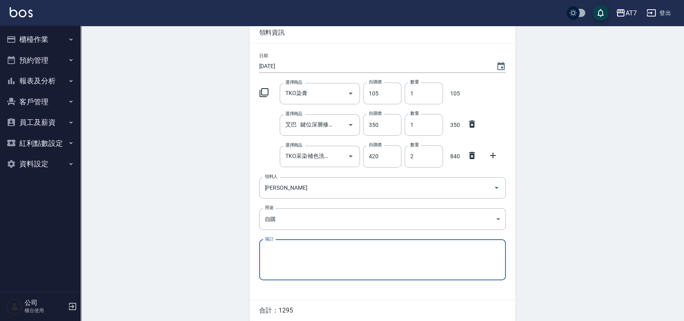
scroll to position [74, 0]
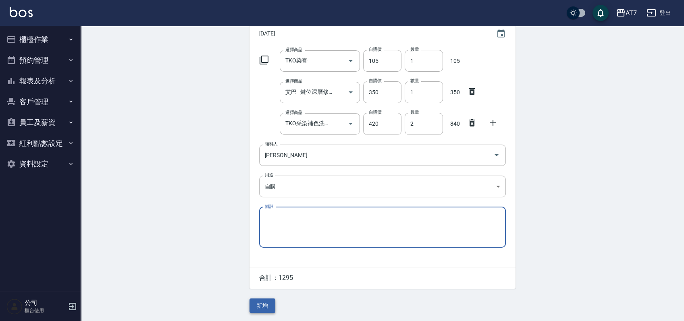
click at [267, 303] on button "新增" at bounding box center [262, 306] width 26 height 15
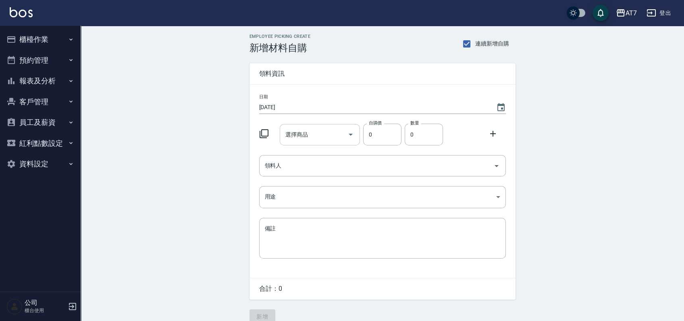
click at [330, 139] on input "選擇商品" at bounding box center [313, 135] width 61 height 14
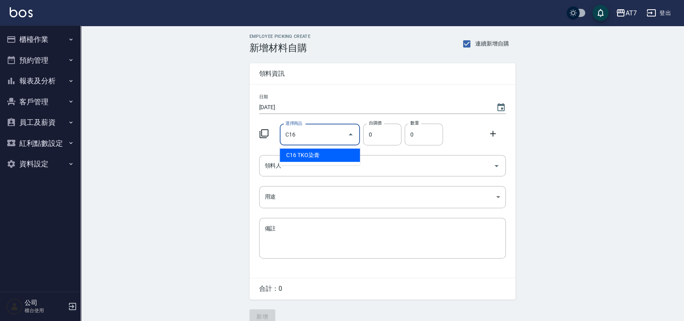
type input "TKO染膏"
type input "105"
type input "1"
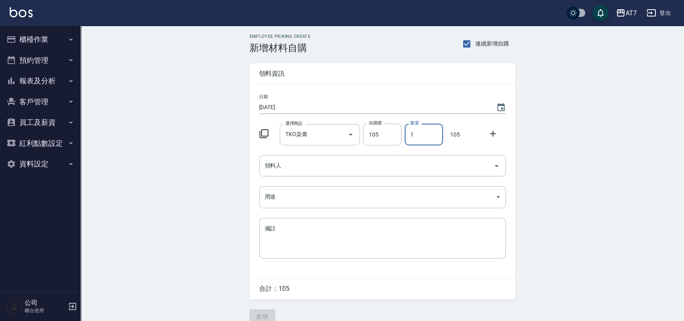
click at [261, 132] on icon at bounding box center [263, 133] width 9 height 9
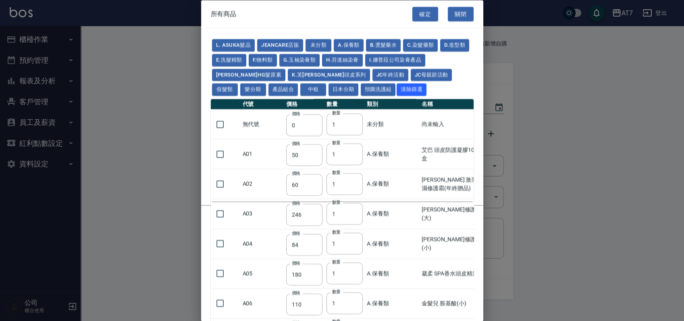
click at [48, 37] on div at bounding box center [342, 160] width 684 height 321
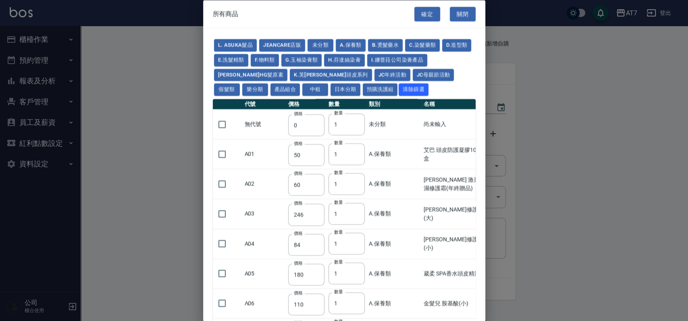
click at [152, 115] on div at bounding box center [344, 160] width 688 height 321
click at [457, 14] on button "關閉" at bounding box center [463, 13] width 26 height 15
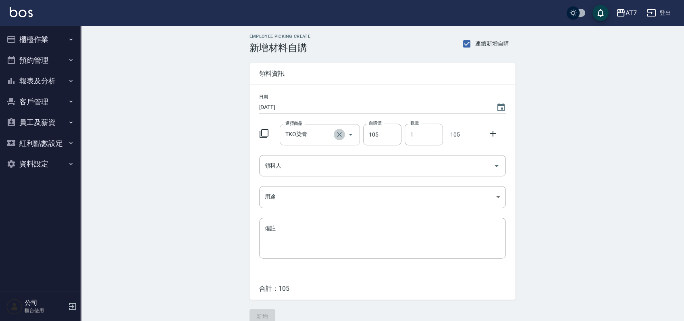
click at [337, 136] on icon "Clear" at bounding box center [339, 135] width 8 height 8
type input "0"
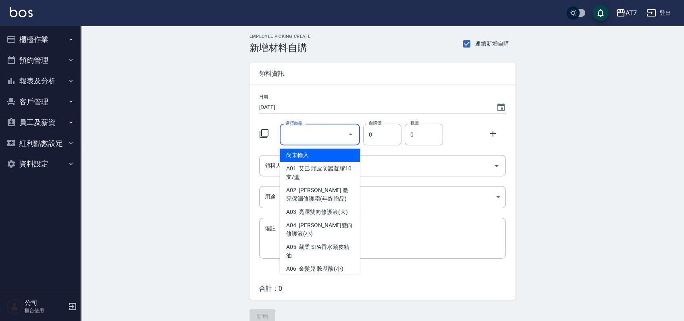
click at [317, 135] on input "選擇商品" at bounding box center [313, 135] width 61 height 14
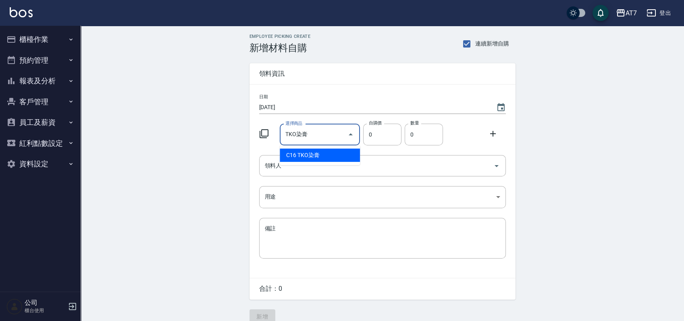
click at [315, 137] on input "TKO染膏" at bounding box center [313, 135] width 61 height 14
click at [342, 130] on input "TKO染膏" at bounding box center [313, 135] width 61 height 14
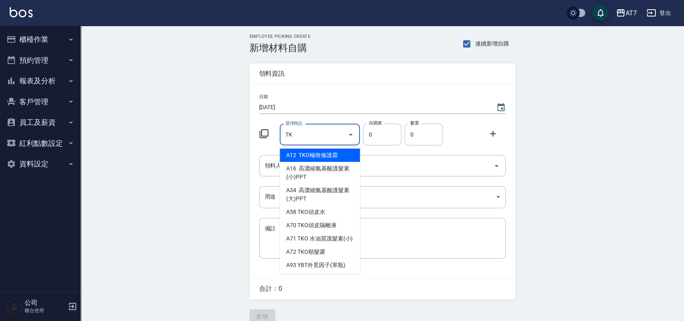
type input "T"
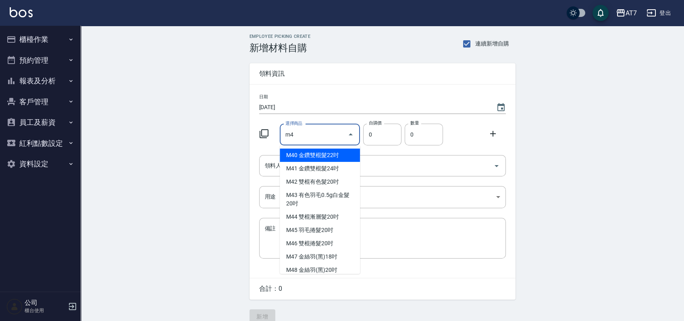
type input "m"
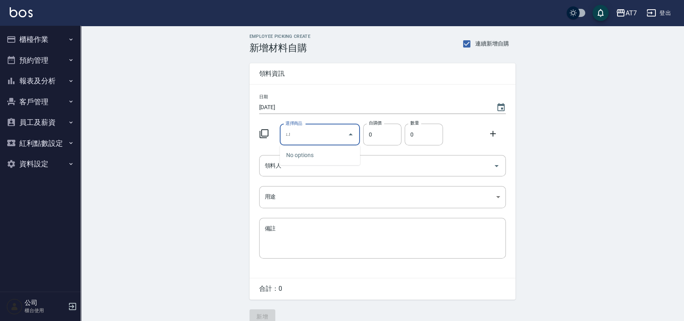
type input "愈"
type input "淤"
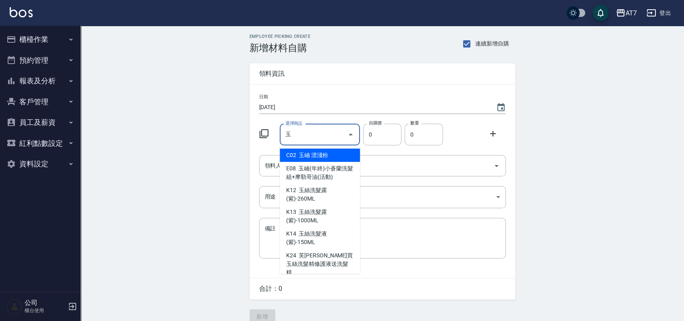
type input "玉岫 漂淺粉"
type input "350"
type input "1"
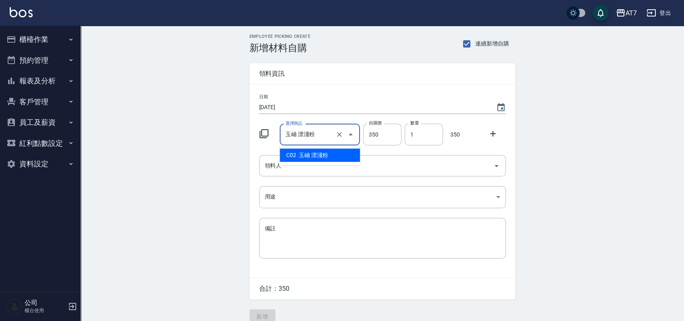
click at [322, 134] on input "玉岫 漂淺粉" at bounding box center [308, 135] width 50 height 14
type input "玉岫"
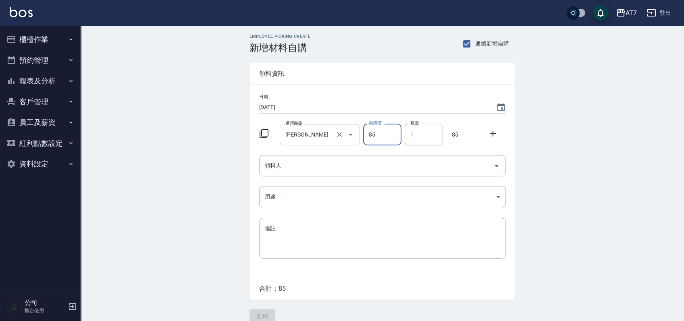
type input "85"
type input "2"
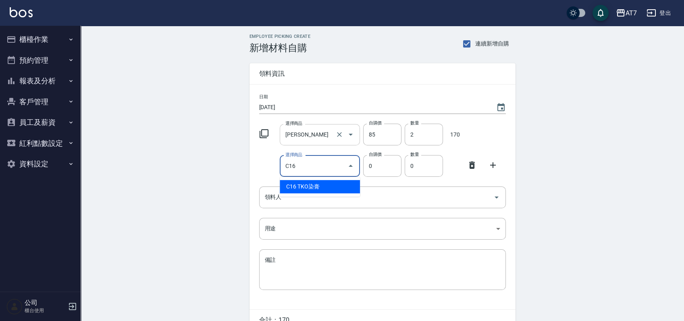
type input "TKO染膏"
type input "105"
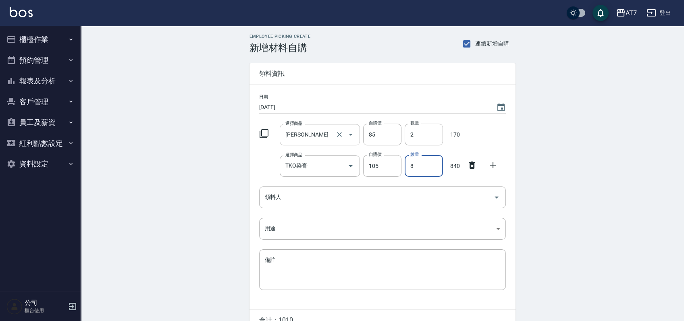
type input "8"
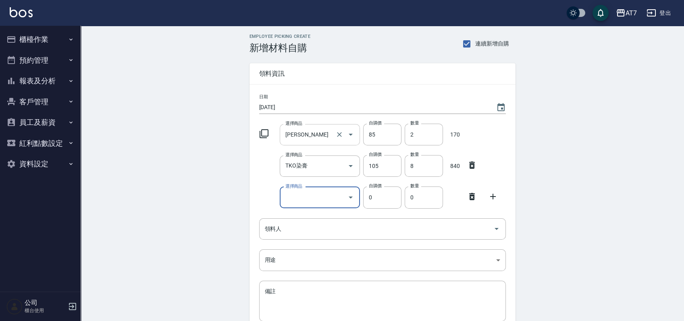
type input "z"
type input "艾巴 奇蹟復活霜"
type input "175"
type input "1"
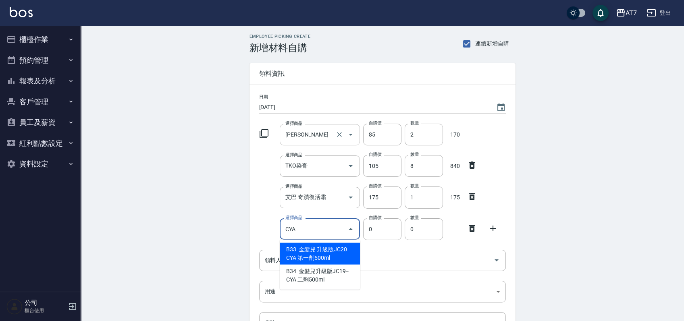
type input "金髮兒 升級版JC20 CYA 第一劑500ml"
type input "225"
type input "1"
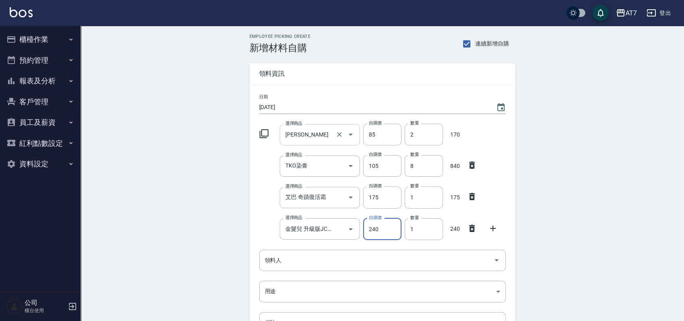
type input "240"
type input "3"
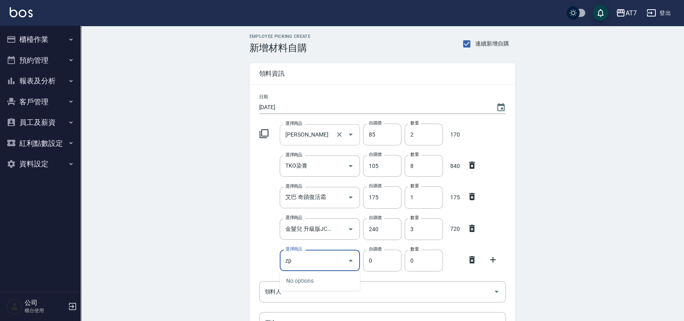
type input "z"
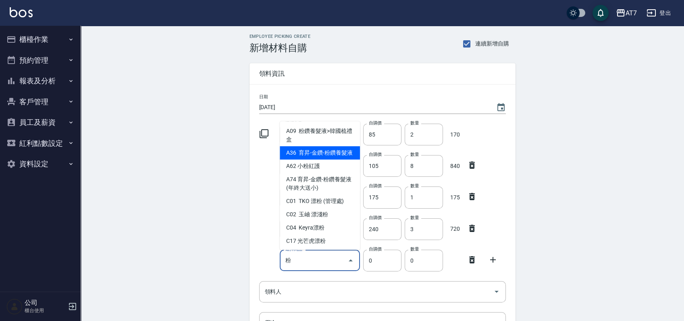
type input "育昇-金鑽-粉鑽養髮液"
type input "310"
type input "1"
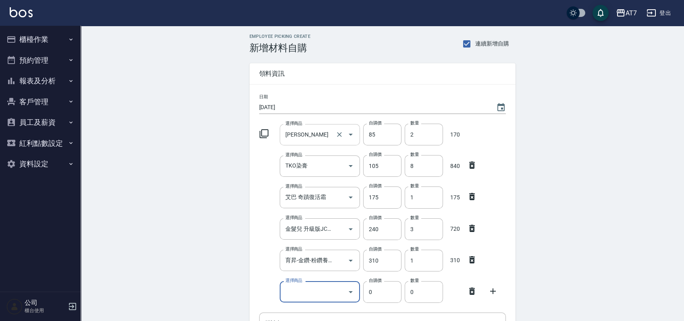
type input "r"
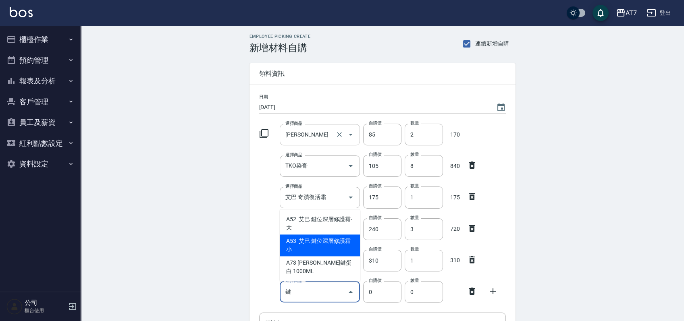
type input "艾巴 鍵位深層修護霜-小"
type input "350"
type input "1"
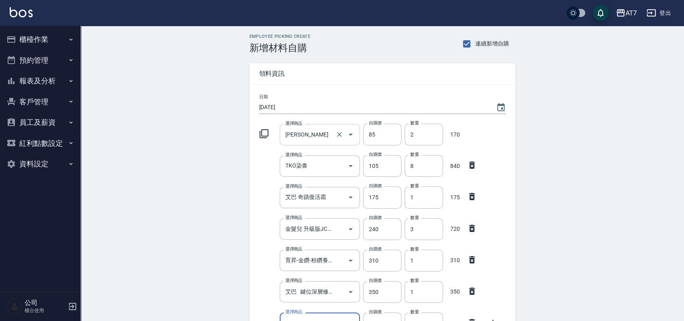
scroll to position [9, 0]
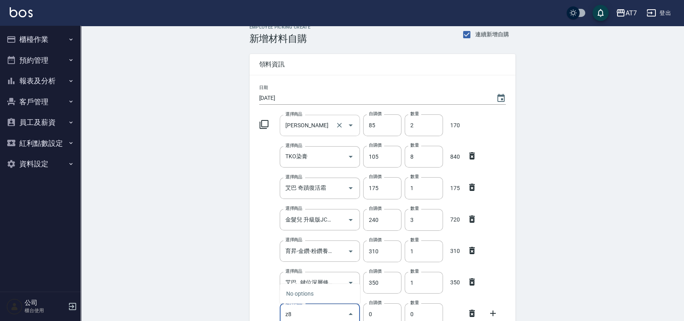
type input "z"
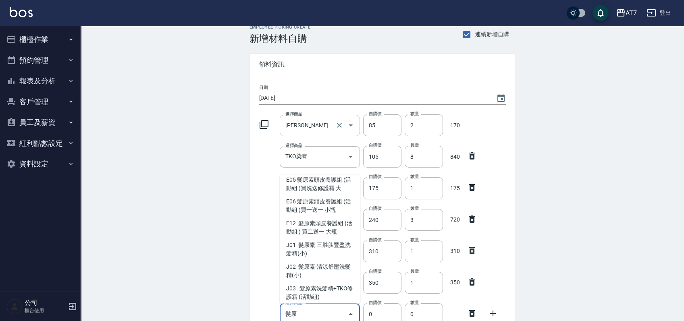
scroll to position [27, 0]
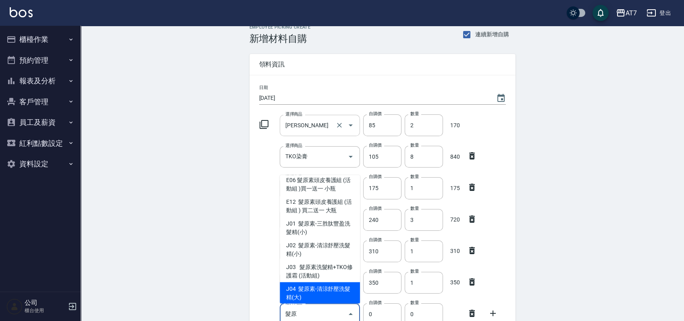
type input "髮原素-清涼舒壓洗髮精(大)"
type input "483"
type input "1"
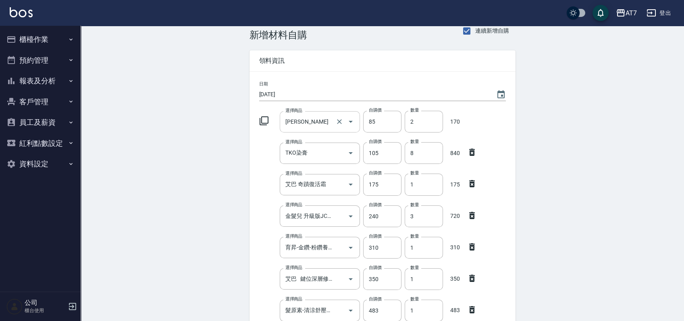
scroll to position [194, 0]
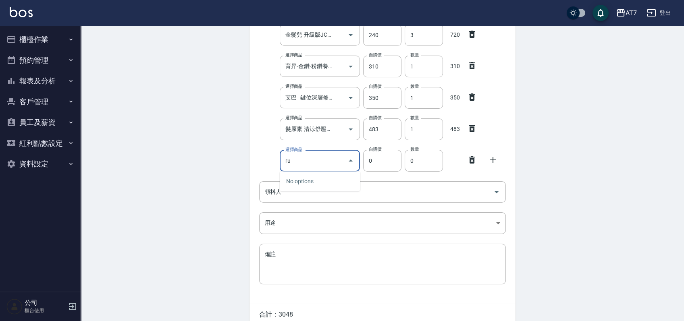
type input "r"
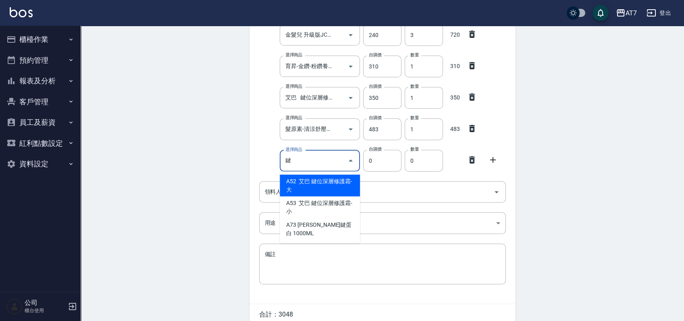
type input "艾巴 鍵位深層修護霜-大"
type input "630"
type input "1"
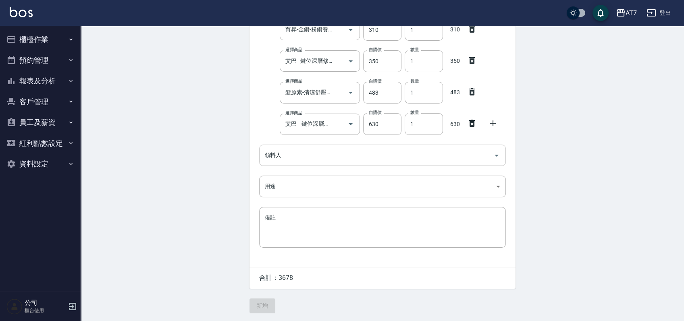
scroll to position [232, 0]
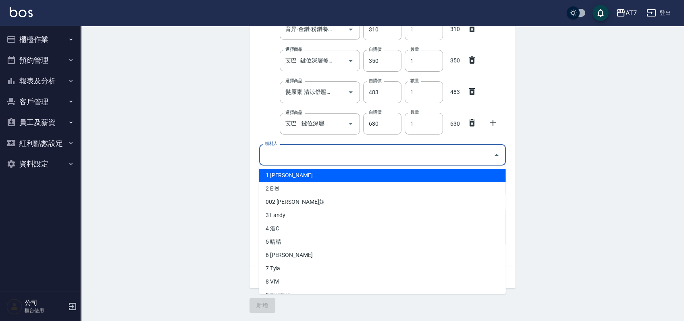
click at [398, 153] on input "領料人" at bounding box center [376, 155] width 227 height 14
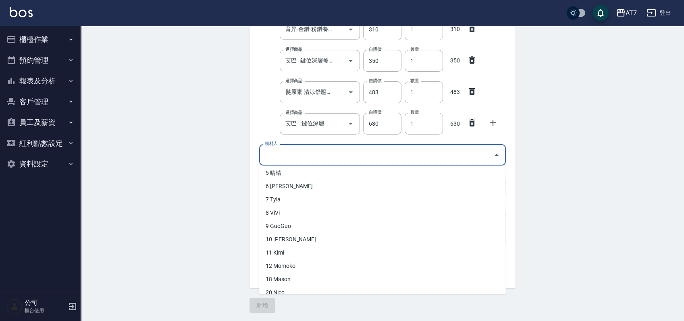
scroll to position [161, 0]
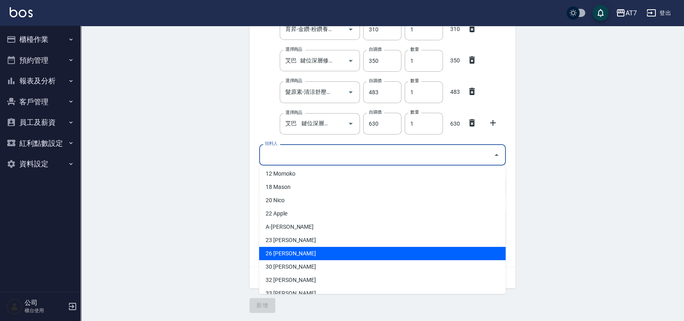
click at [299, 255] on li "26 貝菈Bella" at bounding box center [382, 253] width 247 height 13
type input "貝菈Bella"
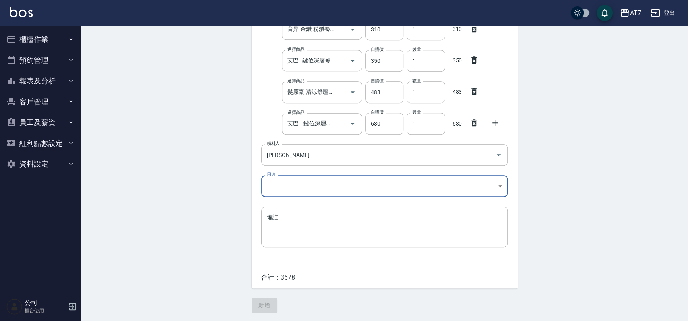
click at [307, 180] on body "AT7 登出 櫃檯作業 打帳單 帳單列表 掛單列表 現金收支登錄 高階收支登錄 材料自購登錄 每日結帳 排班表 現場電腦打卡 預約管理 預約管理 單日預約紀錄…" at bounding box center [344, 45] width 688 height 552
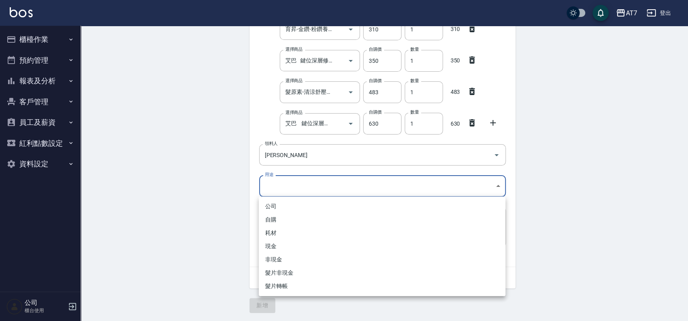
click at [300, 217] on li "自購" at bounding box center [382, 219] width 247 height 13
type input "自購"
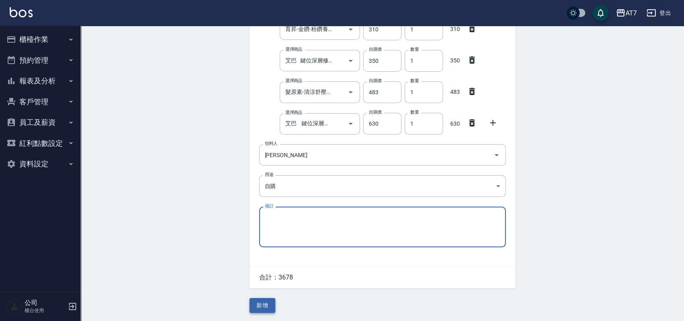
click at [262, 305] on button "新增" at bounding box center [262, 305] width 26 height 15
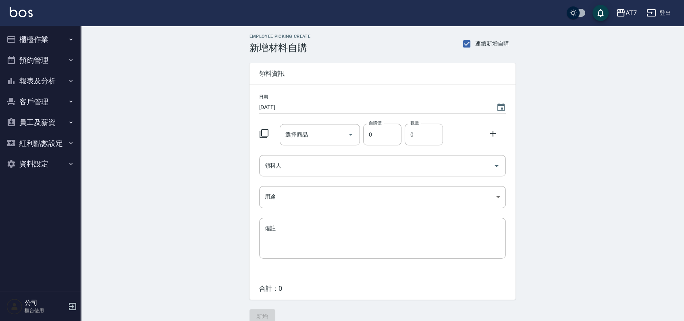
click at [583, 184] on div "Employee Picking Create 新增材料自購 連續新增自購 領料資訊 日期 [DATE] 選擇商品 選擇商品 自購價 0 自購價 數量 0 數…" at bounding box center [382, 179] width 603 height 306
click at [291, 133] on div "選擇商品 選擇商品" at bounding box center [320, 134] width 80 height 21
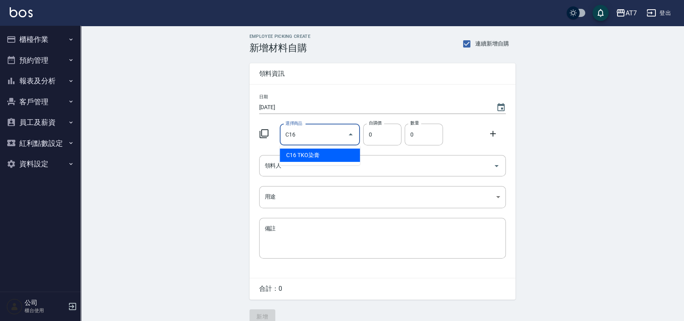
type input "TKO染膏"
type input "105"
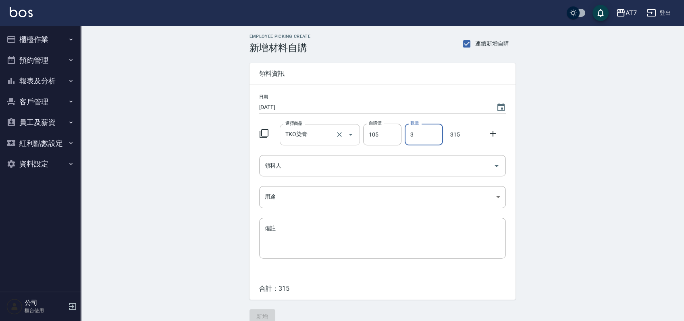
type input "3"
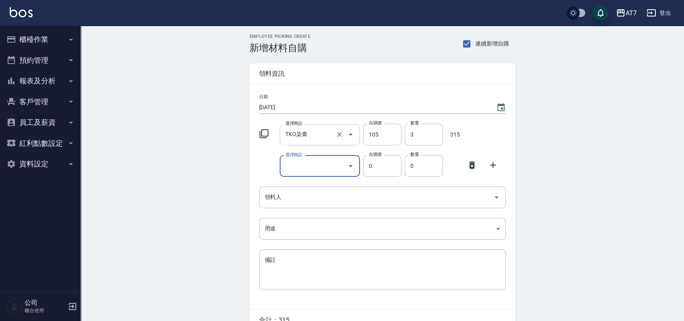
type input "z"
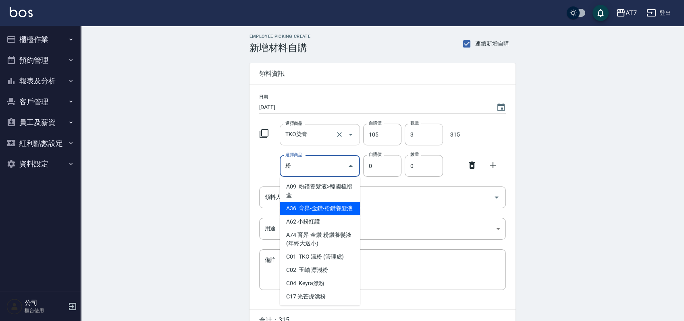
type input "育昇-金鑽-粉鑽養髮液"
type input "310"
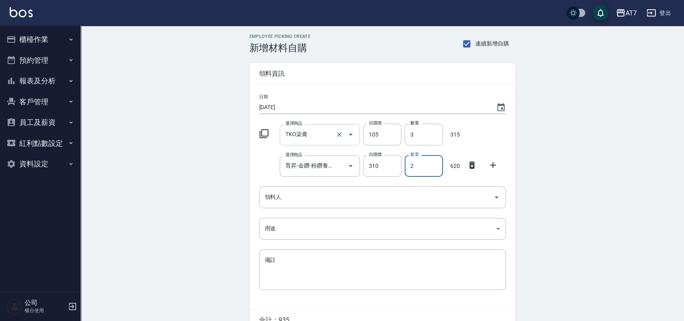
type input "2"
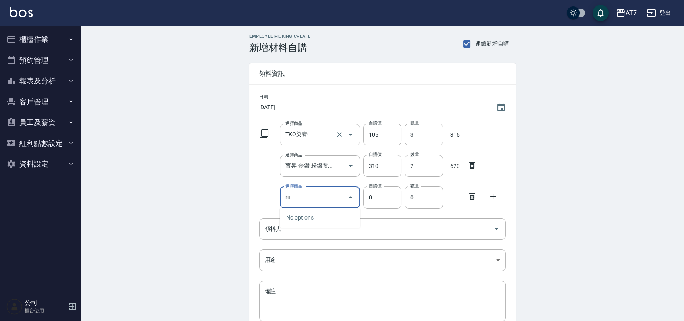
type input "r"
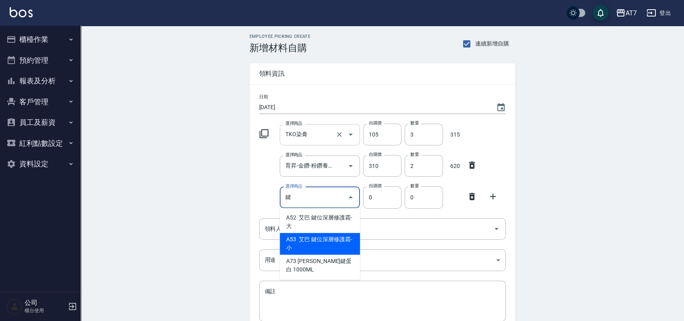
type input "艾巴 鍵位深層修護霜-小"
type input "350"
type input "1"
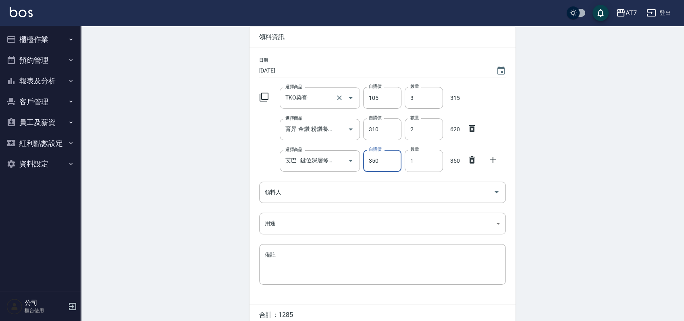
scroll to position [54, 0]
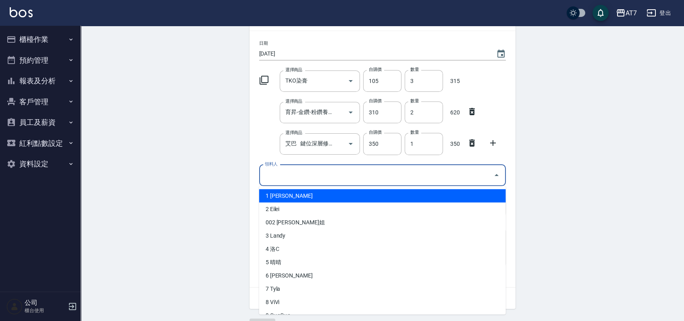
click at [296, 182] on input "領料人" at bounding box center [376, 175] width 227 height 14
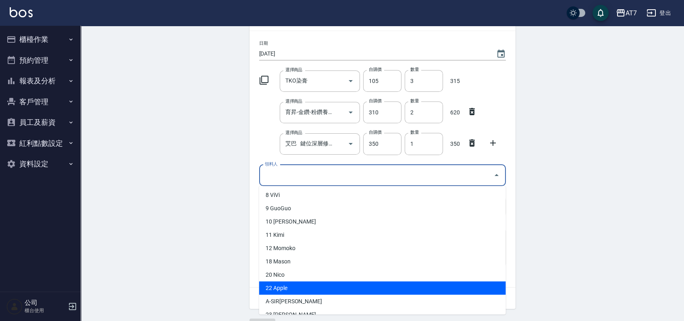
scroll to position [161, 0]
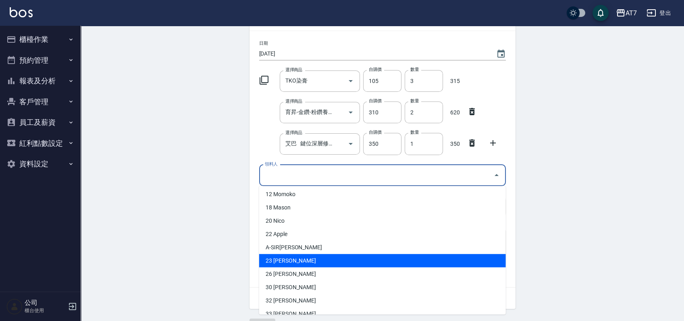
click at [287, 262] on li "23 [PERSON_NAME]" at bounding box center [382, 260] width 247 height 13
type input "[PERSON_NAME]"
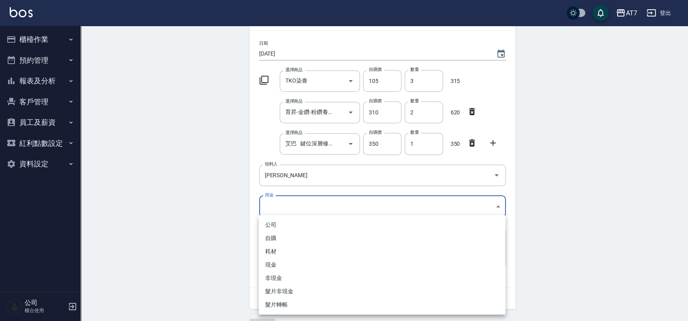
click at [287, 208] on body "AT7 登出 櫃檯作業 打帳單 帳單列表 掛單列表 現金收支登錄 高階收支登錄 材料自購登錄 每日結帳 排班表 現場電腦打卡 預約管理 預約管理 單日預約紀錄…" at bounding box center [344, 143] width 688 height 395
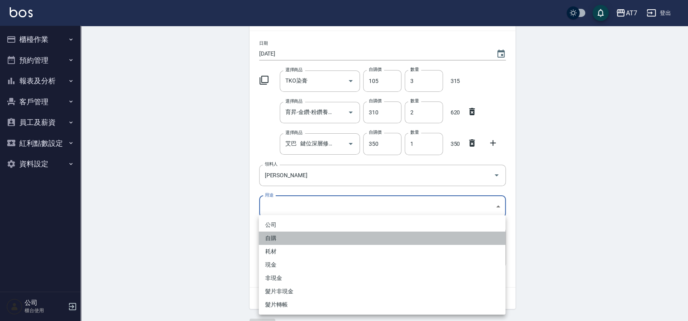
click at [287, 236] on li "自購" at bounding box center [382, 238] width 247 height 13
type input "自購"
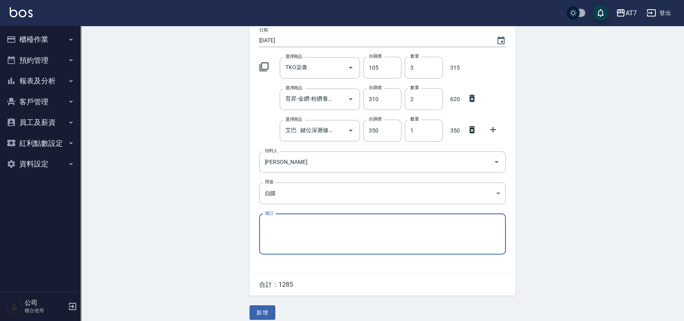
scroll to position [74, 0]
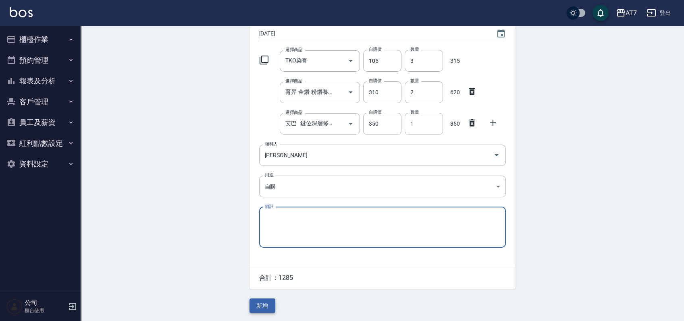
click at [269, 305] on button "新增" at bounding box center [262, 306] width 26 height 15
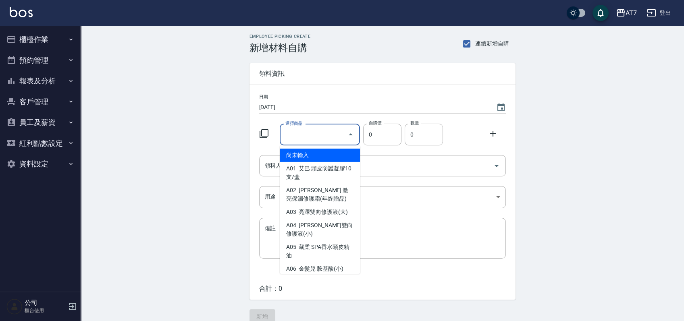
click at [309, 137] on input "選擇商品" at bounding box center [313, 135] width 61 height 14
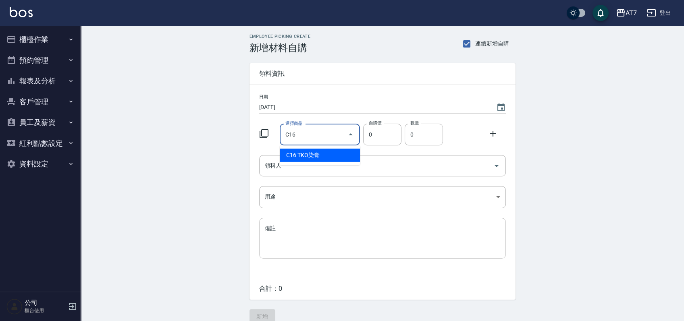
type input "TKO染膏"
type input "105"
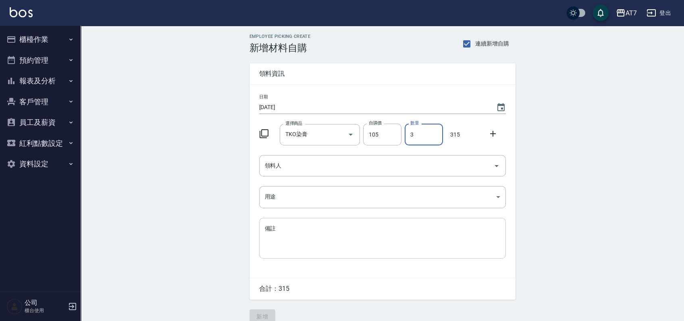
type input "3"
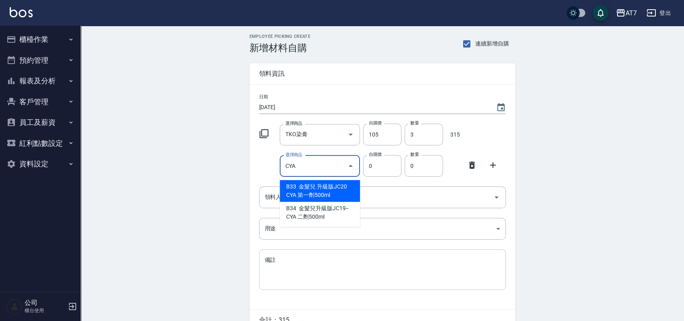
type input "金髮兒 升級版JC20 CYA 第一劑500ml"
type input "225"
type input "1"
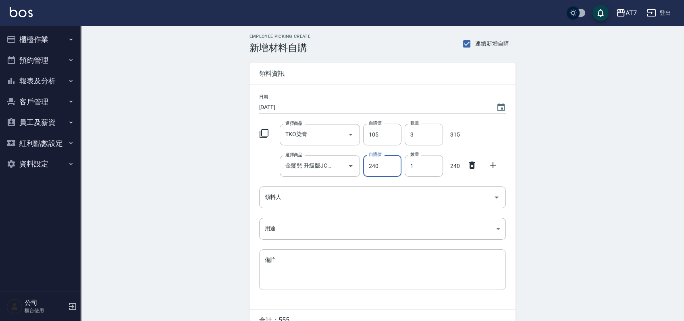
type input "240"
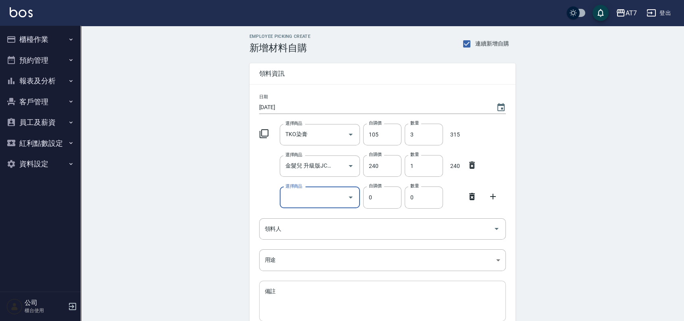
type input "e"
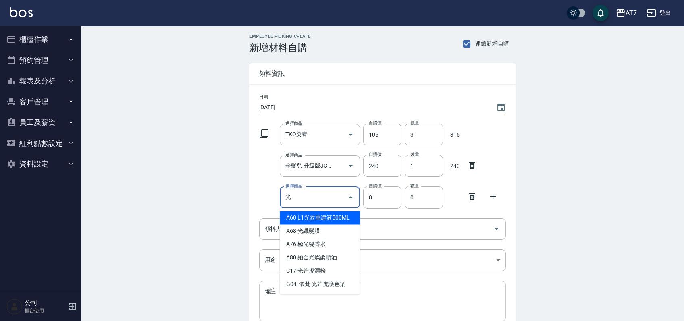
type input "L1光效重建液500ML"
type input "399"
type input "1"
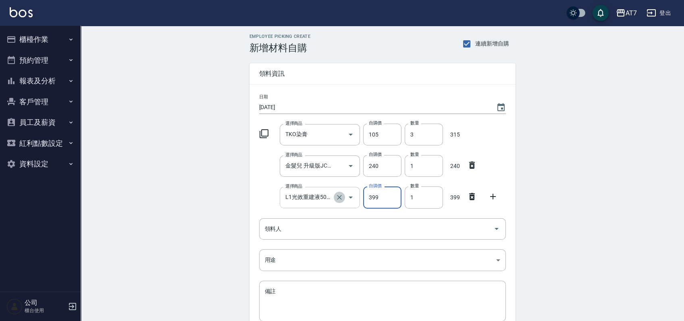
click at [340, 200] on icon "Clear" at bounding box center [339, 197] width 8 height 8
type input "0"
click at [304, 195] on input "選擇商品" at bounding box center [313, 198] width 61 height 14
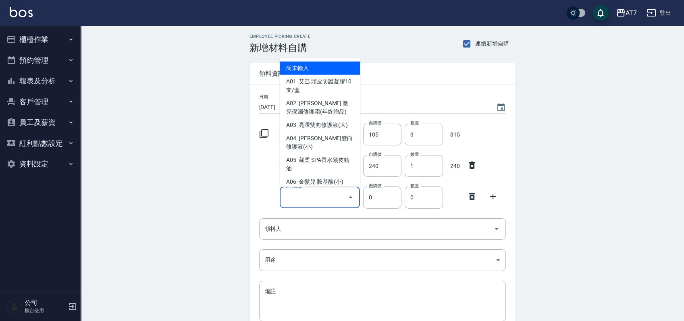
type input "e"
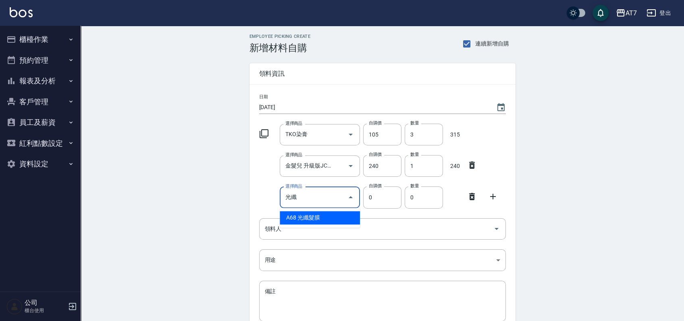
type input "光纖髮膜"
type input "450"
type input "1"
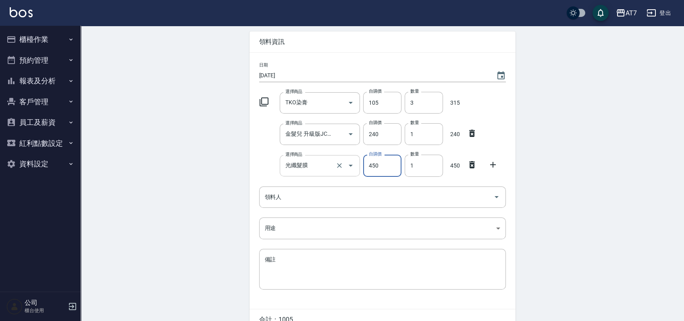
scroll to position [54, 0]
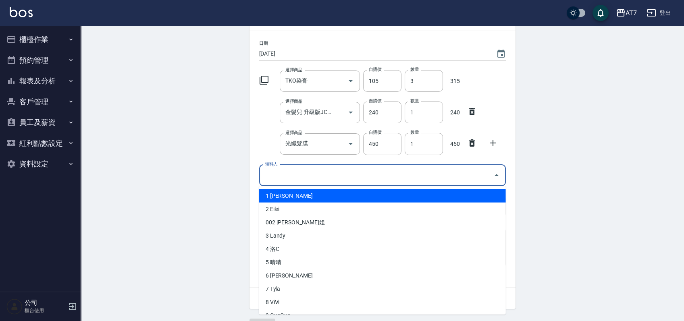
click at [316, 175] on input "領料人" at bounding box center [376, 175] width 227 height 14
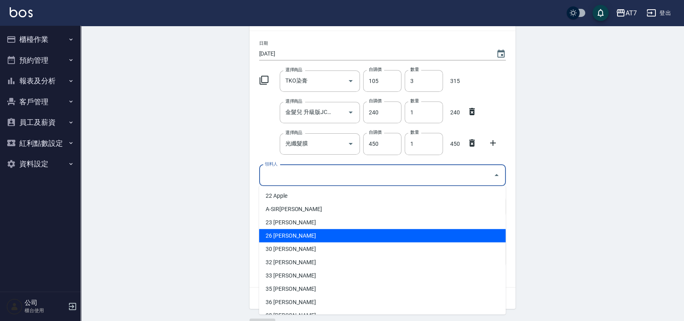
scroll to position [215, 0]
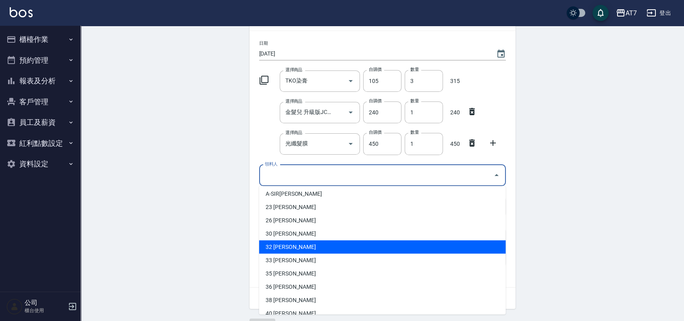
click at [297, 248] on li "32 [PERSON_NAME]" at bounding box center [382, 247] width 247 height 13
type input "[PERSON_NAME]"
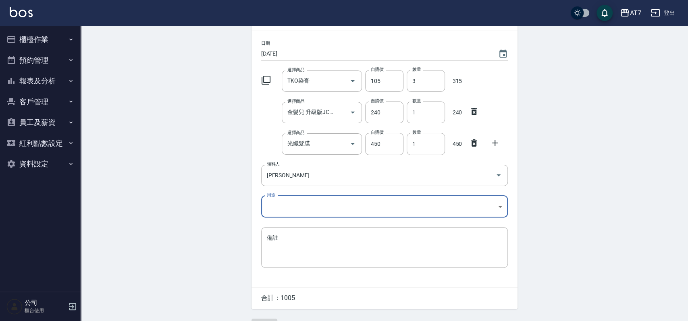
click at [303, 205] on body "AT7 登出 櫃檯作業 打帳單 帳單列表 掛單列表 現金收支登錄 高階收支登錄 材料自購登錄 每日結帳 排班表 現場電腦打卡 預約管理 預約管理 單日預約紀錄…" at bounding box center [344, 143] width 688 height 395
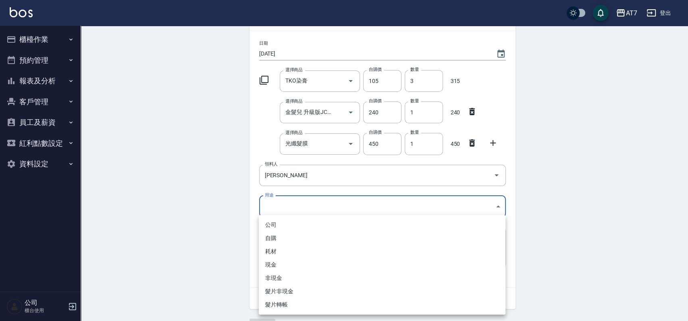
click at [288, 237] on li "自購" at bounding box center [382, 238] width 247 height 13
type input "自購"
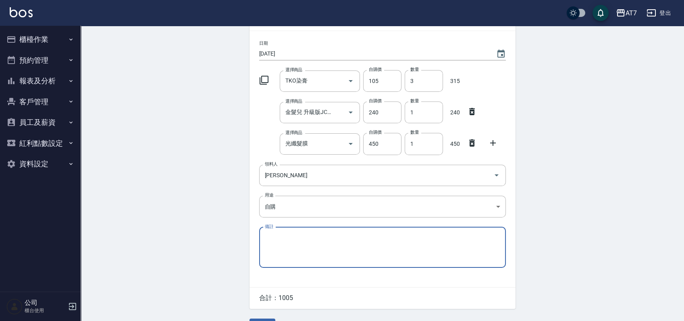
scroll to position [74, 0]
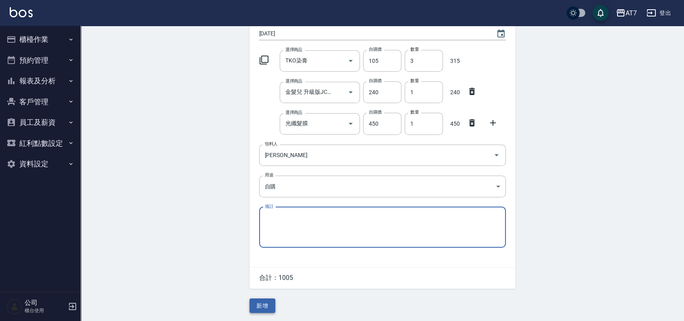
click at [261, 301] on button "新增" at bounding box center [262, 306] width 26 height 15
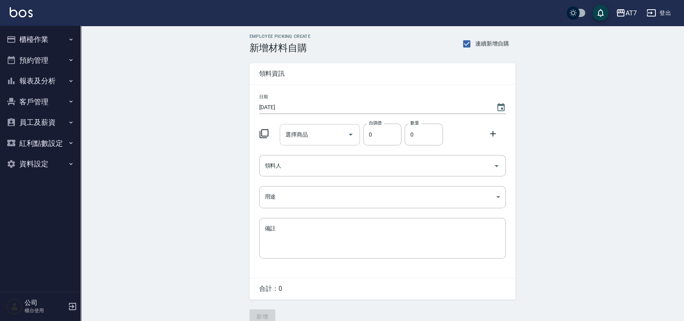
click at [312, 135] on input "選擇商品" at bounding box center [313, 135] width 61 height 14
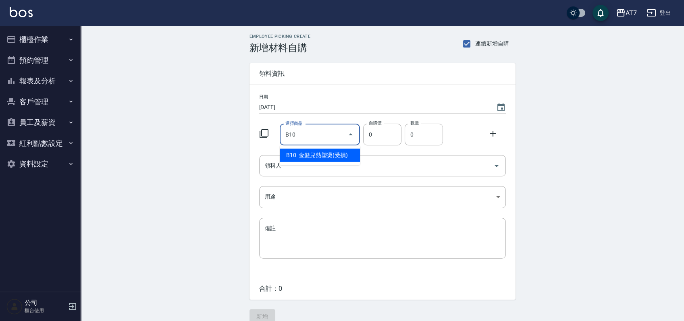
type input "金髮兒熱塑燙(受損)"
type input "200"
type input "1"
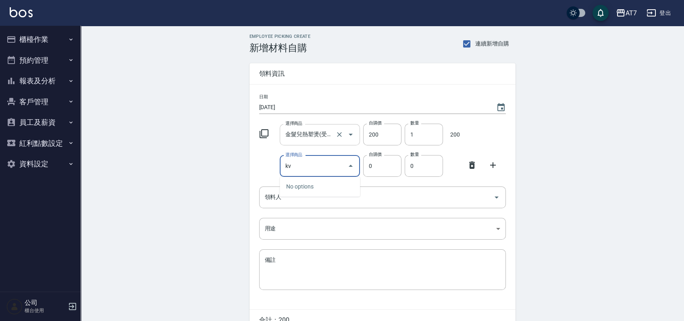
type input "k"
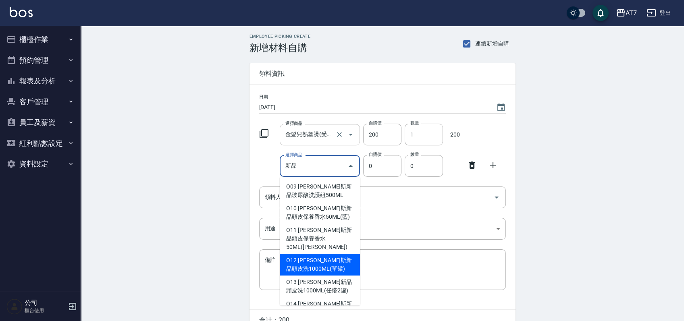
type input "[PERSON_NAME]斯新品頭皮洗1000ML(單罐)"
type input "350"
type input "1"
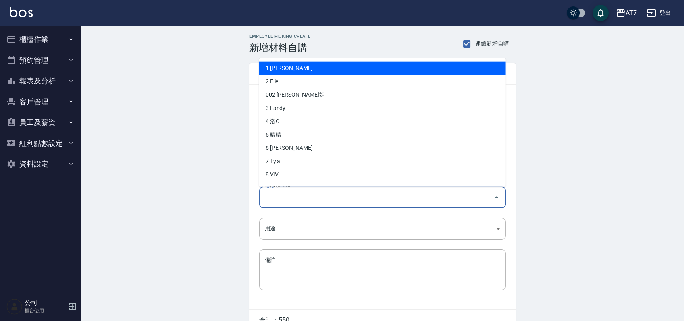
click at [332, 192] on input "領料人" at bounding box center [376, 197] width 227 height 14
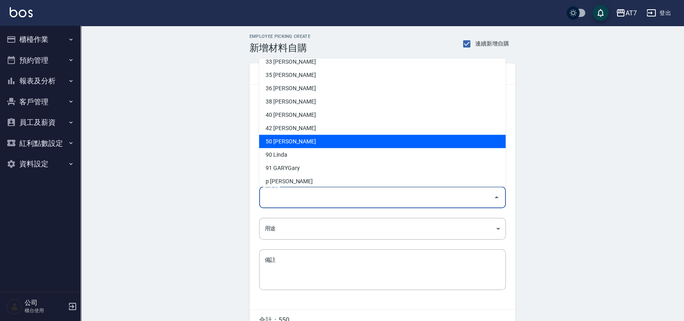
scroll to position [268, 0]
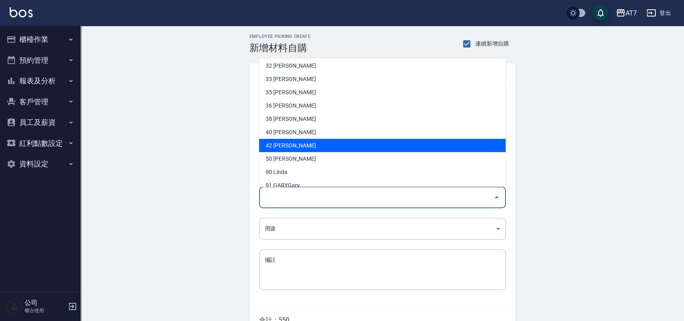
click at [277, 143] on li "42 [PERSON_NAME]" at bounding box center [382, 145] width 247 height 13
type input "羅苡瑄"
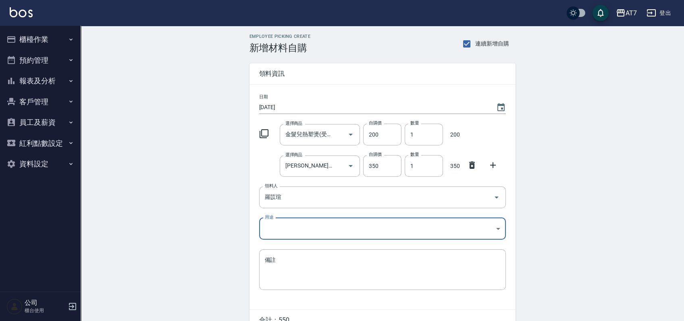
click at [313, 226] on body "AT7 登出 櫃檯作業 打帳單 帳單列表 掛單列表 現金收支登錄 高階收支登錄 材料自購登錄 每日結帳 排班表 現場電腦打卡 預約管理 預約管理 單日預約紀錄…" at bounding box center [342, 181] width 684 height 363
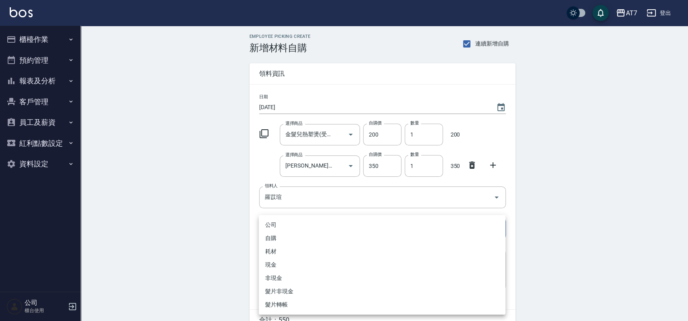
click at [292, 235] on li "自購" at bounding box center [382, 238] width 247 height 13
type input "自購"
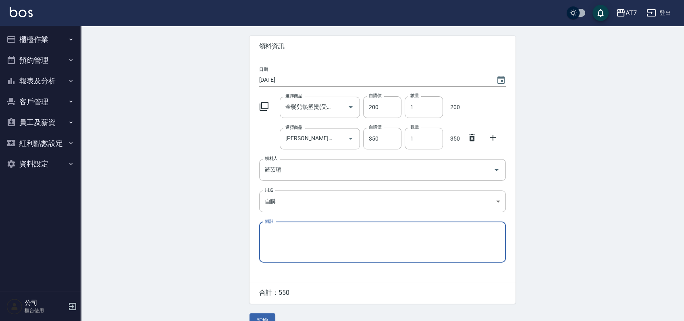
scroll to position [43, 0]
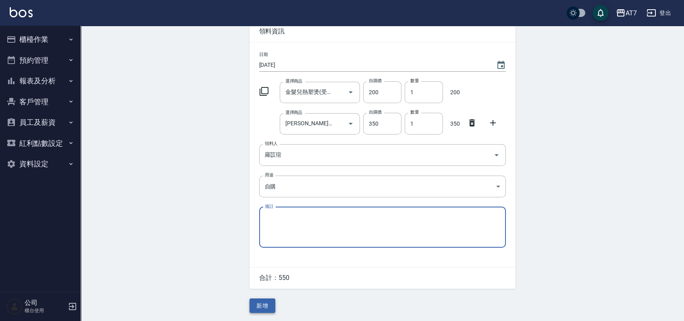
click at [263, 302] on button "新增" at bounding box center [262, 306] width 26 height 15
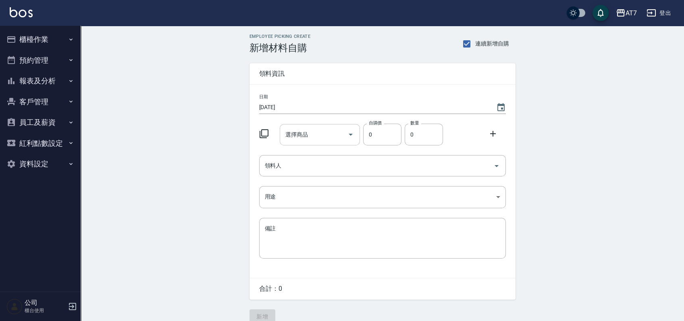
click at [327, 127] on div "選擇商品" at bounding box center [320, 134] width 80 height 21
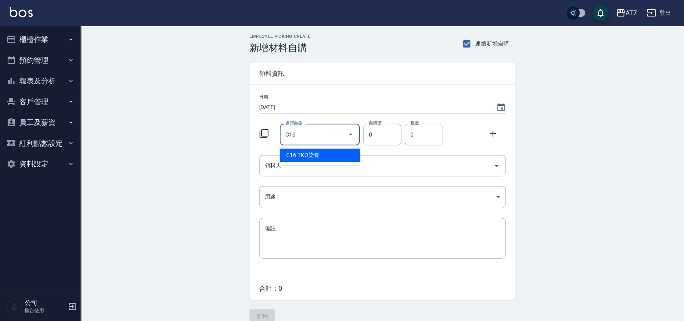
type input "TKO染膏"
type input "105"
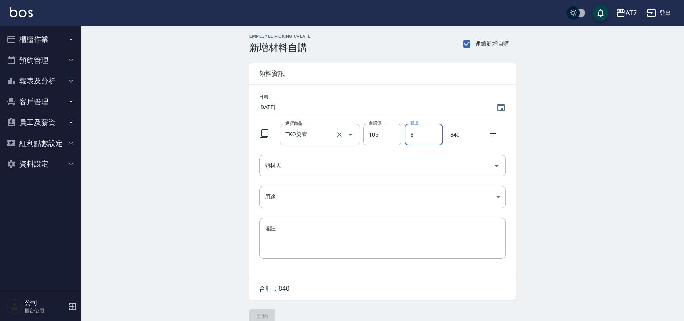
type input "8"
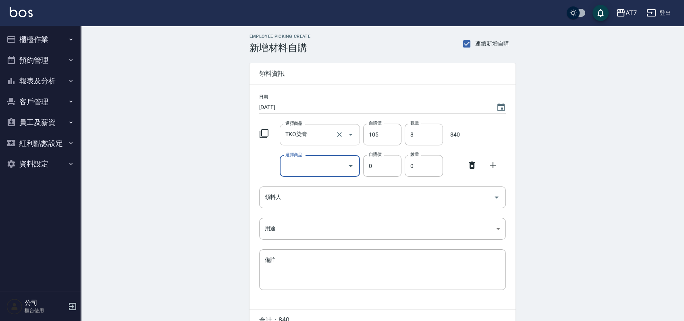
type input "z"
type input "艾巴 奇蹟復活霜"
type input "175"
type input "1"
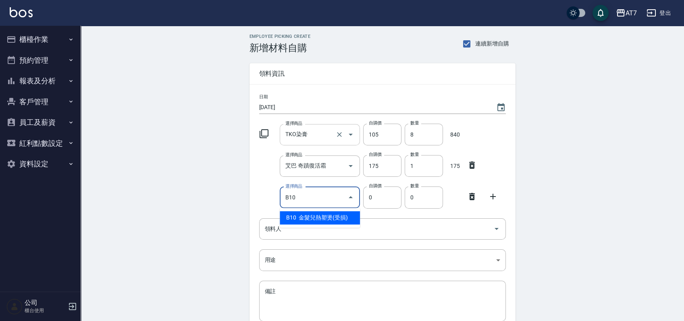
type input "金髮兒熱塑燙(受損)"
type input "200"
type input "1"
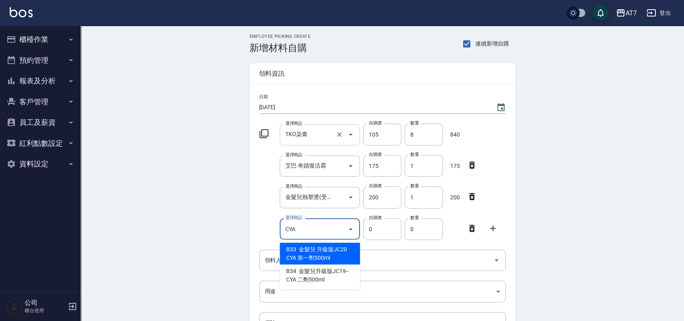
type input "金髮兒 升級版JC20 CYA 第一劑500ml"
type input "225"
type input "1"
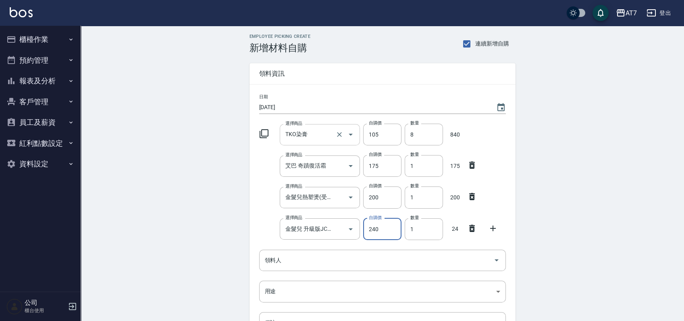
type input "240"
type input "2"
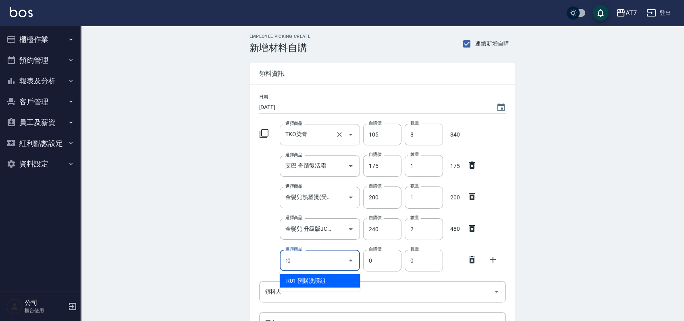
type input "r"
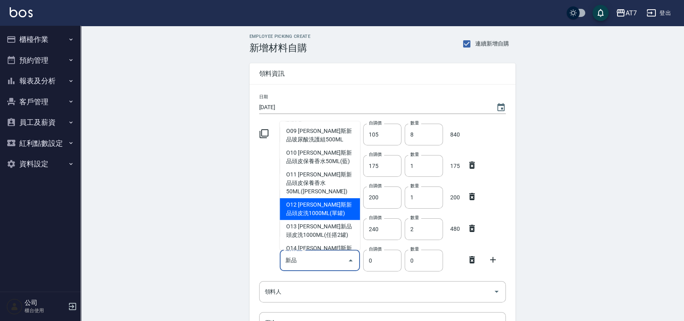
type input "[PERSON_NAME]斯新品頭皮洗1000ML(單罐)"
type input "350"
type input "1"
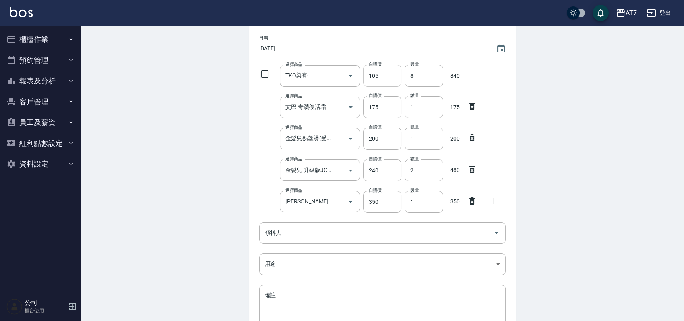
scroll to position [107, 0]
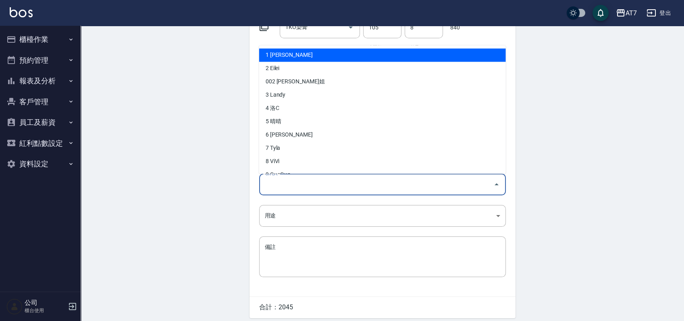
click at [341, 187] on input "領料人" at bounding box center [376, 185] width 227 height 14
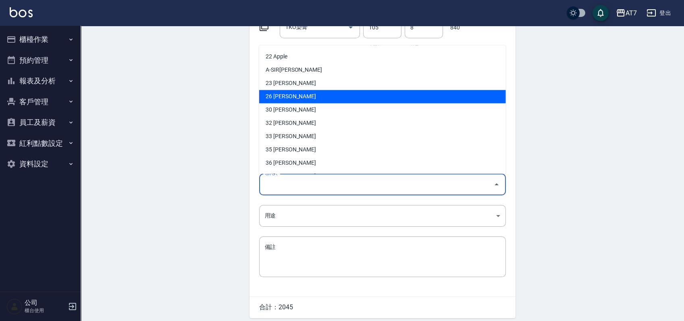
scroll to position [215, 0]
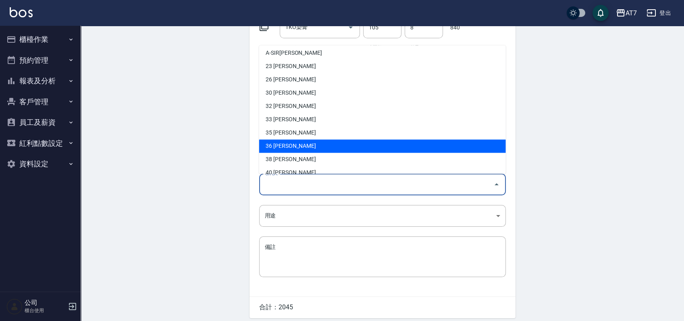
click at [303, 143] on li "36 [PERSON_NAME]" at bounding box center [382, 146] width 247 height 13
type input "Ivy王昕苹"
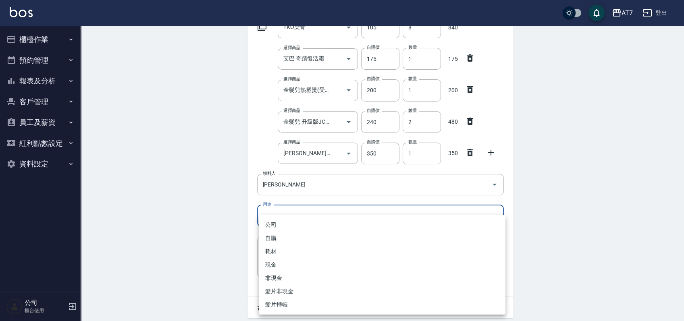
click at [299, 211] on body "AT7 登出 櫃檯作業 打帳單 帳單列表 掛單列表 現金收支登錄 高階收支登錄 材料自購登錄 每日結帳 排班表 現場電腦打卡 預約管理 預約管理 單日預約紀錄…" at bounding box center [342, 122] width 684 height 458
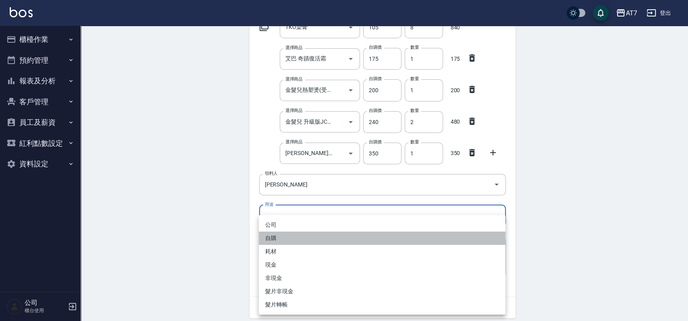
click at [287, 235] on li "自購" at bounding box center [382, 238] width 247 height 13
type input "自購"
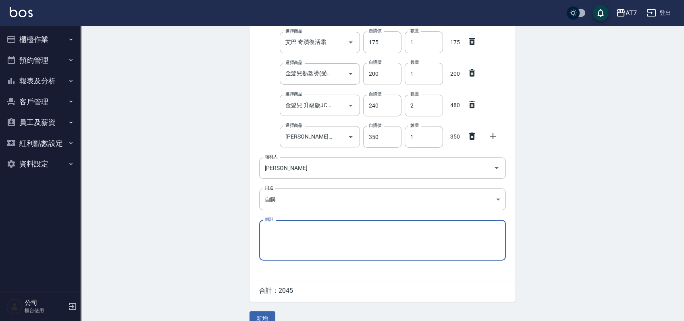
scroll to position [137, 0]
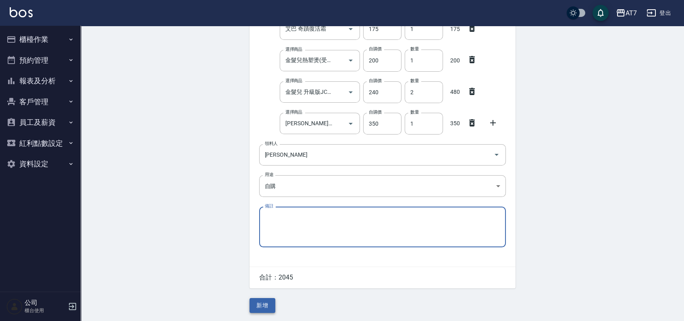
click at [253, 305] on button "新增" at bounding box center [262, 305] width 26 height 15
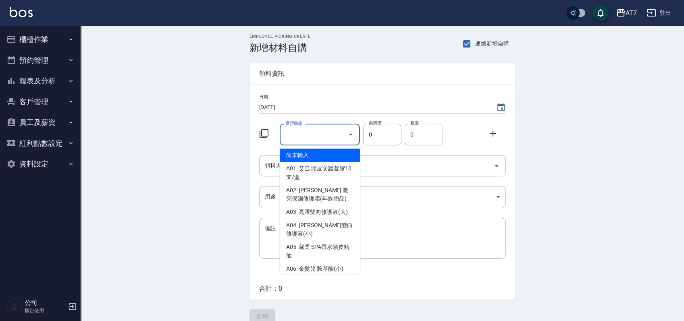
click at [318, 135] on input "選擇商品" at bounding box center [313, 135] width 61 height 14
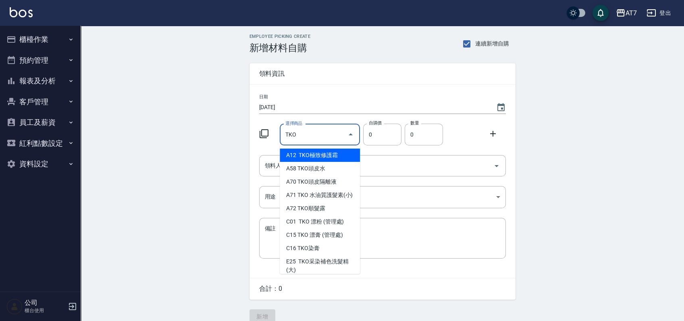
type input "TKO彩染補色洗髮精-(小)"
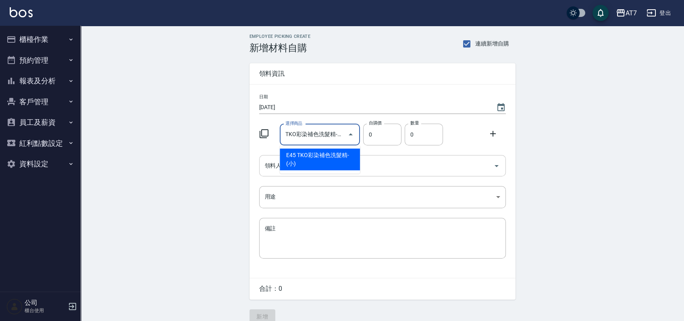
type input "200"
type input "1"
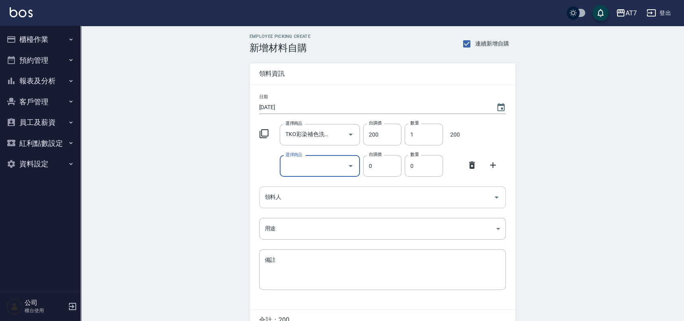
type input "v"
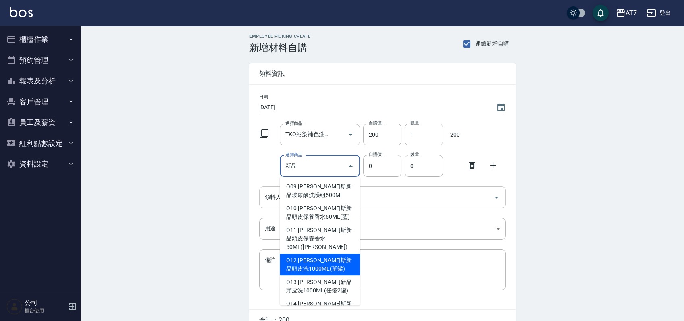
type input "[PERSON_NAME]斯新品頭皮洗1000ML(單罐)"
type input "350"
type input "1"
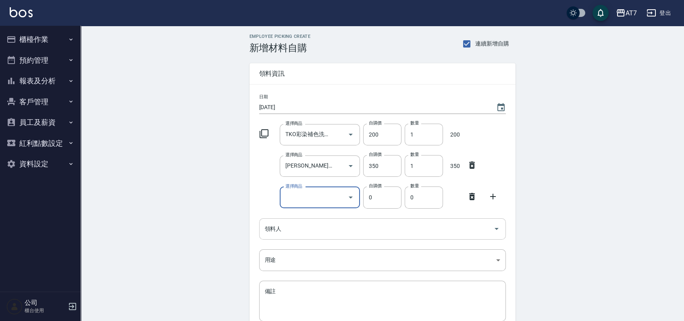
type input "r"
type input "艾巴 鍵位深層修護霜-大"
type input "630"
type input "1"
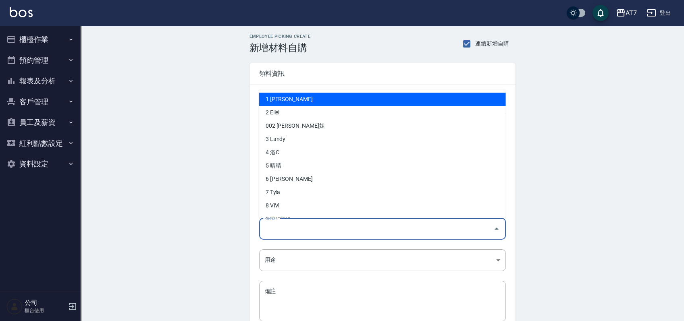
click at [308, 235] on input "領料人" at bounding box center [376, 229] width 227 height 14
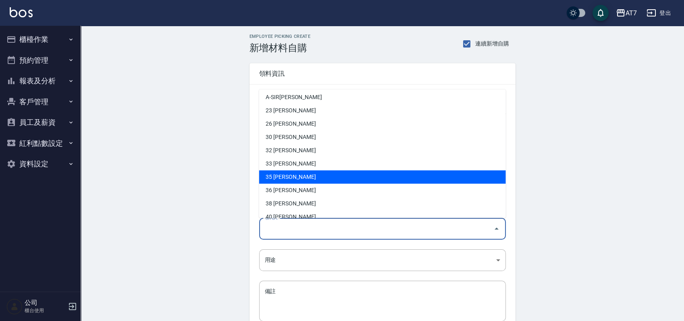
scroll to position [268, 0]
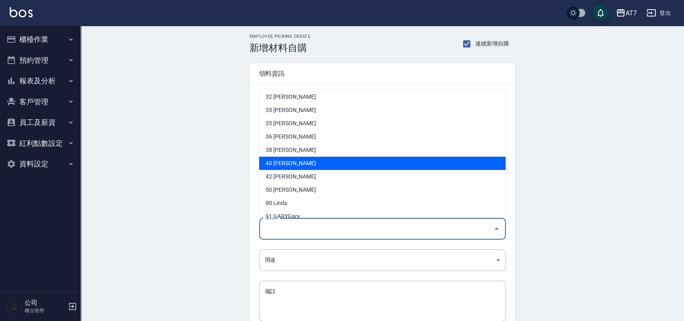
click at [290, 160] on li "40 [PERSON_NAME]" at bounding box center [382, 163] width 247 height 13
type input "黃芷愉"
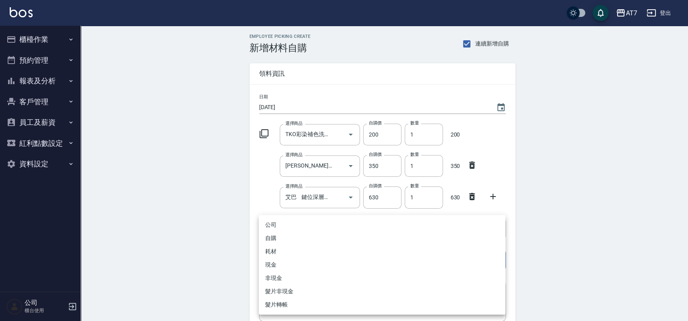
click at [302, 255] on body "AT7 登出 櫃檯作業 打帳單 帳單列表 掛單列表 現金收支登錄 高階收支登錄 材料自購登錄 每日結帳 排班表 現場電腦打卡 預約管理 預約管理 單日預約紀錄…" at bounding box center [344, 197] width 688 height 395
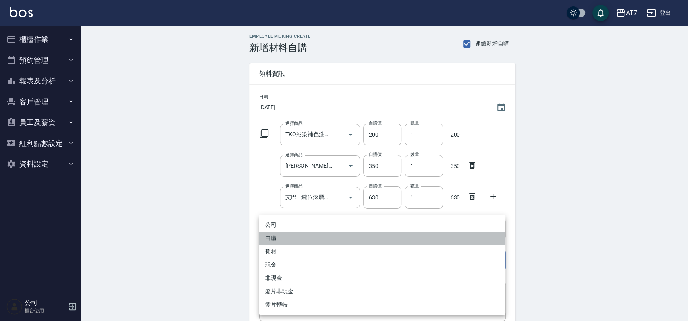
click at [301, 238] on li "自購" at bounding box center [382, 238] width 247 height 13
type input "自購"
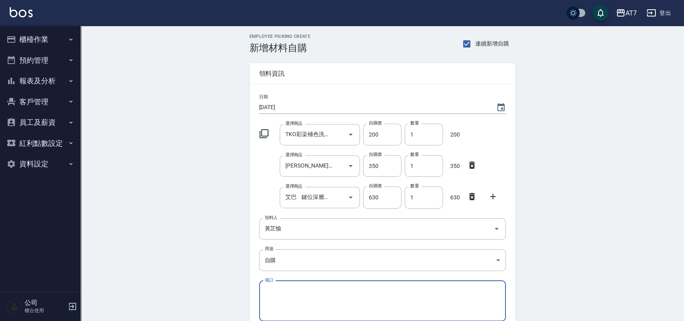
scroll to position [74, 0]
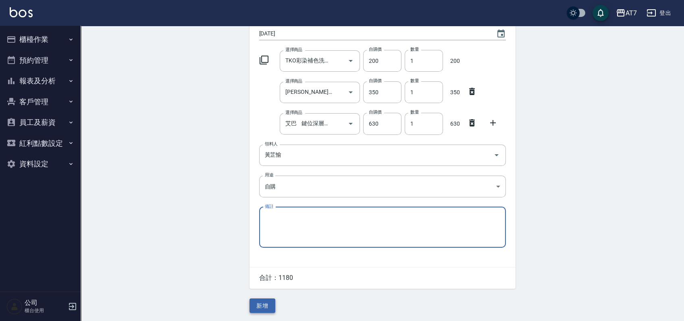
click at [264, 301] on button "新增" at bounding box center [262, 306] width 26 height 15
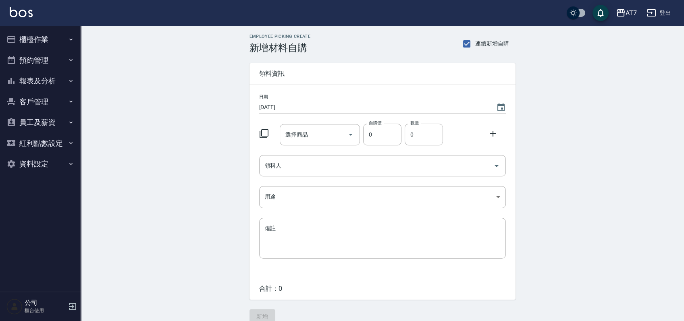
click at [615, 188] on div "Employee Picking Create 新增材料自購 連續新增自購 領料資訊 日期 [DATE] 選擇商品 選擇商品 自購價 0 自購價 數量 0 數…" at bounding box center [382, 179] width 603 height 306
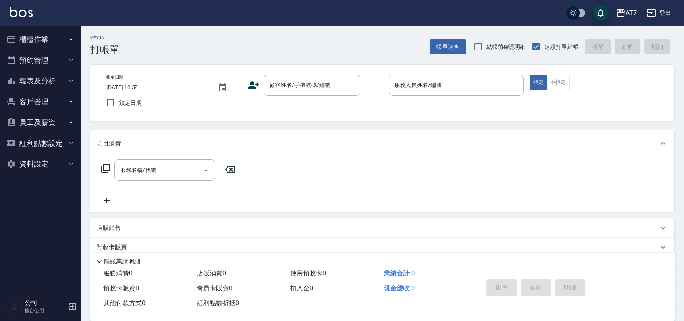
click at [316, 79] on div "顧客姓名/手機號碼/編號 顧客姓名/手機號碼/編號" at bounding box center [311, 85] width 97 height 21
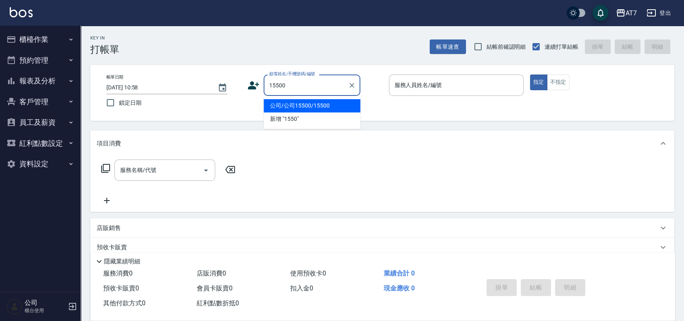
type input "公司/公司15500/15500"
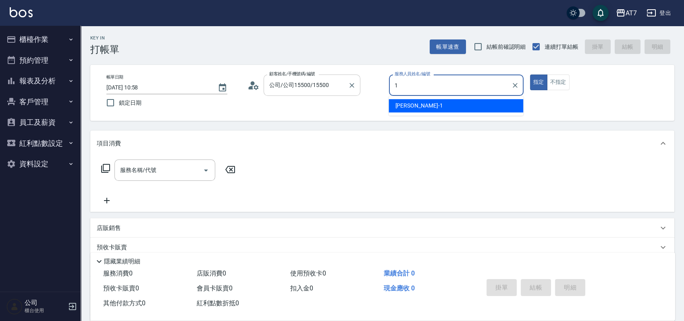
type input "[PERSON_NAME]-1"
type button "true"
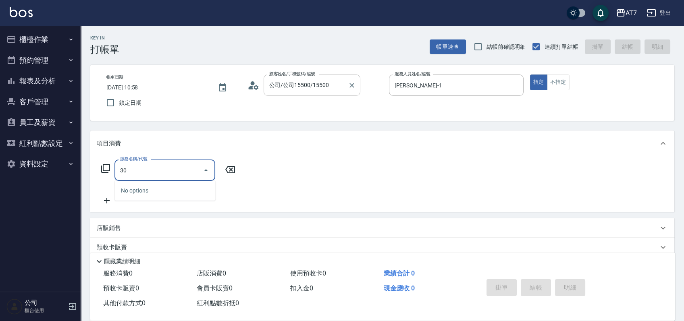
type input "302"
type input "30"
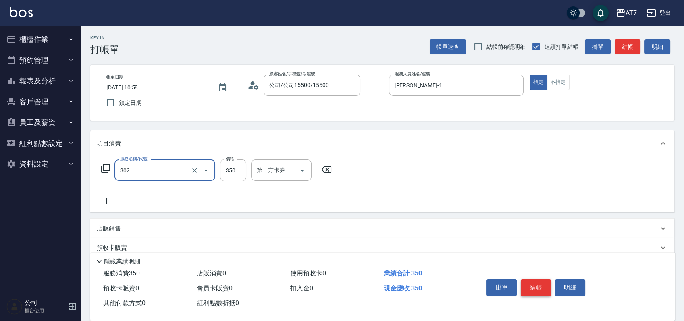
type input "剪髮(302)"
click at [545, 288] on button "結帳" at bounding box center [536, 287] width 30 height 17
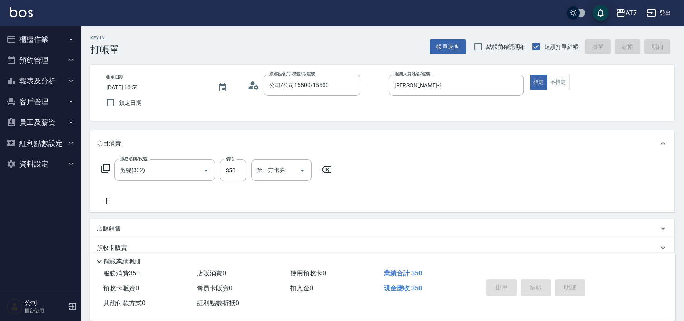
type input "[DATE] 12:38"
type input "0"
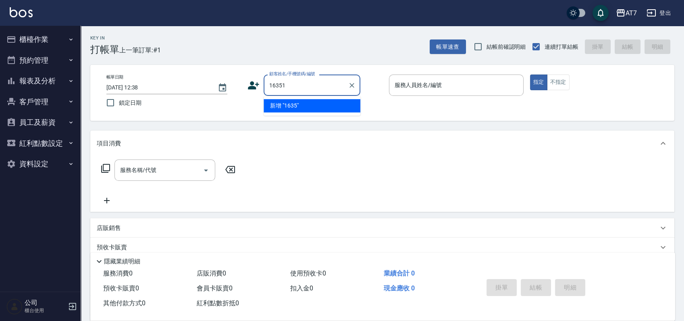
type input "16351"
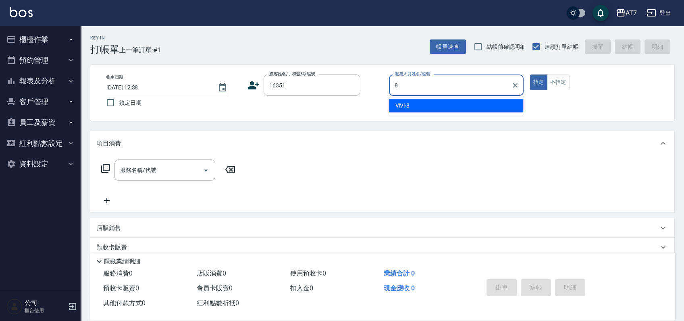
type input "ViVi-8"
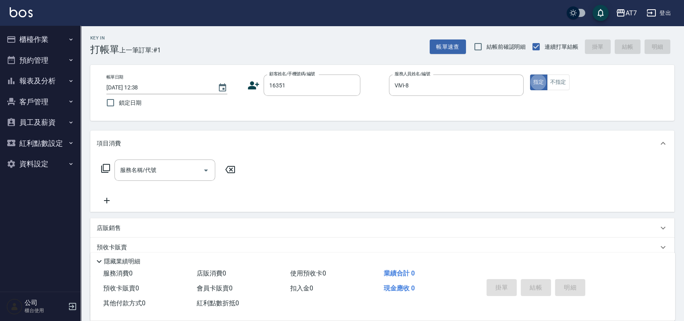
type input "公司/公司16351/16351"
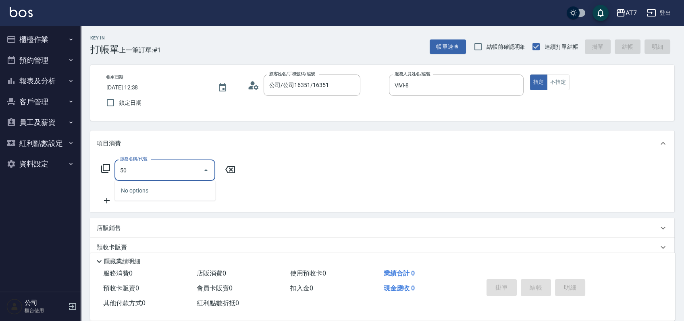
type input "501"
type input "30"
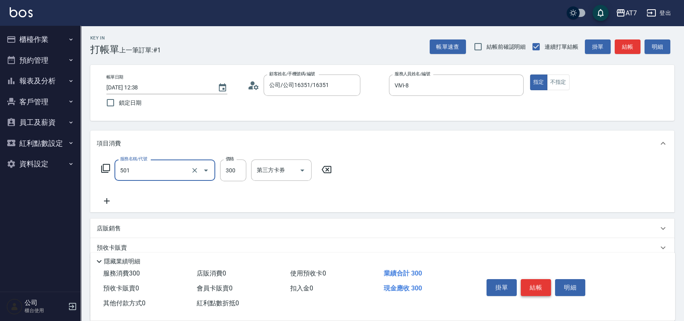
type input "洗髮(互助)(501)"
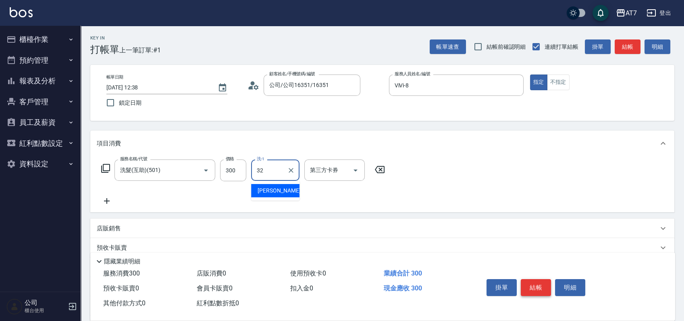
type input "小慈-32"
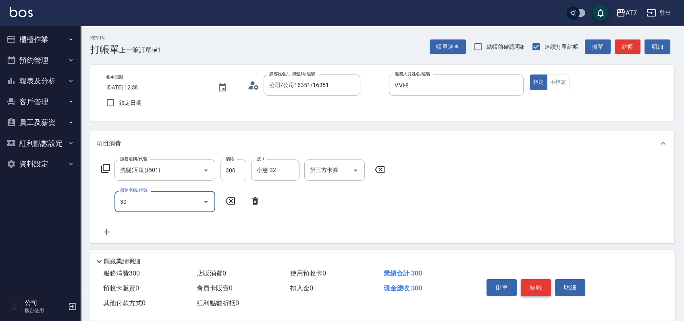
type input "302"
type input "60"
type input "剪髮(302)"
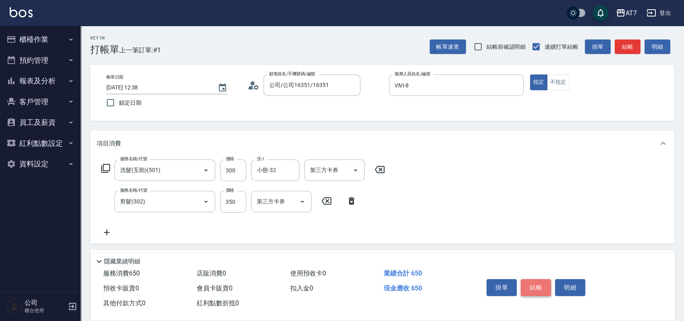
click at [545, 288] on button "結帳" at bounding box center [536, 287] width 30 height 17
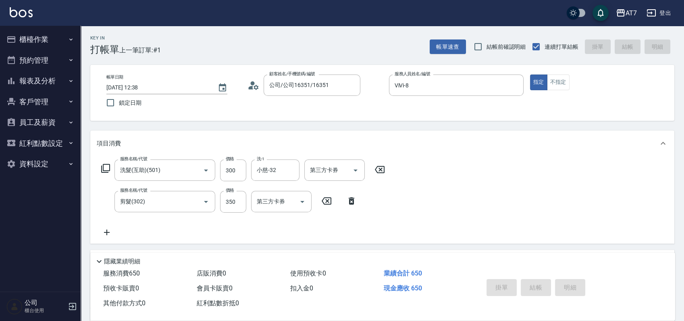
type input "0"
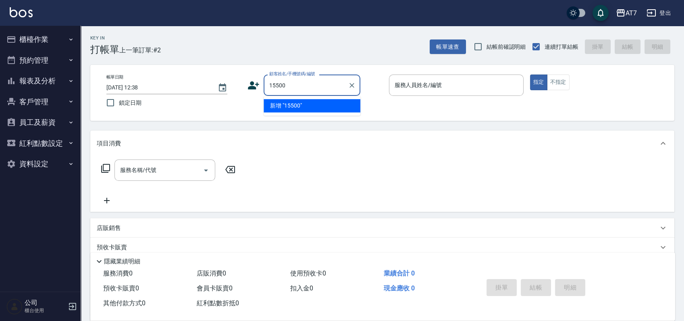
type input "15500"
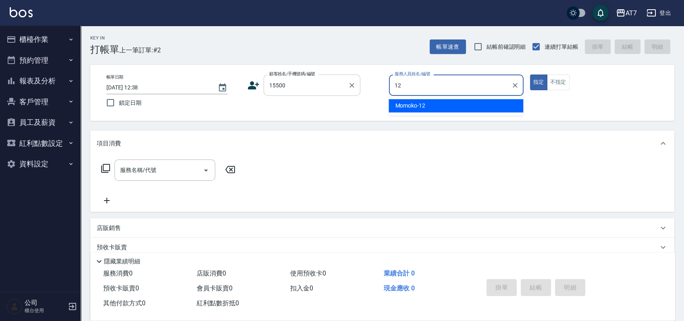
type input "Momoko-12"
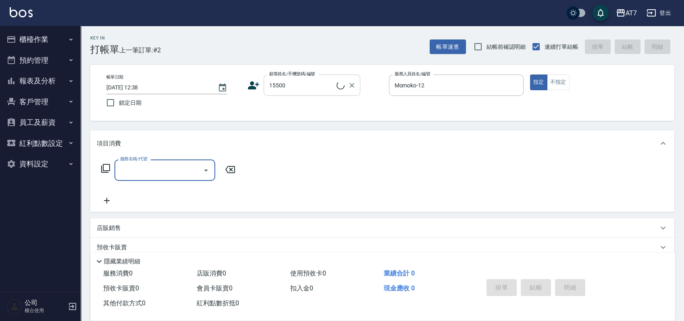
type input "公司/公司15500/15500"
type input "401"
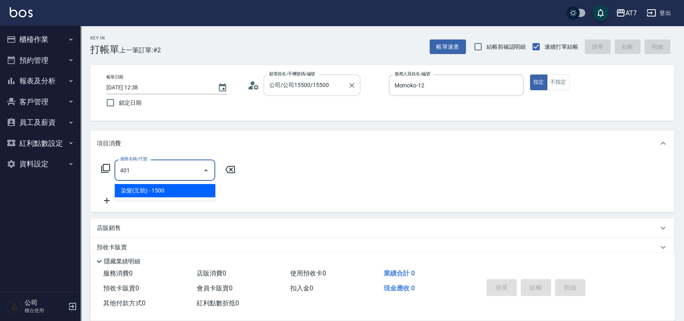
type input "150"
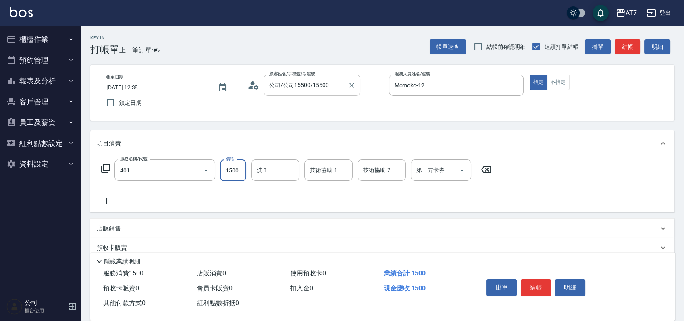
type input "染髮(互助)(401)"
type input "1"
type input "0"
type input "168"
type input "10"
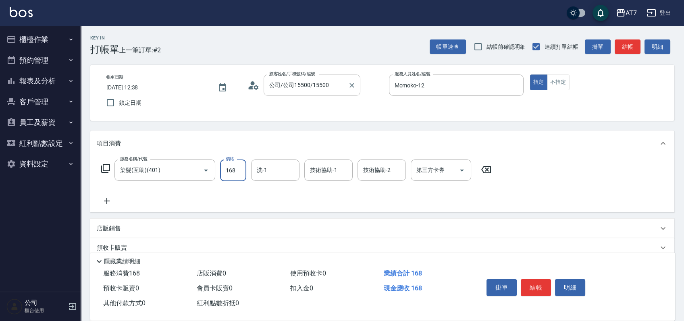
type input "1680"
type input "160"
type input "1680"
type input "LU LU-35"
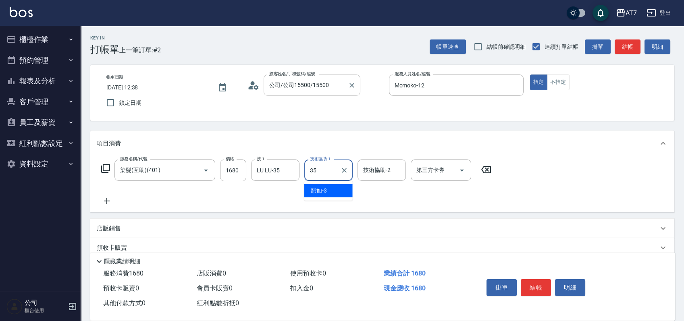
type input "LU LU-35"
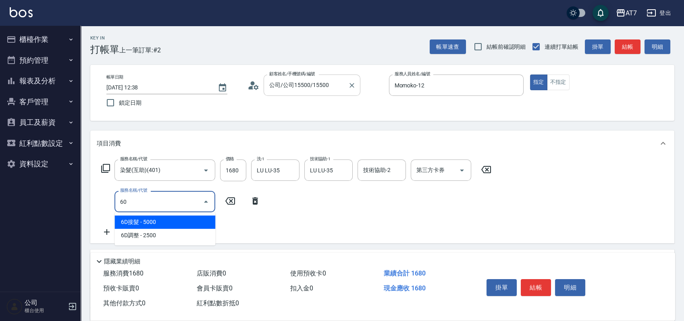
type input "601"
type input "220"
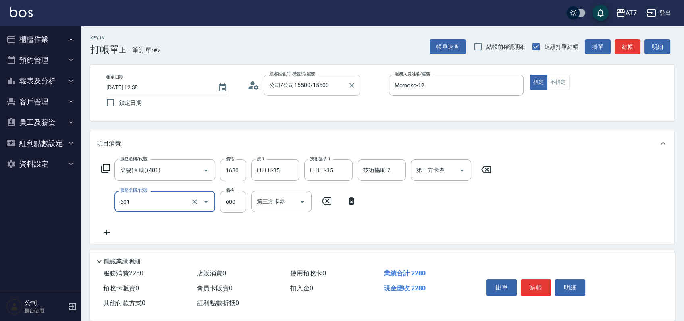
type input "深層護髮（助）(601)"
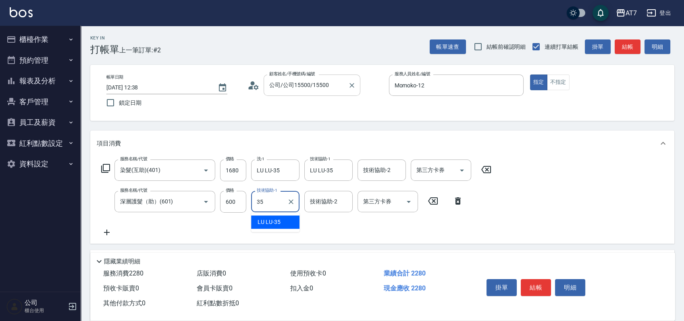
type input "LU LU-35"
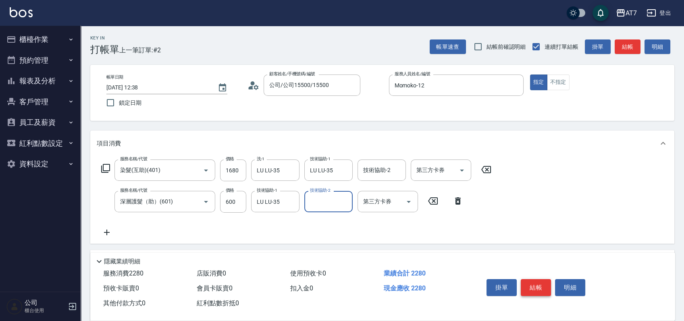
click at [534, 287] on button "結帳" at bounding box center [536, 287] width 30 height 17
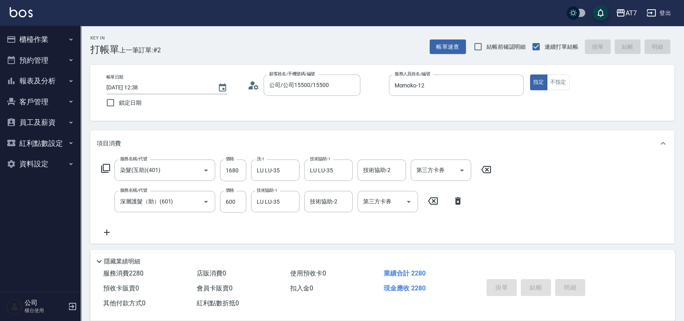
type input "[DATE] 13:22"
type input "0"
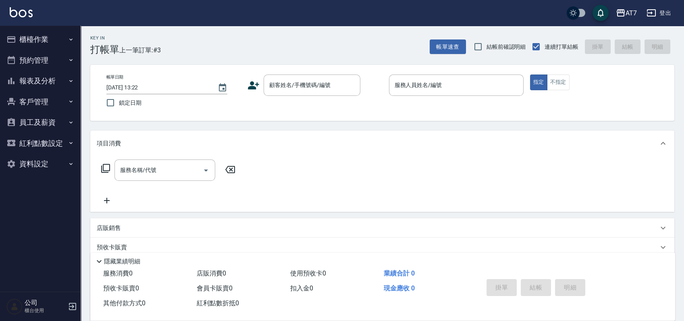
click at [373, 103] on div "帳單日期 [DATE] 13:22 鎖定日期 顧客姓名/手機號碼/編號 顧客姓名/手機號碼/編號 服務人員姓名/編號 服務人員姓名/編號 指定 不指定" at bounding box center [382, 93] width 564 height 37
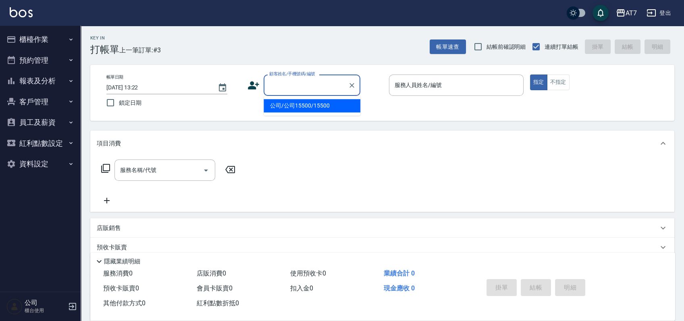
click at [316, 89] on input "顧客姓名/手機號碼/編號" at bounding box center [305, 85] width 77 height 14
type input "公司/公司15500/15500"
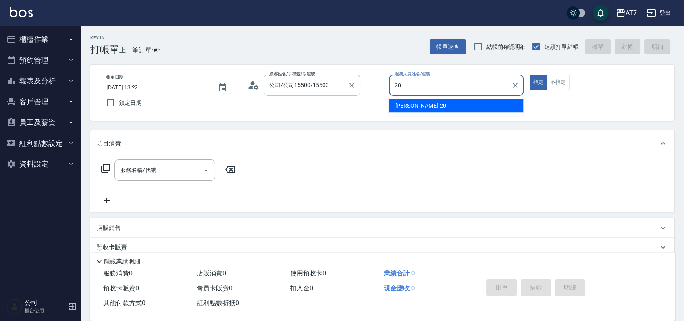
type input "[PERSON_NAME]-20"
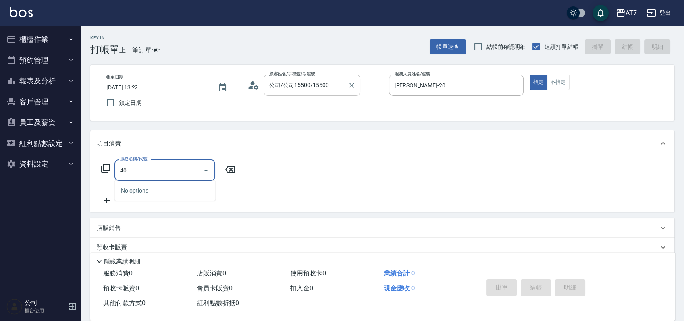
type input "400"
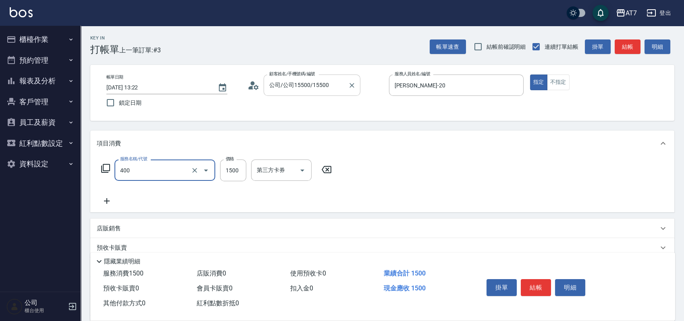
type input "150"
type input "染髮(400)"
type input "2"
type input "0"
type input "200"
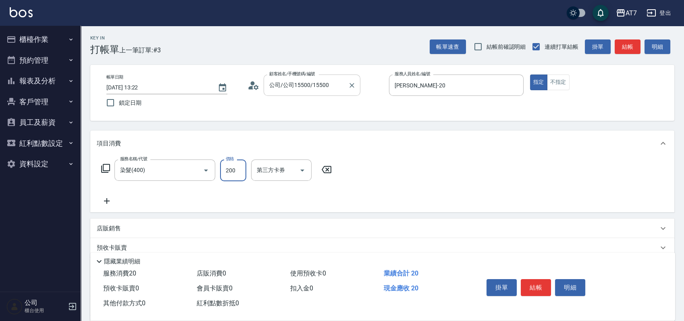
type input "20"
type input "2000"
type input "200"
type input "2000"
click at [529, 285] on button "結帳" at bounding box center [536, 287] width 30 height 17
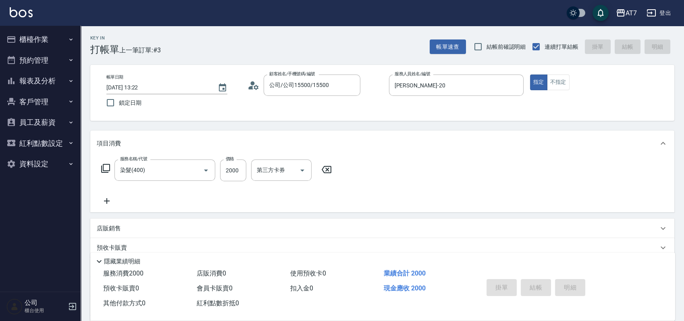
type input "[DATE] 13:28"
type input "0"
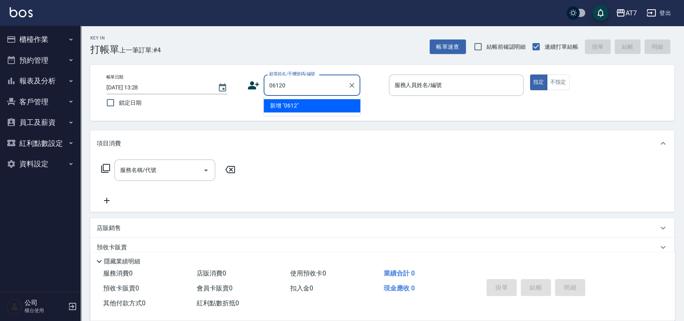
type input "06120"
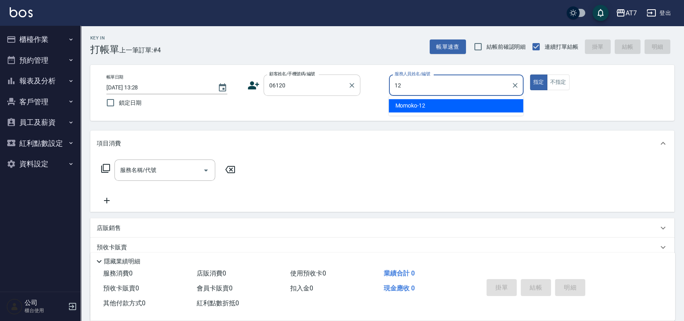
type input "Momoko-12"
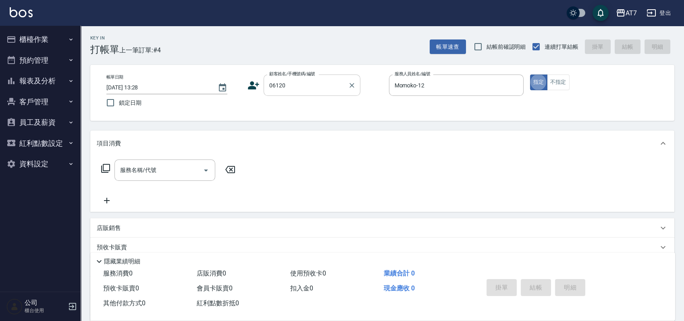
type input "公司單/06120-1/06120"
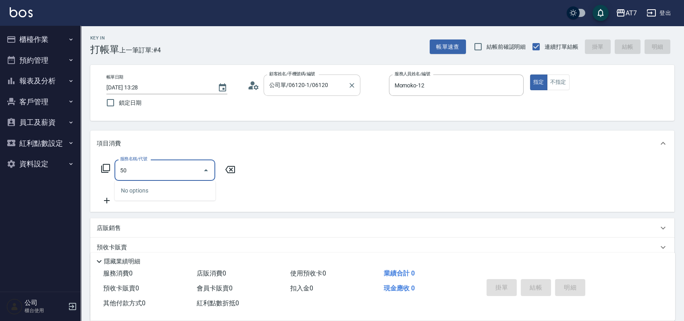
type input "501"
type input "30"
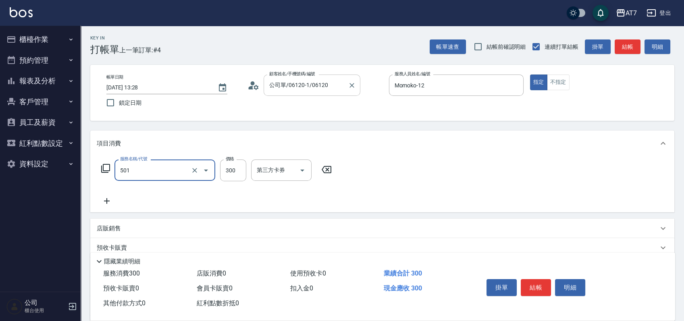
type input "洗髮(互助)(501)"
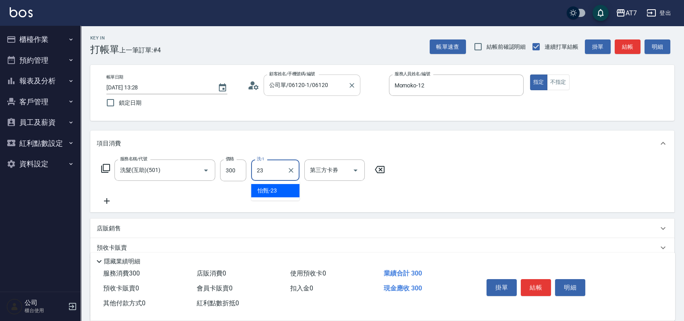
type input "怡甄-23"
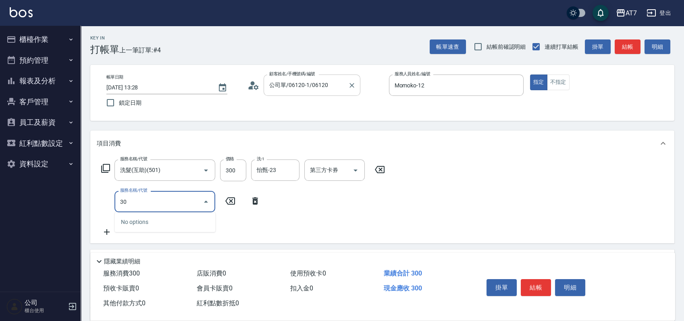
type input "304"
type input "70"
type input "A+級剪髮(304)"
click at [541, 284] on button "結帳" at bounding box center [536, 287] width 30 height 17
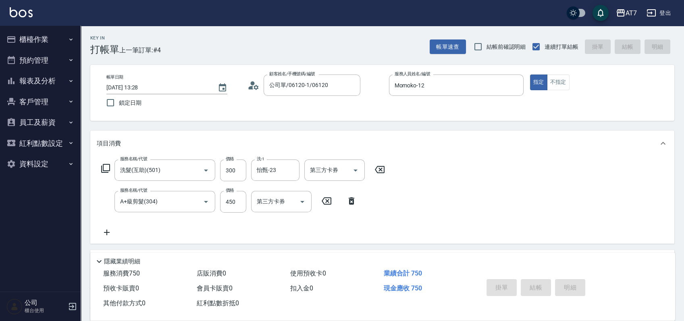
type input "2025/09/25 13:53"
type input "0"
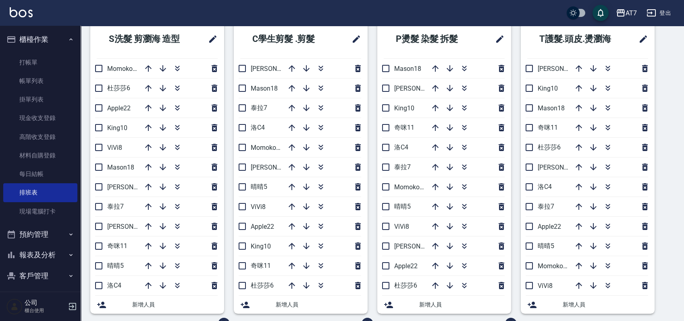
scroll to position [37, 0]
